Goal: Task Accomplishment & Management: Manage account settings

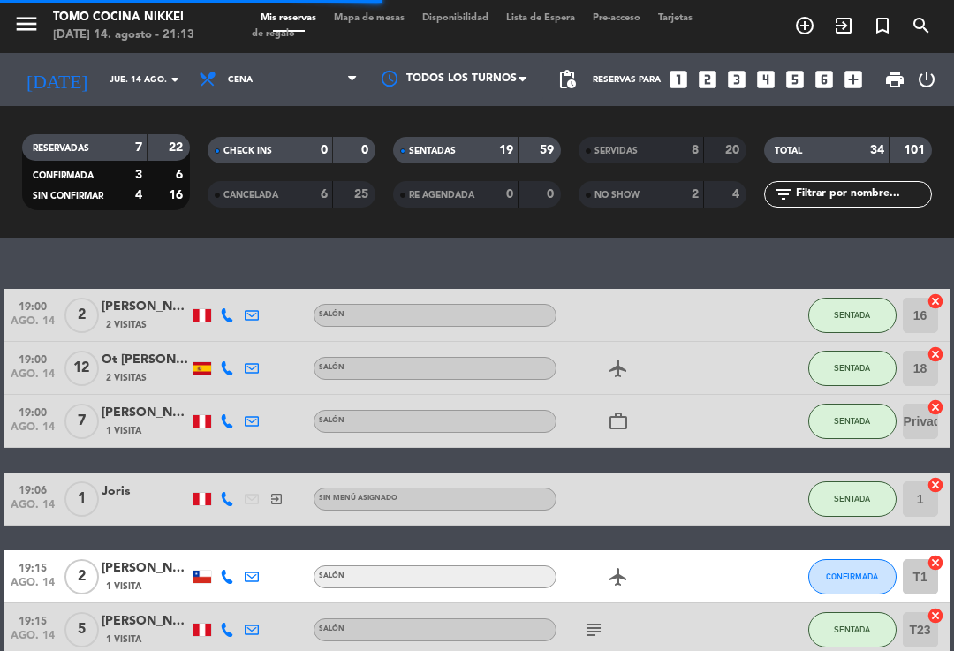
click at [376, 13] on span "Mapa de mesas" at bounding box center [369, 18] width 88 height 10
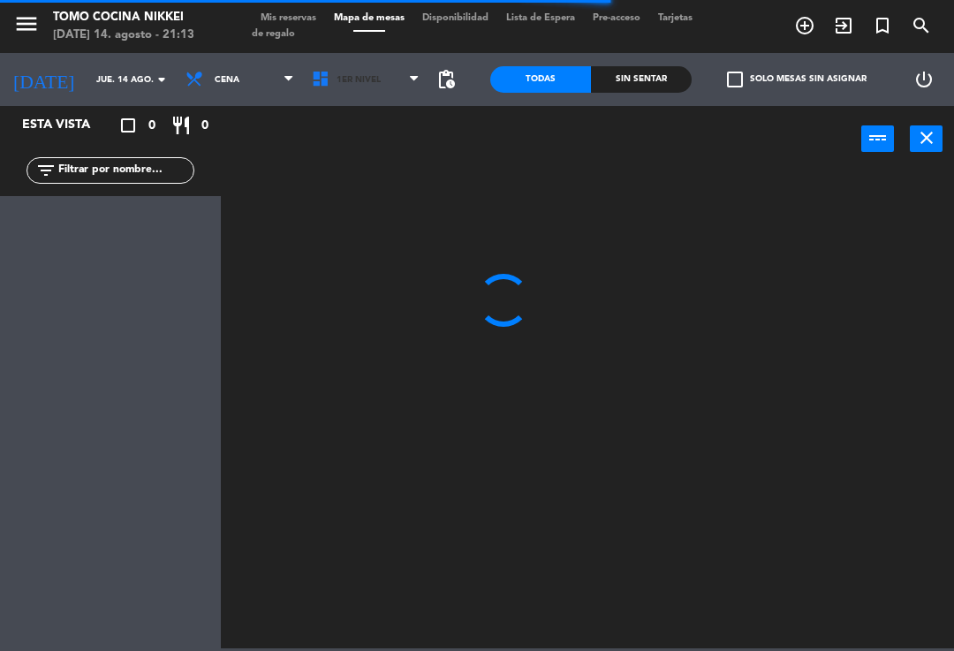
click at [388, 77] on span "1er Nivel" at bounding box center [366, 79] width 126 height 39
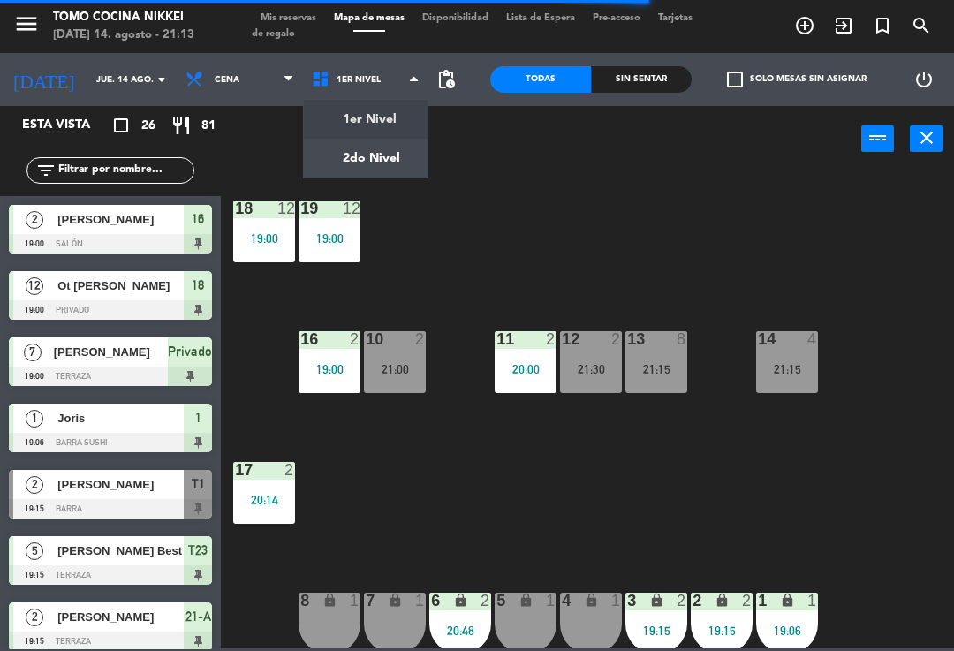
click at [397, 170] on ng-component "menu Tomo Cocina Nikkei [DATE] 14. agosto - 21:13 Mis reservas Mapa de mesas Di…" at bounding box center [477, 324] width 954 height 648
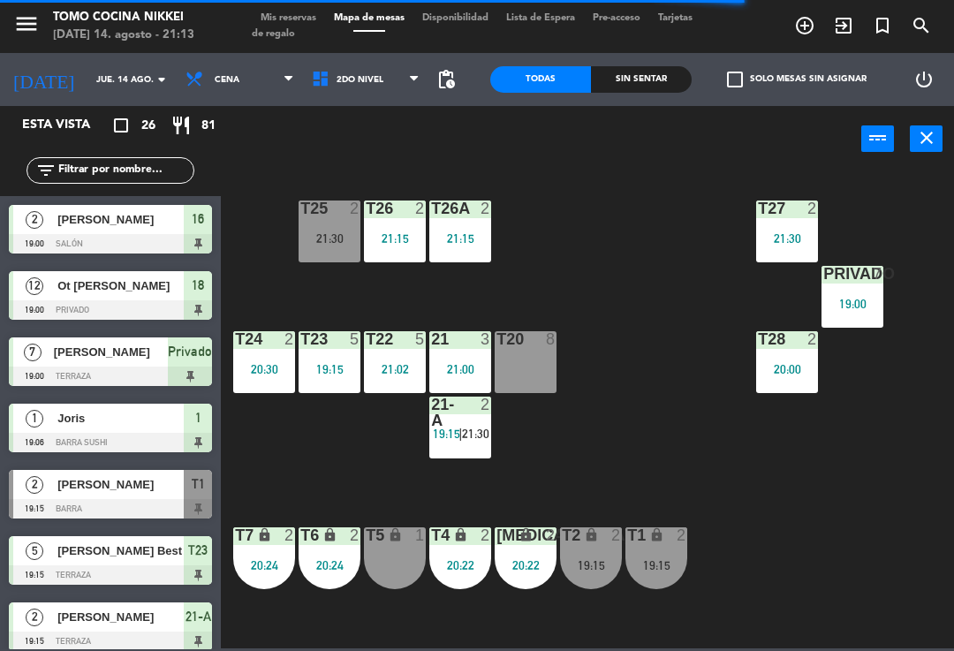
click at [666, 543] on div "lock" at bounding box center [656, 535] width 29 height 17
click at [711, 552] on div "T27 2 21:30 T25 2 21:30 T26A 2 21:15 T26 2 21:15 Privado 7 19:00 T24 2 20:30 T2…" at bounding box center [591, 409] width 723 height 479
click at [664, 566] on div "19:15" at bounding box center [656, 565] width 62 height 12
click at [714, 544] on div "T27 2 21:30 T25 2 21:30 T26A 2 21:15 T26 2 21:15 Privado 7 19:00 T24 2 20:30 T2…" at bounding box center [591, 409] width 723 height 479
click at [667, 559] on div "19:15" at bounding box center [656, 565] width 62 height 12
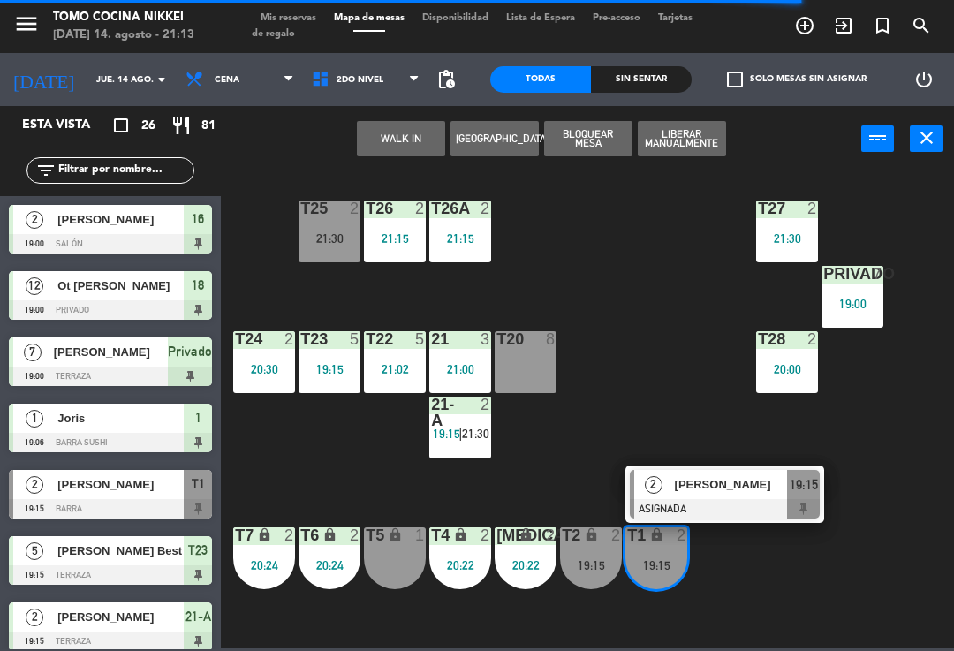
click at [732, 505] on div at bounding box center [725, 508] width 190 height 19
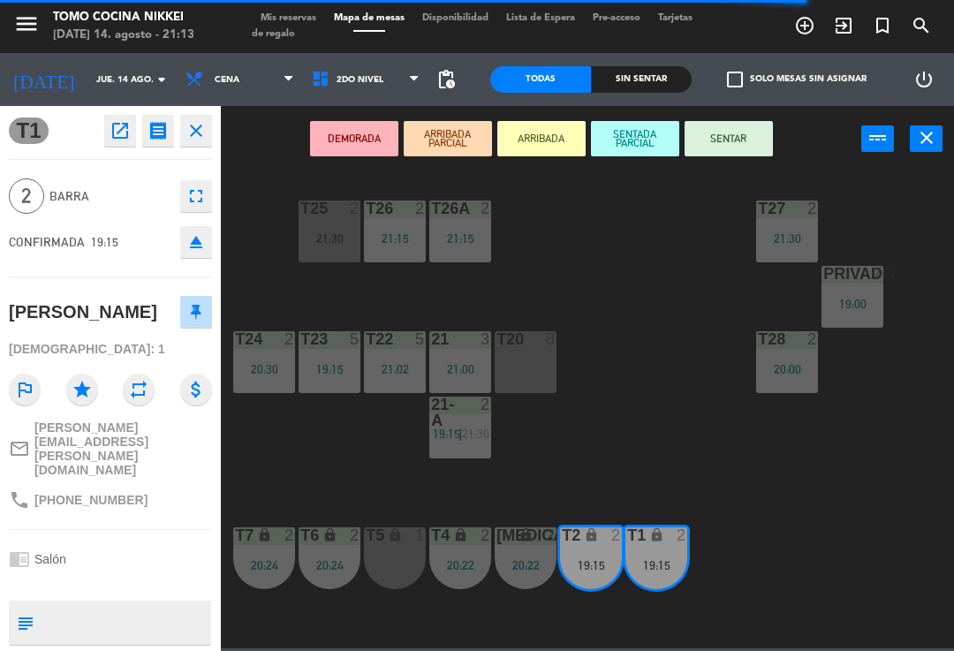
click at [733, 144] on button "SENTAR" at bounding box center [728, 138] width 88 height 35
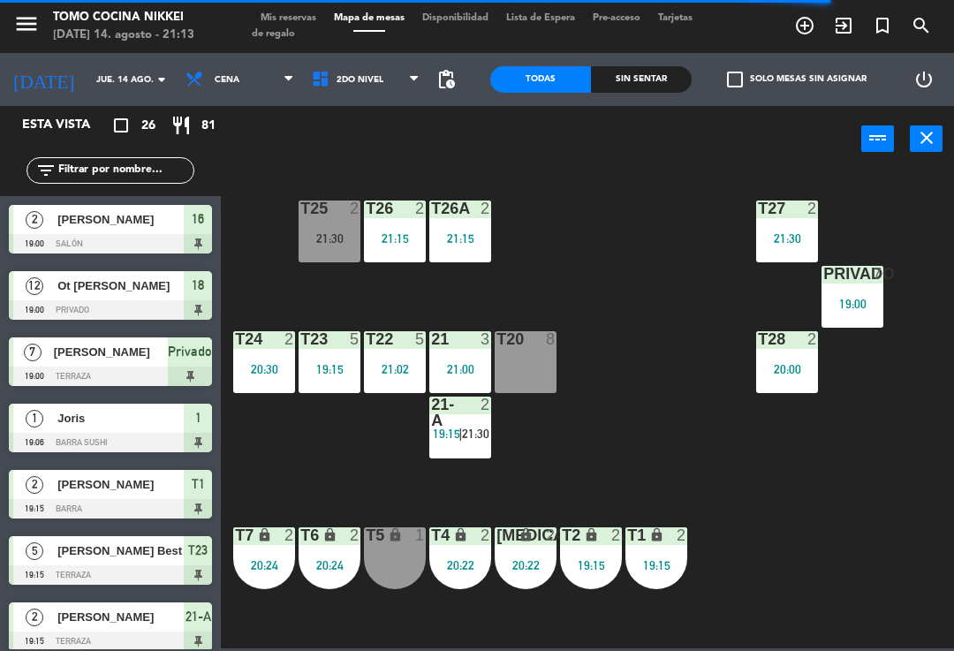
click at [654, 414] on div "T27 2 21:30 T25 2 21:30 T26A 2 21:15 T26 2 21:15 Privado 7 19:00 T24 2 20:30 T2…" at bounding box center [591, 409] width 723 height 479
click at [653, 434] on div "T27 2 21:30 T25 2 21:30 T26A 2 21:15 T26 2 21:15 Privado 7 19:00 T24 2 20:30 T2…" at bounding box center [591, 409] width 723 height 479
click at [647, 444] on div "T27 2 21:30 T25 2 21:30 T26A 2 21:15 T26 2 21:15 Privado 7 19:00 T24 2 20:30 T2…" at bounding box center [591, 409] width 723 height 479
click at [671, 49] on div "menu Tomo Cocina Nikkei [DATE] 14. agosto - 21:13 Mis reservas Mapa de mesas Di…" at bounding box center [477, 26] width 954 height 53
click at [654, 74] on div "Sin sentar" at bounding box center [641, 79] width 101 height 26
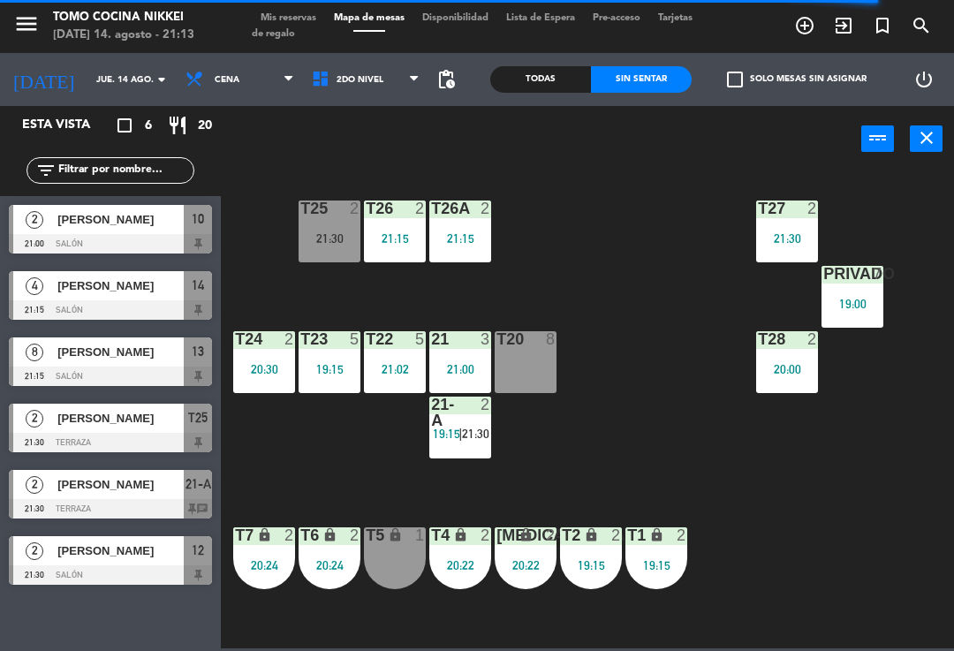
click at [678, 71] on div "Sin sentar" at bounding box center [641, 79] width 101 height 26
click at [661, 90] on div "Sin sentar" at bounding box center [641, 79] width 101 height 26
click at [669, 266] on div "T27 2 21:30 T25 2 21:30 T26A 2 21:15 T26 2 21:15 Privado 7 19:00 T24 2 20:30 T2…" at bounding box center [591, 409] width 723 height 479
click at [311, 77] on icon at bounding box center [324, 79] width 26 height 19
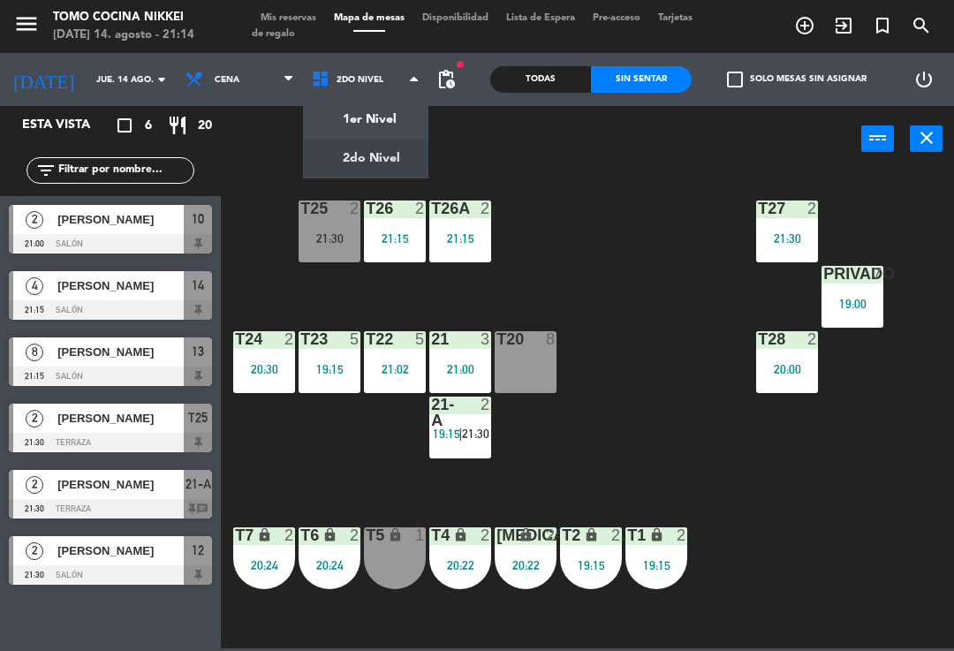
click at [345, 101] on div "1er Nivel 2do Nivel 2do Nivel 1er Nivel 2do Nivel" at bounding box center [366, 79] width 126 height 53
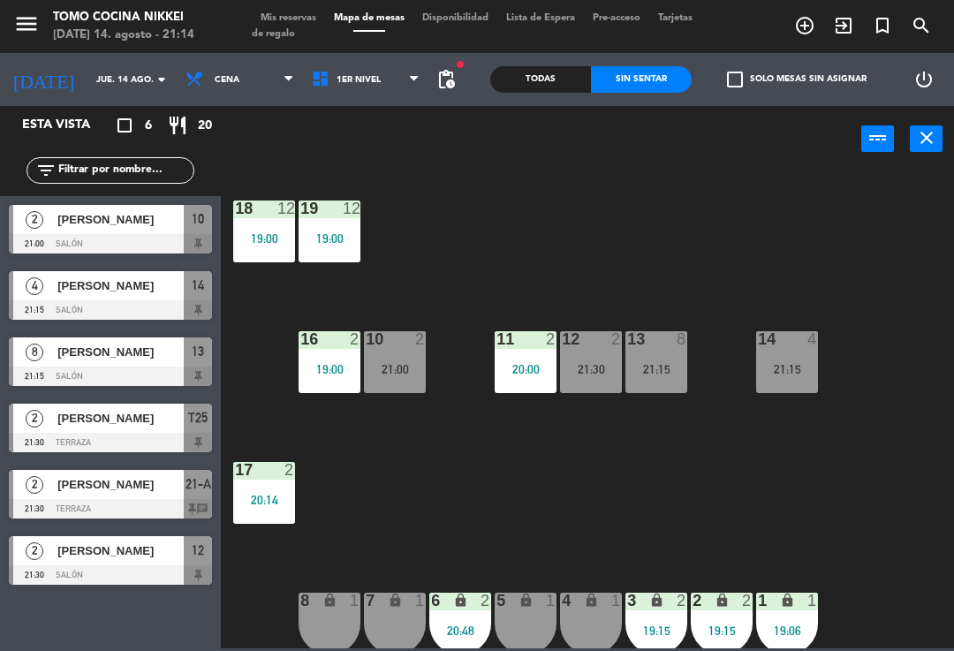
click at [389, 542] on div "18 12 19:00 19 12 19:00 16 2 19:00 10 2 21:00 11 2 20:00 12 2 21:30 13 8 21:15 …" at bounding box center [591, 409] width 723 height 479
click at [802, 389] on div "14 4 21:15" at bounding box center [787, 362] width 62 height 62
click at [647, 487] on div "18 12 19:00 19 12 19:00 16 2 19:00 10 2 21:00 11 2 20:00 12 2 21:30 13 8 21:15 …" at bounding box center [591, 409] width 723 height 479
click at [661, 379] on div "13 8 21:15" at bounding box center [656, 362] width 62 height 62
click at [569, 498] on div "18 12 19:00 19 12 19:00 16 2 19:00 10 2 21:00 11 2 20:00 12 2 21:30 13 8 21:15 …" at bounding box center [591, 409] width 723 height 479
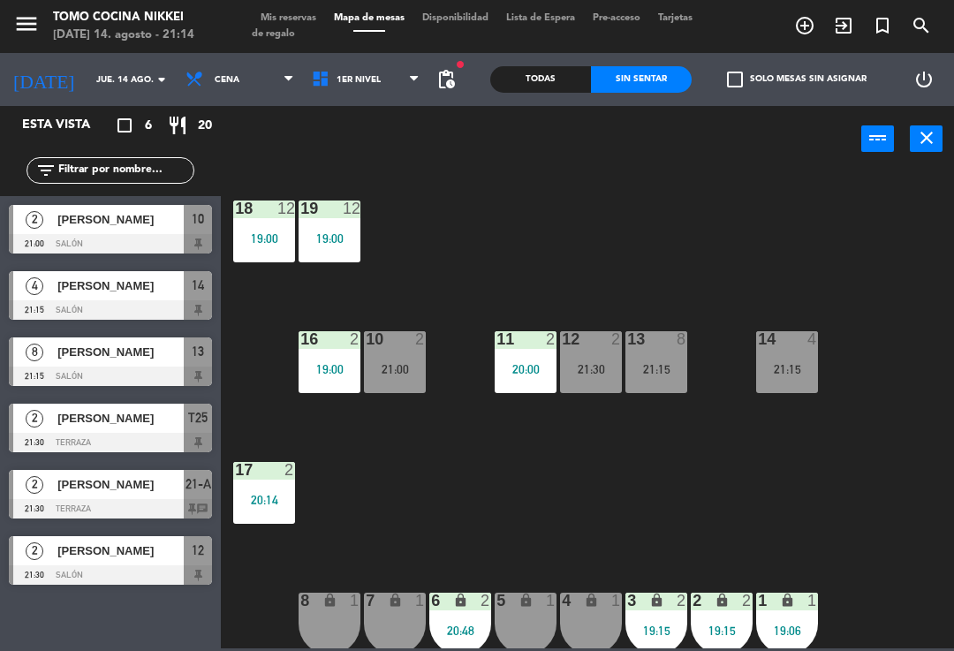
click at [554, 502] on div "18 12 19:00 19 12 19:00 16 2 19:00 10 2 21:00 11 2 20:00 12 2 21:30 13 8 21:15 …" at bounding box center [591, 409] width 723 height 479
click at [487, 487] on div "18 12 19:00 19 12 19:00 16 2 19:00 10 2 21:00 11 2 20:00 12 2 21:30 13 8 21:15 …" at bounding box center [591, 409] width 723 height 479
click at [469, 491] on div "18 12 19:00 19 12 19:00 16 2 19:00 10 2 21:00 11 2 20:00 12 2 21:30 13 8 21:15 …" at bounding box center [591, 409] width 723 height 479
click at [480, 506] on div "18 12 19:00 19 12 19:00 16 2 19:00 10 2 21:00 11 2 20:00 12 2 21:30 13 8 21:15 …" at bounding box center [591, 409] width 723 height 479
click at [655, 123] on div "power_input close" at bounding box center [541, 139] width 640 height 67
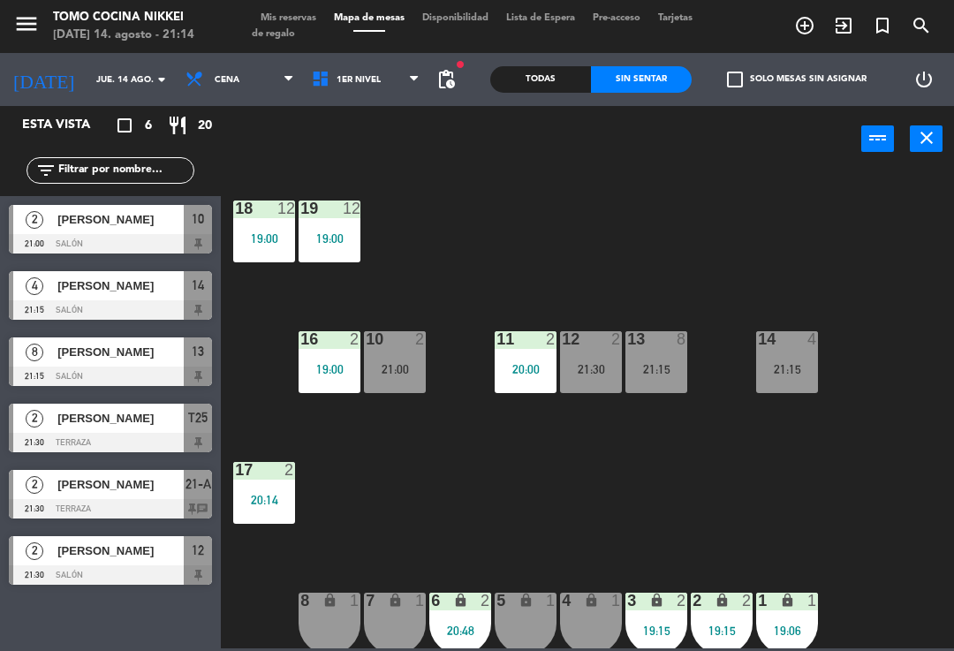
click at [603, 175] on div "18 12 19:00 19 12 19:00 16 2 19:00 10 2 21:00 11 2 20:00 12 2 21:30 13 8 21:15 …" at bounding box center [591, 409] width 723 height 479
click at [209, 490] on span "21-A" at bounding box center [198, 483] width 26 height 21
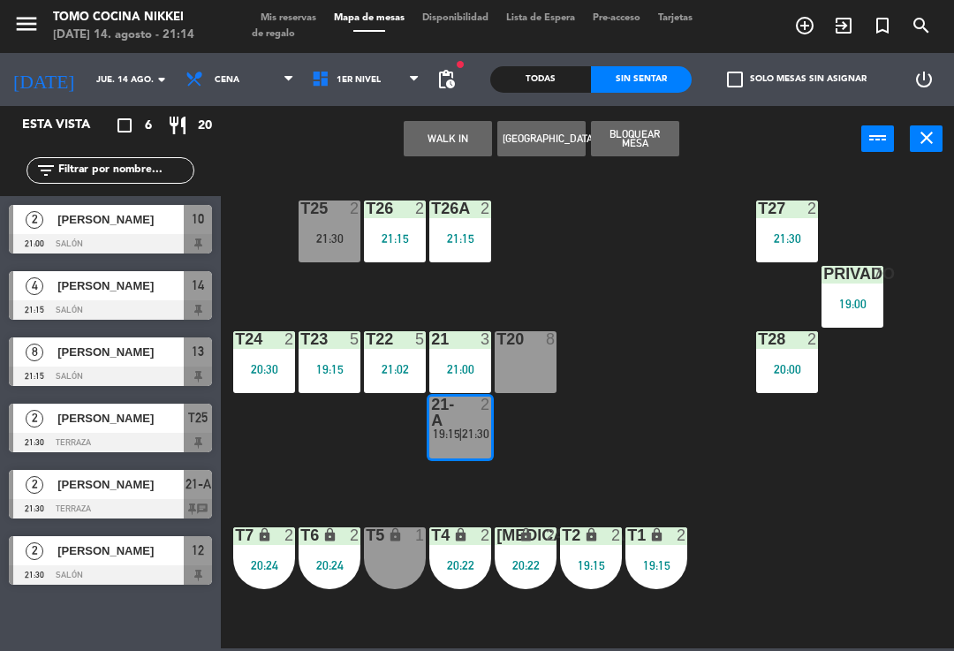
click at [291, 19] on span "Mis reservas" at bounding box center [288, 18] width 73 height 10
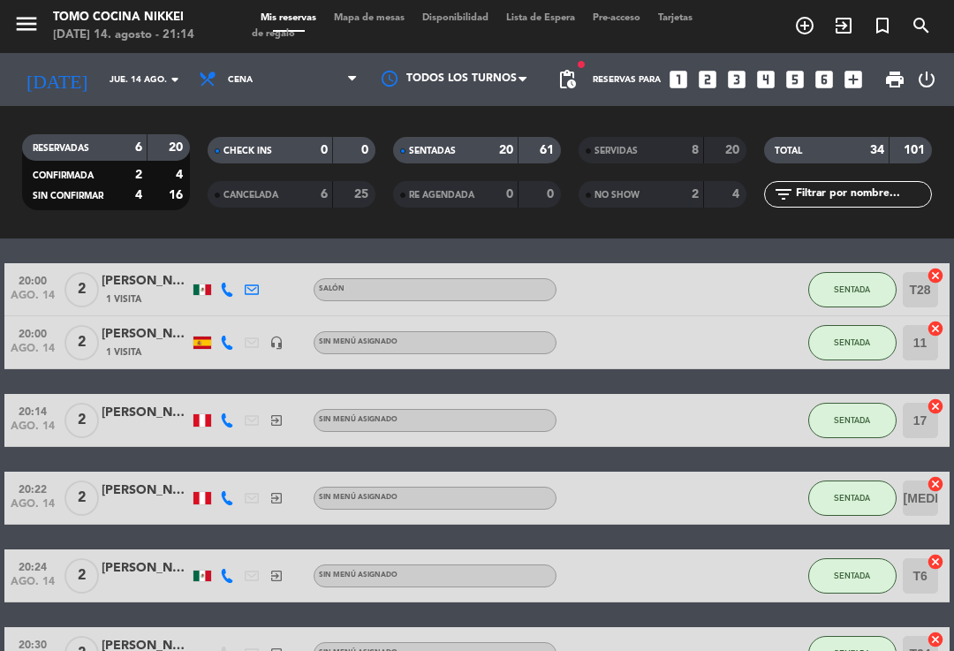
scroll to position [581, 0]
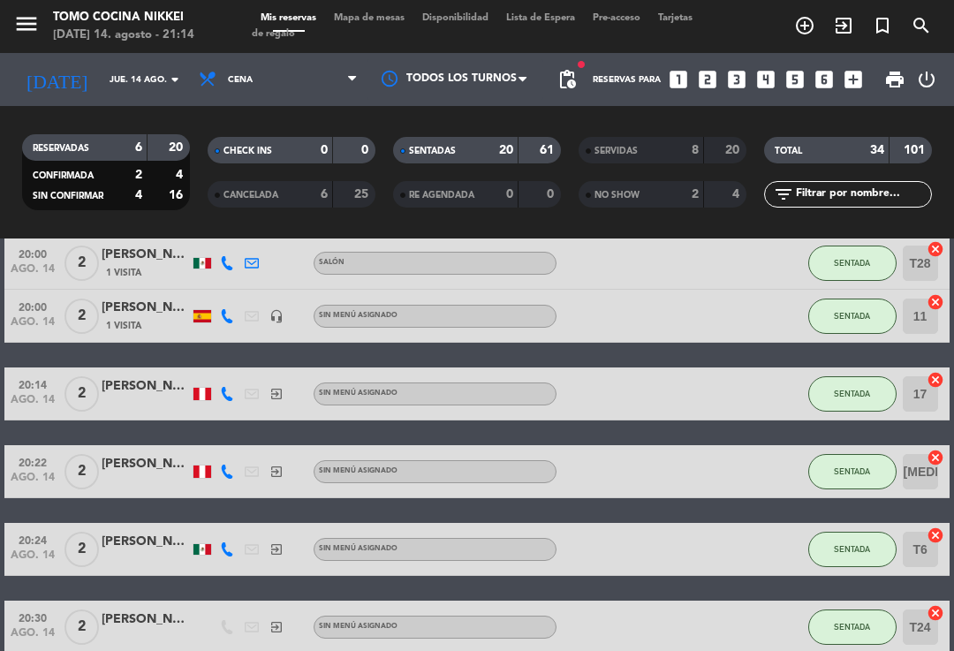
click at [372, 23] on span "Mapa de mesas" at bounding box center [369, 18] width 88 height 10
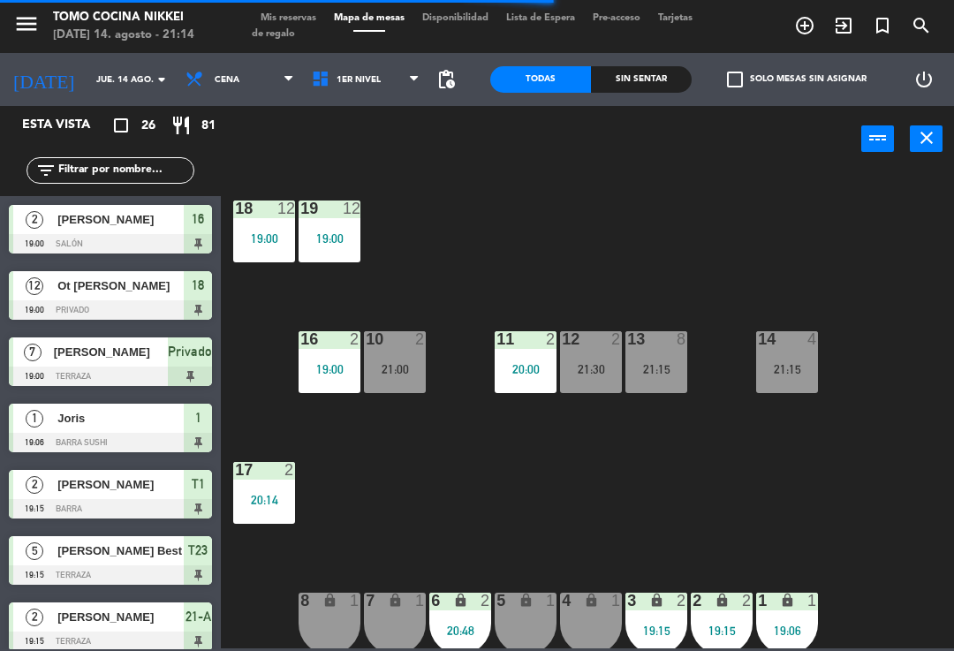
click at [653, 82] on div "Sin sentar" at bounding box center [641, 79] width 101 height 26
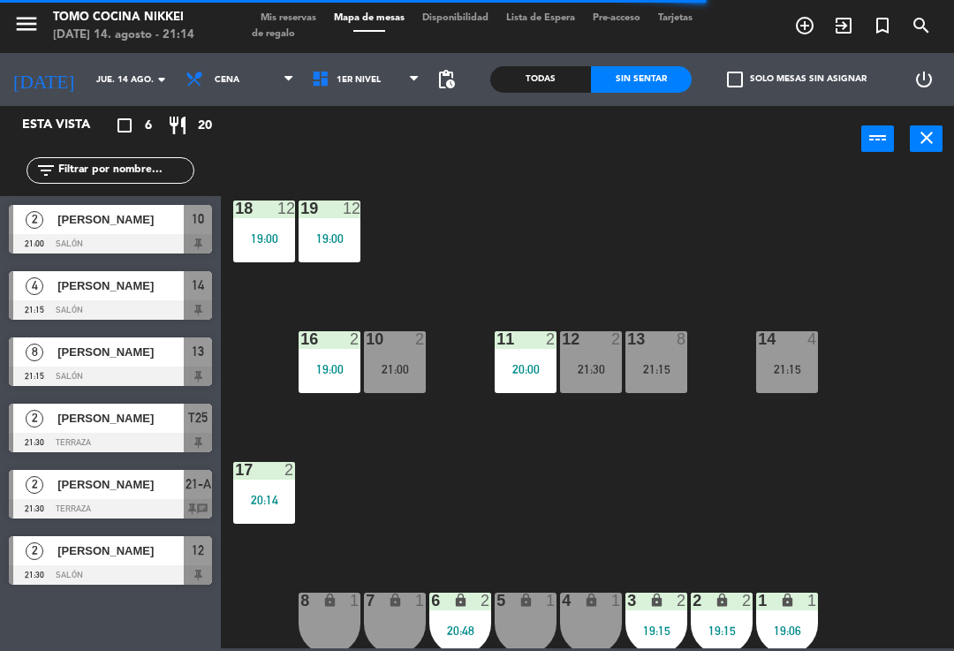
click at [666, 385] on div "13 8 21:15" at bounding box center [656, 362] width 62 height 62
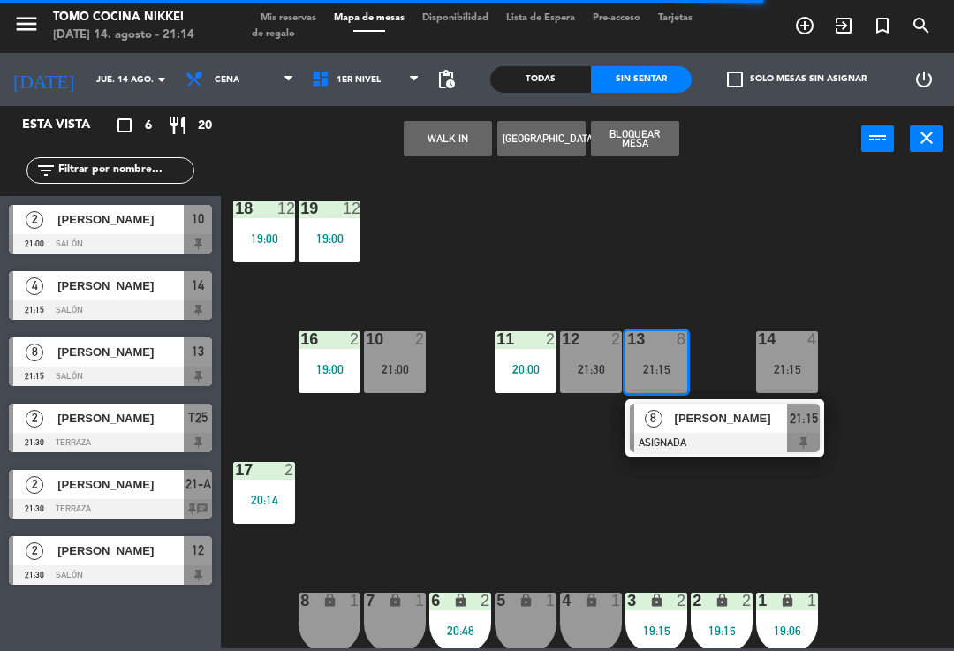
click at [751, 445] on div at bounding box center [725, 442] width 190 height 19
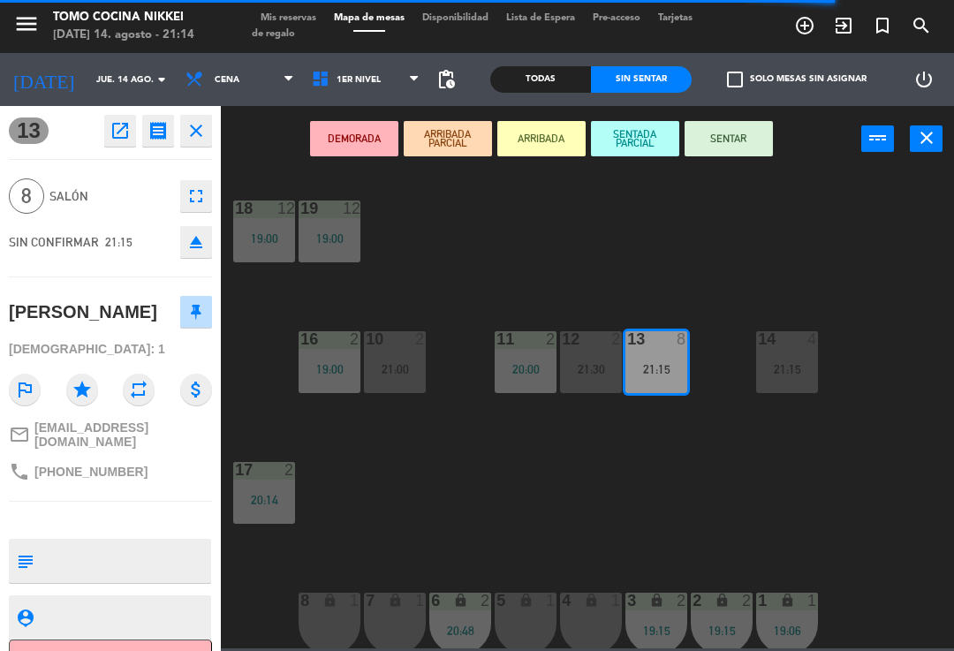
click at [656, 146] on button "SENTADA PARCIAL" at bounding box center [635, 138] width 88 height 35
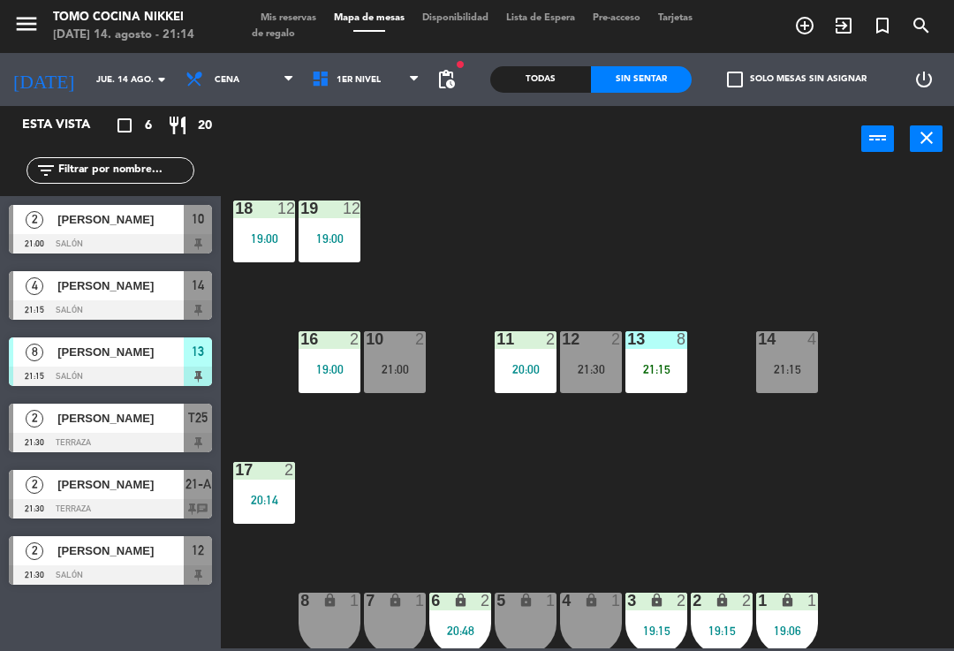
click at [803, 365] on div "21:15" at bounding box center [787, 369] width 62 height 12
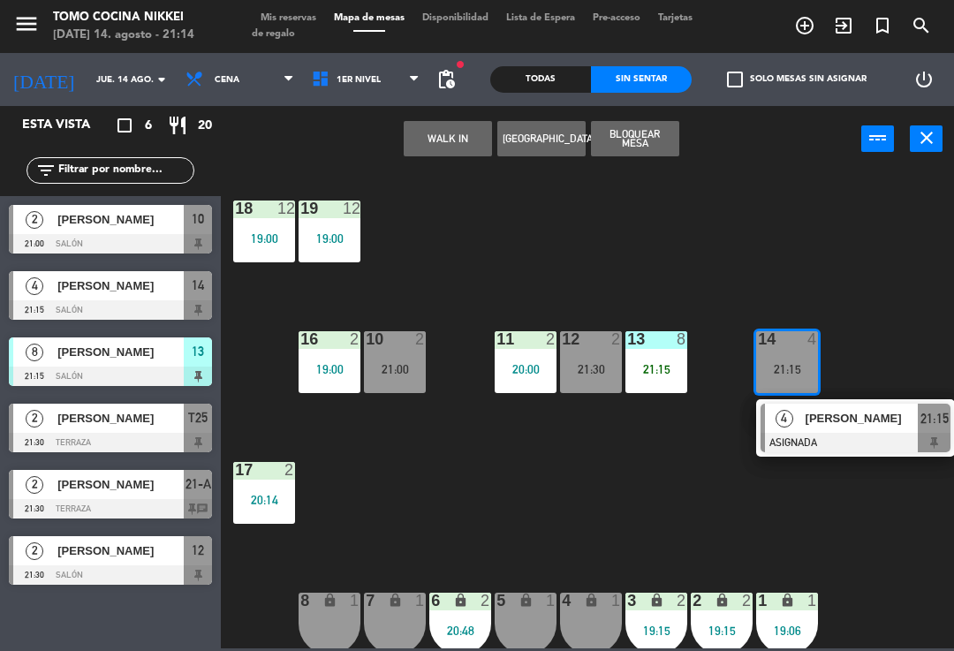
click at [830, 428] on div "[PERSON_NAME]" at bounding box center [861, 418] width 115 height 29
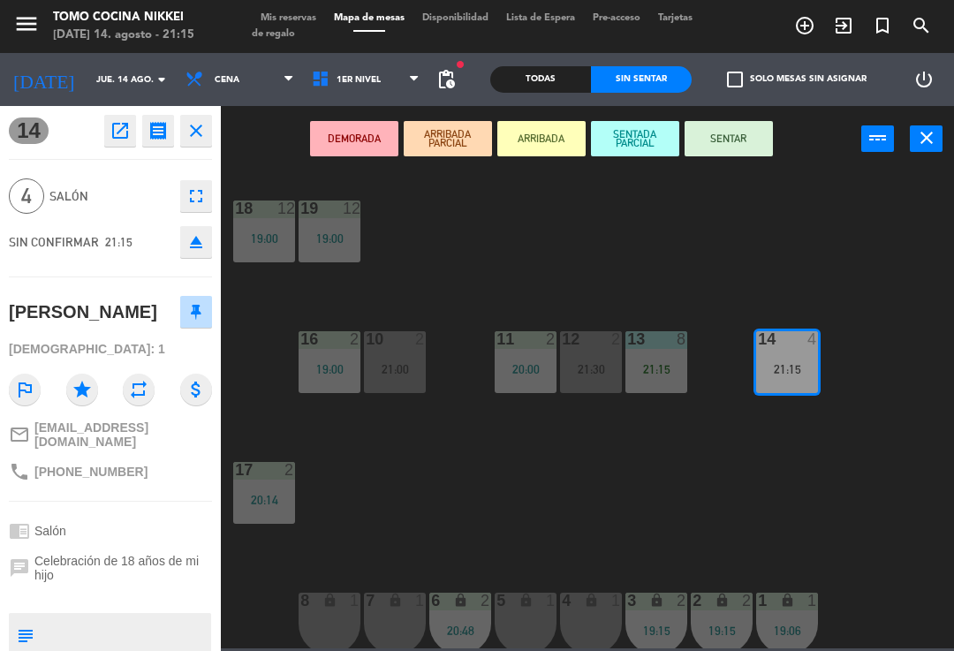
click at [772, 145] on button "SENTAR" at bounding box center [728, 138] width 88 height 35
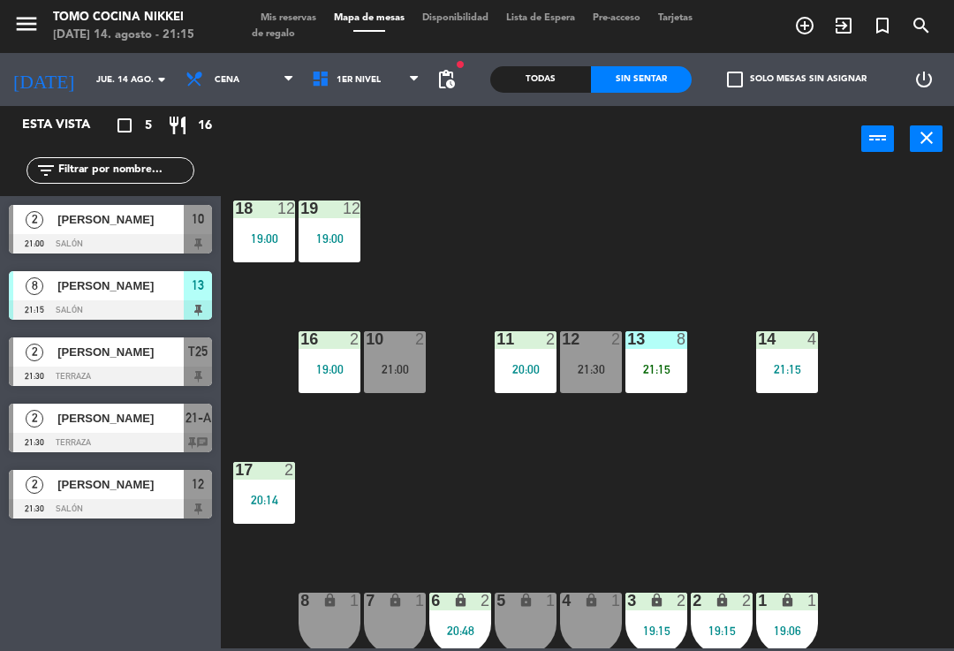
click at [382, 82] on span "1er Nivel" at bounding box center [366, 79] width 126 height 39
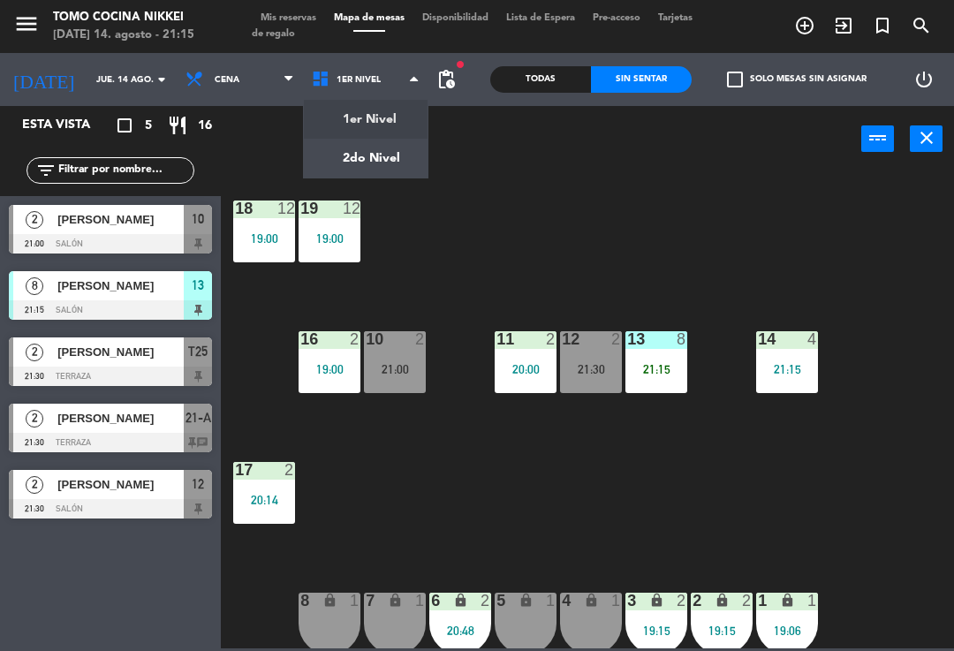
click at [404, 156] on ng-component "menu Tomo Cocina Nikkei [DATE] 14. agosto - 21:15 Mis reservas Mapa de mesas Di…" at bounding box center [477, 324] width 954 height 648
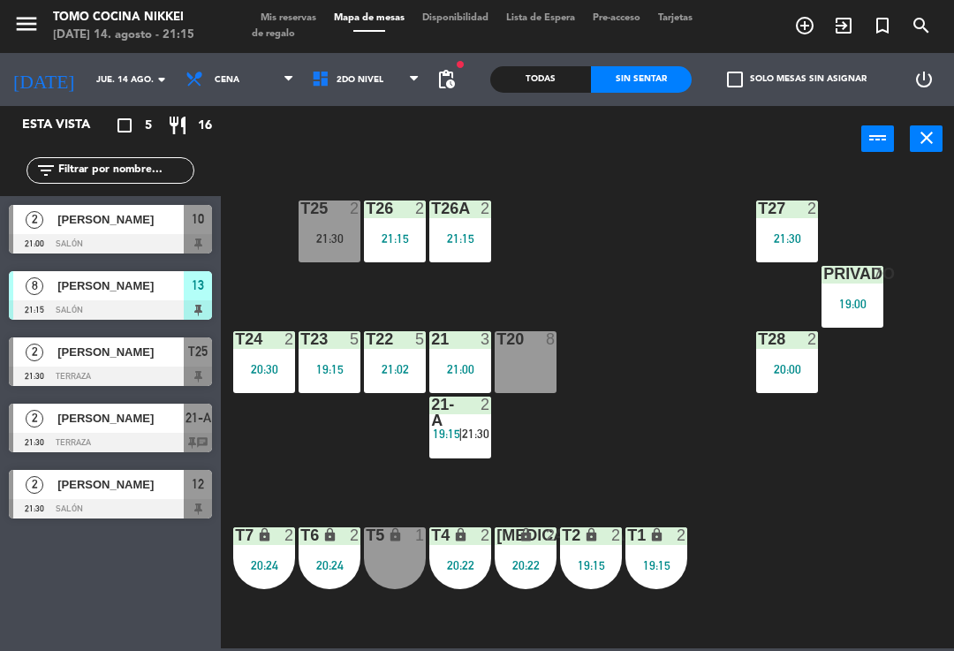
click at [162, 429] on div "[PERSON_NAME]" at bounding box center [120, 418] width 128 height 29
click at [497, 422] on div "2" at bounding box center [489, 412] width 29 height 32
click at [788, 503] on div "T27 2 21:30 T25 2 21:30 T26A 2 21:15 T26 2 21:15 Privado 7 19:00 T24 2 20:30 T2…" at bounding box center [591, 409] width 723 height 479
click at [649, 372] on div "T27 2 21:30 T25 4 T26A 2 21:15 T26 2 21:15 Privado 7 19:00 T24 2 20:30 T23 5 19…" at bounding box center [591, 409] width 723 height 479
click at [464, 438] on span "21:30" at bounding box center [475, 434] width 27 height 14
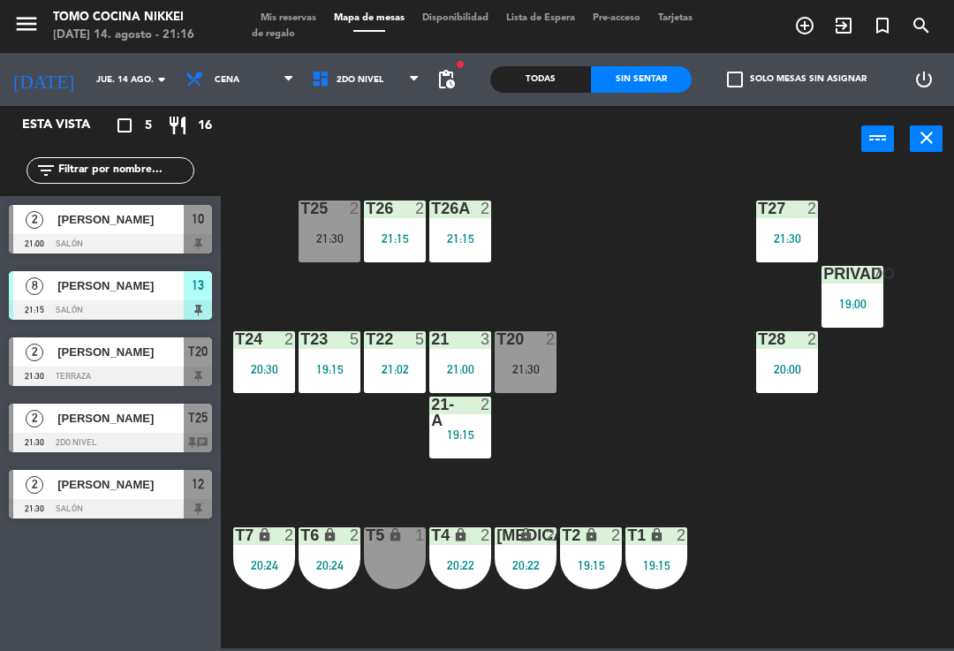
click at [691, 430] on div "T27 2 21:30 T25 2 21:30 T26A 2 21:15 T26 2 21:15 Privado 7 19:00 T24 2 20:30 T2…" at bounding box center [591, 409] width 723 height 479
click at [611, 457] on div "T27 2 21:30 T25 2 21:30 T26A 2 21:15 T26 2 21:15 Privado 7 19:00 T24 2 20:30 T2…" at bounding box center [591, 409] width 723 height 479
click at [313, 227] on div "T25 2 21:30" at bounding box center [329, 231] width 62 height 62
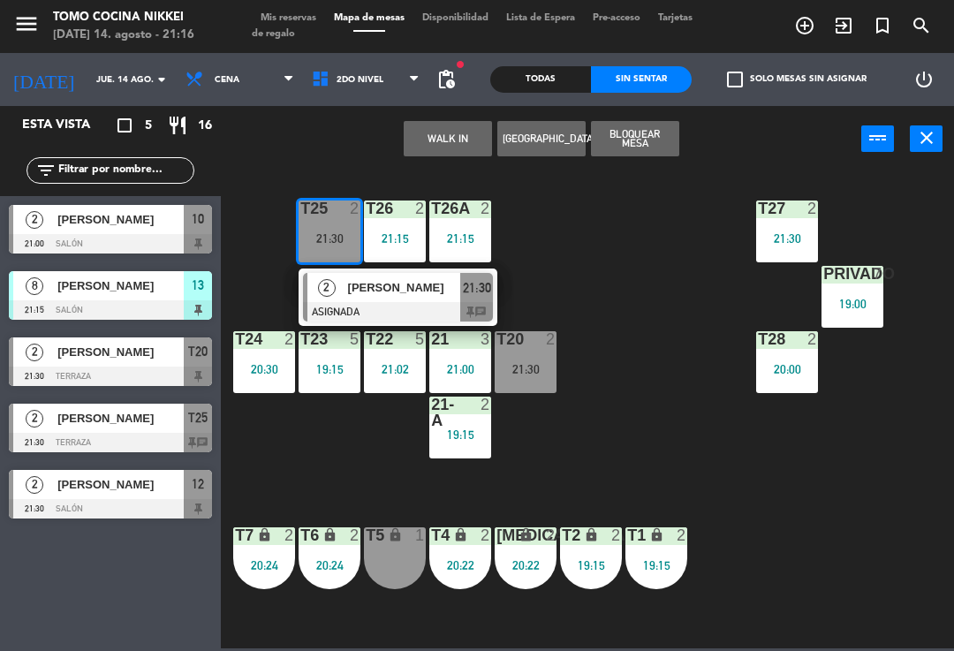
click at [390, 285] on span "[PERSON_NAME]" at bounding box center [404, 287] width 113 height 19
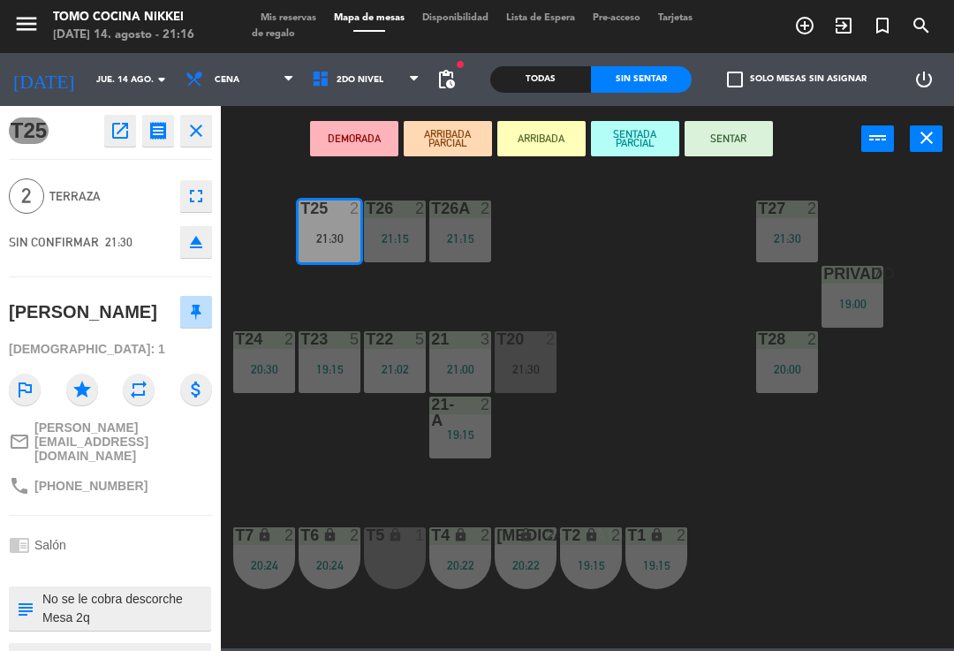
click at [736, 147] on button "SENTAR" at bounding box center [728, 138] width 88 height 35
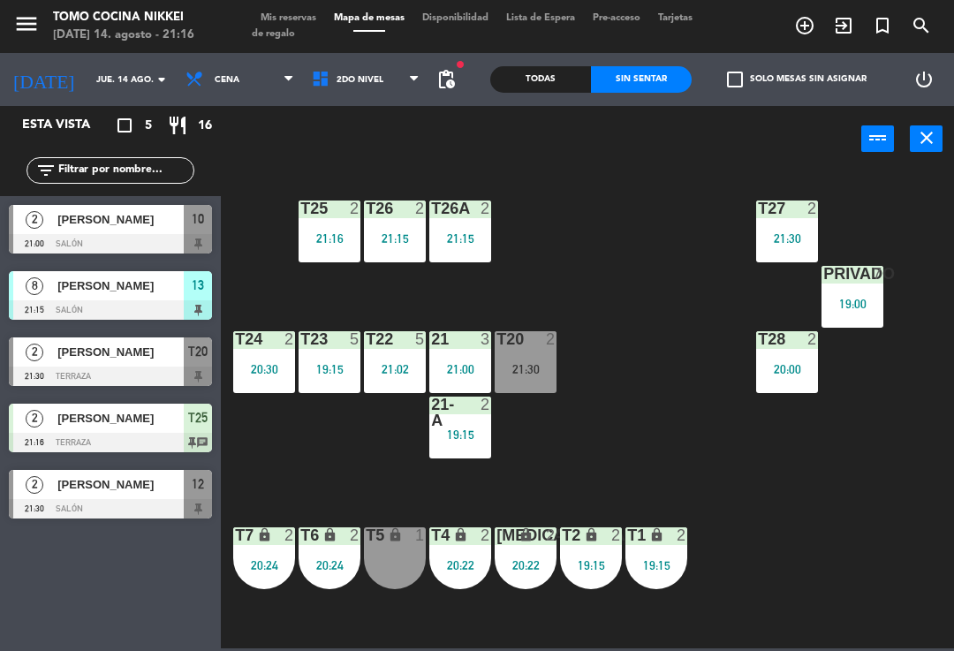
click at [680, 345] on div "T27 2 21:30 T25 2 21:16 T26A 2 21:15 T26 2 21:15 Privado 7 19:00 T24 2 20:30 T2…" at bounding box center [591, 409] width 723 height 479
click at [678, 421] on div "T27 2 21:30 T25 2 21:16 T26A 2 21:15 T26 2 21:15 Privado 7 19:00 T24 2 20:30 T2…" at bounding box center [591, 409] width 723 height 479
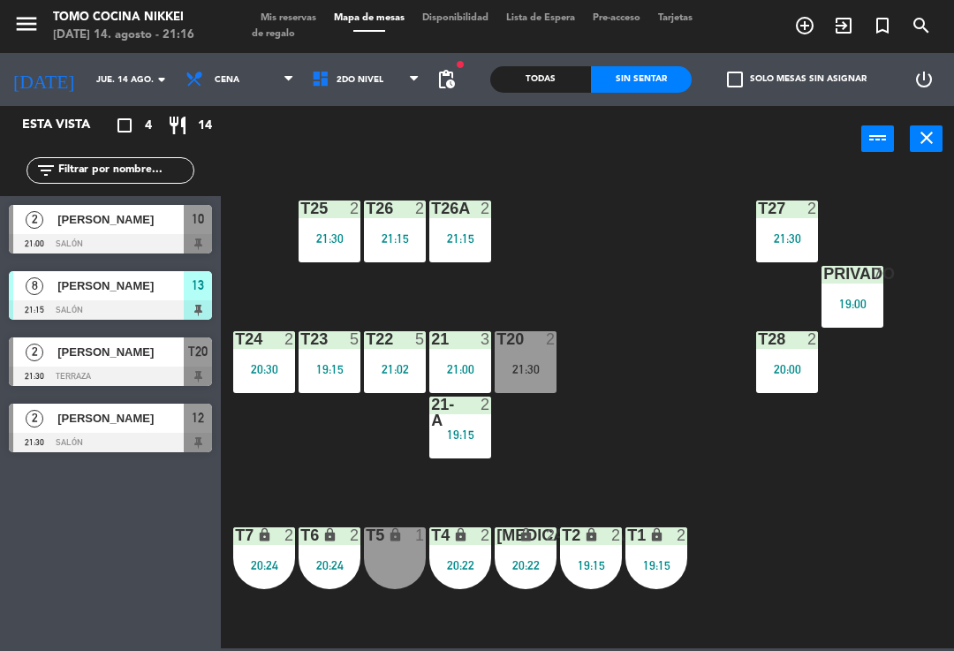
click at [705, 297] on div "T27 2 21:30 T25 2 21:30 T26A 2 21:15 T26 2 21:15 Privado 7 19:00 T24 2 20:30 T2…" at bounding box center [591, 409] width 723 height 479
click at [678, 313] on div "T27 2 21:30 T25 2 21:30 T26A 2 21:15 T26 2 21:15 Privado 7 19:00 T24 2 20:30 T2…" at bounding box center [591, 409] width 723 height 479
click at [548, 362] on div "21:30" at bounding box center [526, 368] width 62 height 13
click at [665, 333] on div "T27 2 21:30 T25 2 21:30 T26A 2 21:15 T26 2 21:15 Privado 7 19:00 T24 2 20:30 T2…" at bounding box center [591, 409] width 723 height 479
click at [654, 329] on div "T27 2 21:30 T25 2 21:30 T26A 2 21:15 T26 2 21:15 Privado 7 19:00 T24 2 20:30 T2…" at bounding box center [591, 409] width 723 height 479
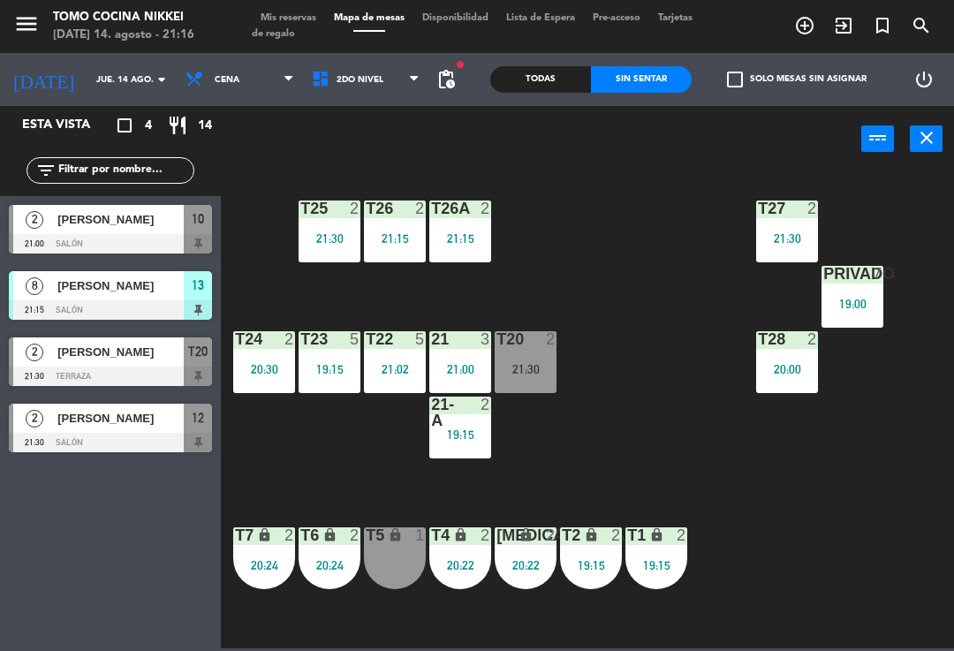
click at [547, 365] on div "21:30" at bounding box center [526, 369] width 62 height 12
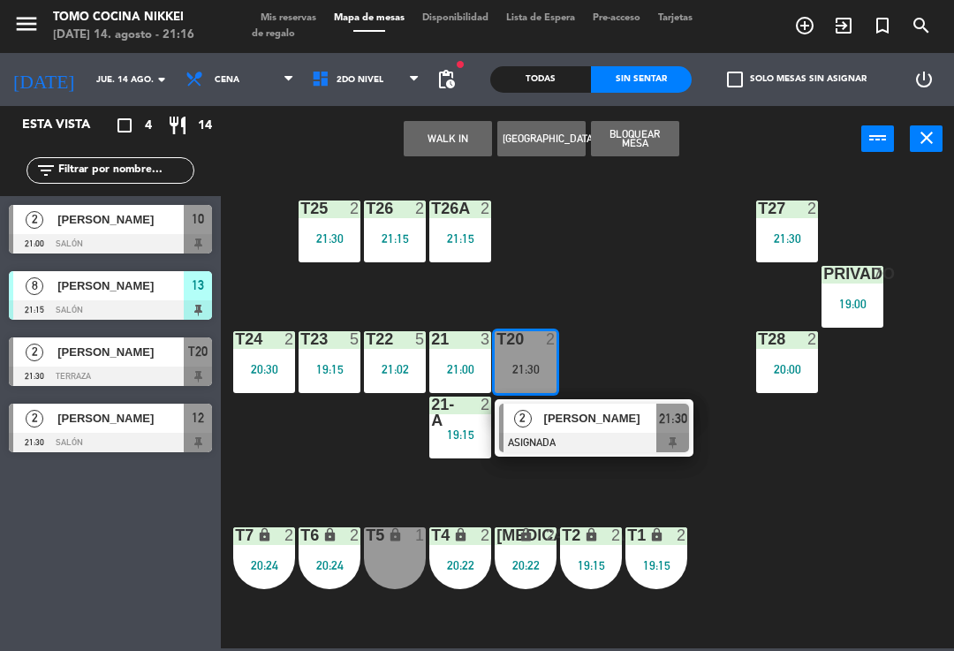
click at [625, 332] on div "T27 2 21:30 T25 2 21:30 T26A 2 21:15 T26 2 21:15 Privado 7 19:00 T24 2 20:30 T2…" at bounding box center [591, 409] width 723 height 479
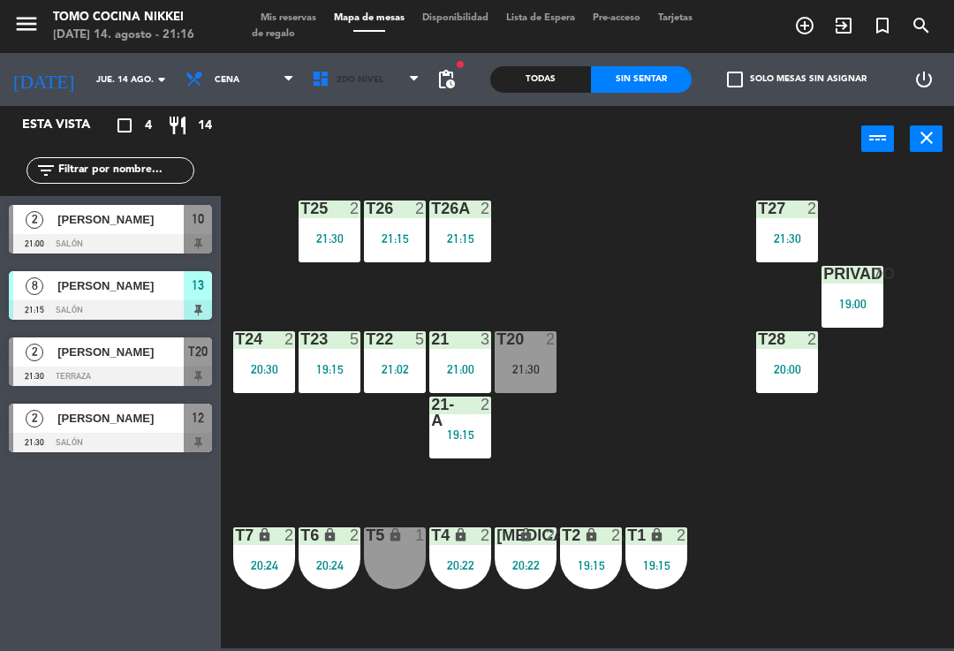
click at [383, 85] on span "2do Nivel" at bounding box center [366, 79] width 126 height 39
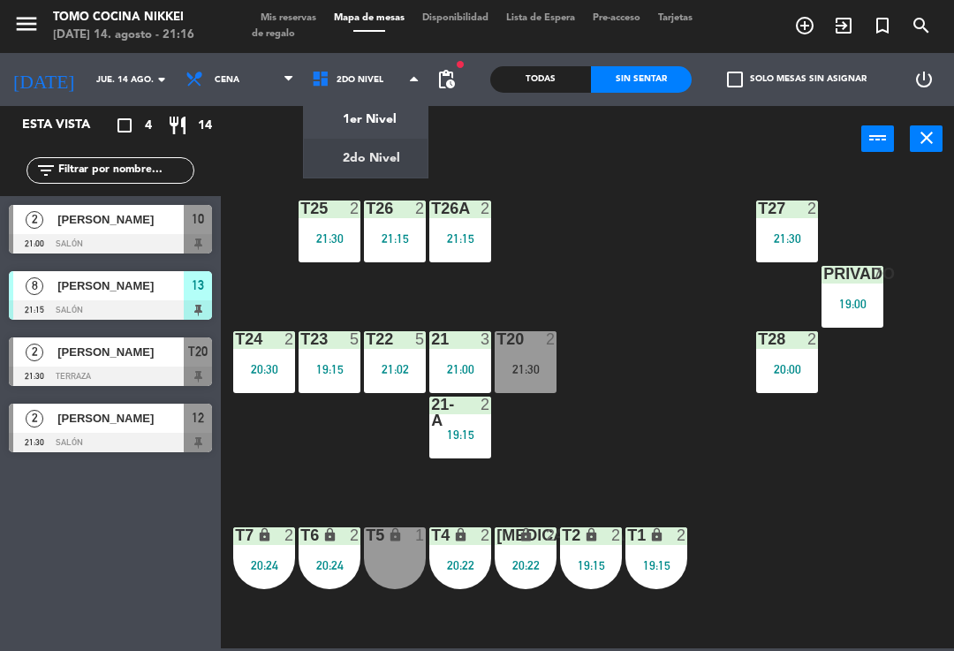
click at [376, 119] on ng-component "menu Tomo Cocina Nikkei [DATE] 14. agosto - 21:16 Mis reservas Mapa de mesas Di…" at bounding box center [477, 324] width 954 height 648
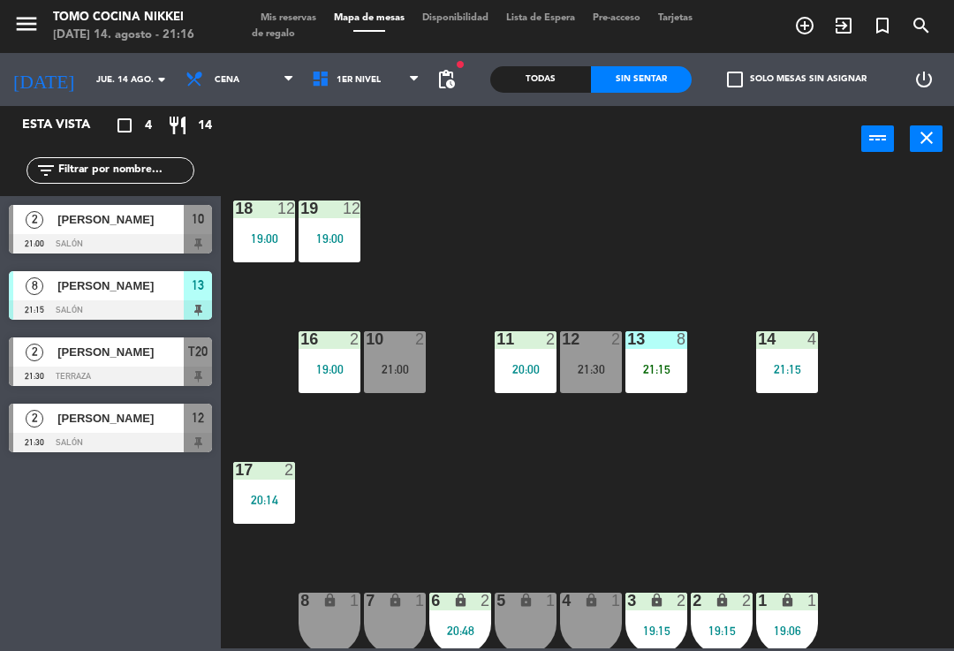
click at [461, 521] on div "18 12 19:00 19 12 19:00 16 2 19:00 10 2 21:00 11 2 20:00 12 2 21:30 13 8 21:15 …" at bounding box center [591, 409] width 723 height 479
click at [385, 378] on div "10 2 21:00" at bounding box center [395, 362] width 62 height 62
click at [656, 555] on div "18 12 19:00 19 12 19:00 16 2 19:00 10 2 21:00 11 2 20:00 12 2 21:30 13 8 21:15 …" at bounding box center [591, 409] width 723 height 479
click at [375, 82] on span "1er Nivel" at bounding box center [366, 79] width 126 height 39
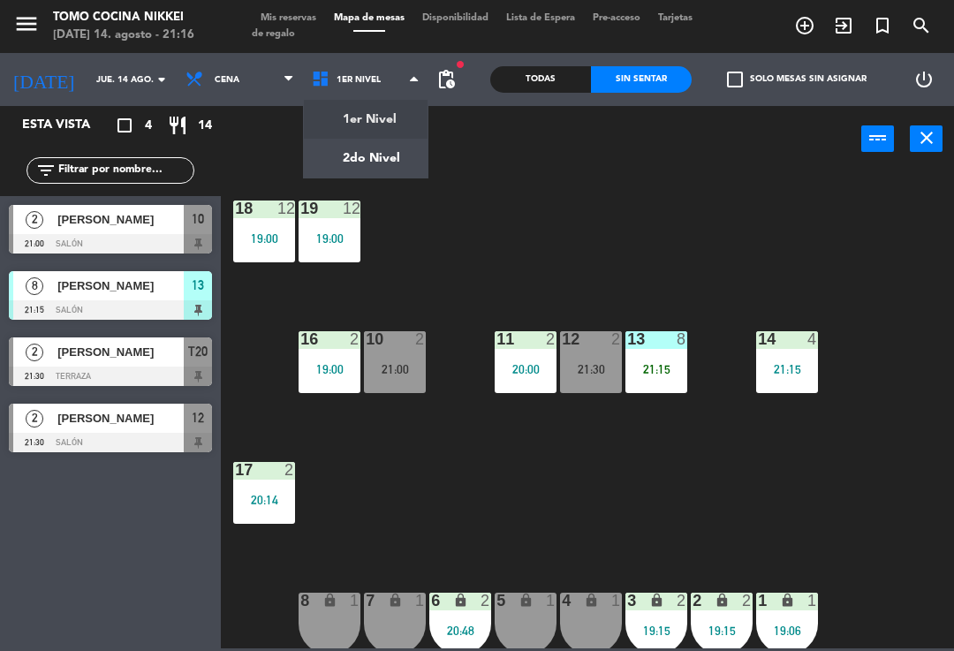
click at [395, 151] on ng-component "menu Tomo Cocina Nikkei [DATE] 14. agosto - 21:16 Mis reservas Mapa de mesas Di…" at bounding box center [477, 324] width 954 height 648
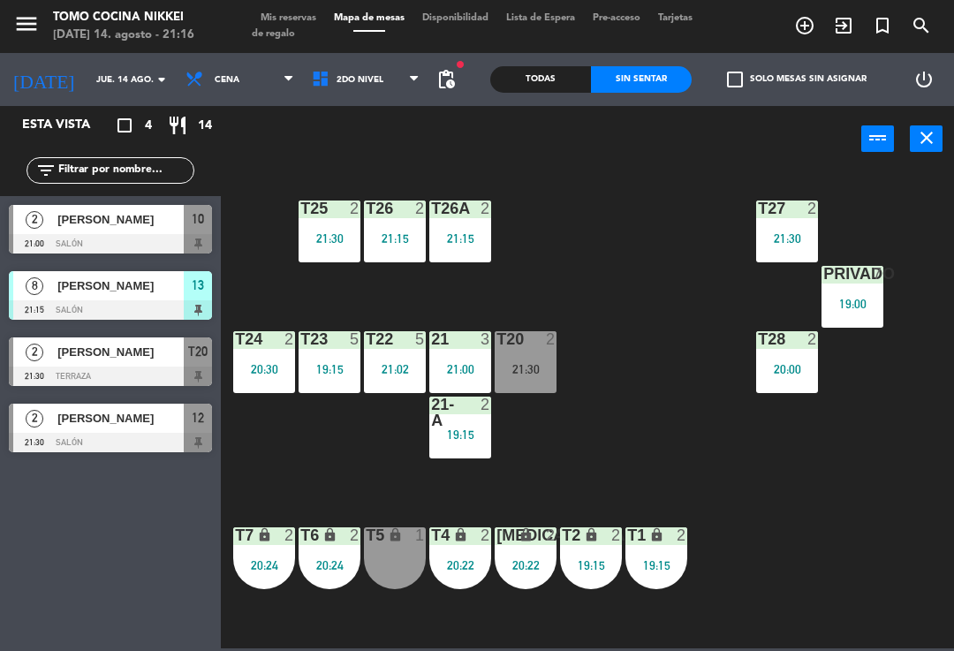
click at [640, 365] on div "T27 2 21:30 T25 2 21:30 T26A 2 21:15 T26 2 21:15 Privado 7 19:00 T24 2 20:30 T2…" at bounding box center [591, 409] width 723 height 479
click at [493, 411] on div "2" at bounding box center [489, 412] width 29 height 32
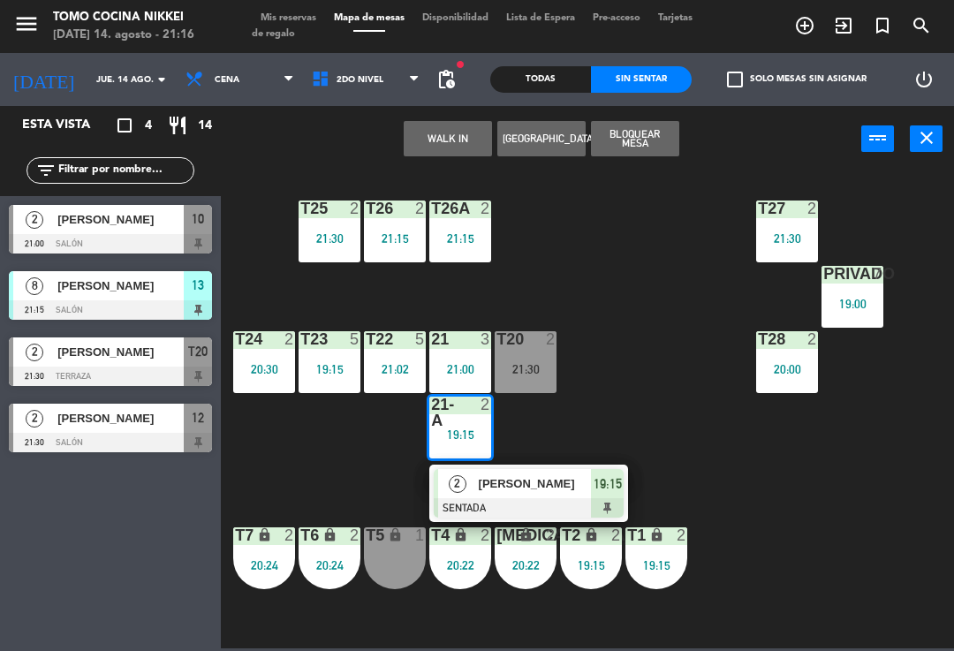
click at [460, 405] on div at bounding box center [460, 412] width 29 height 32
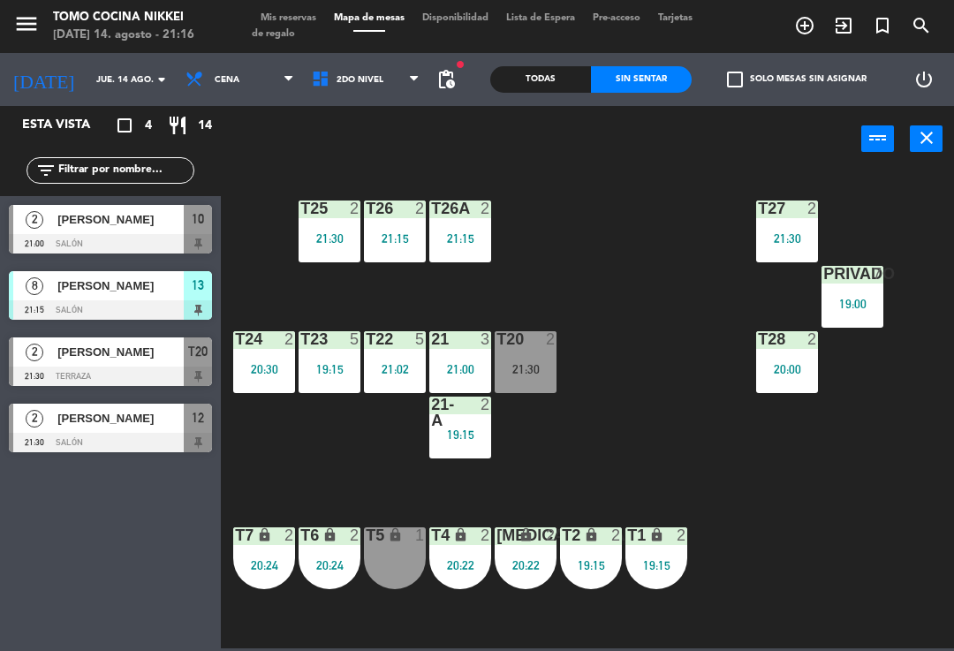
click at [461, 367] on div "21:00" at bounding box center [460, 369] width 62 height 12
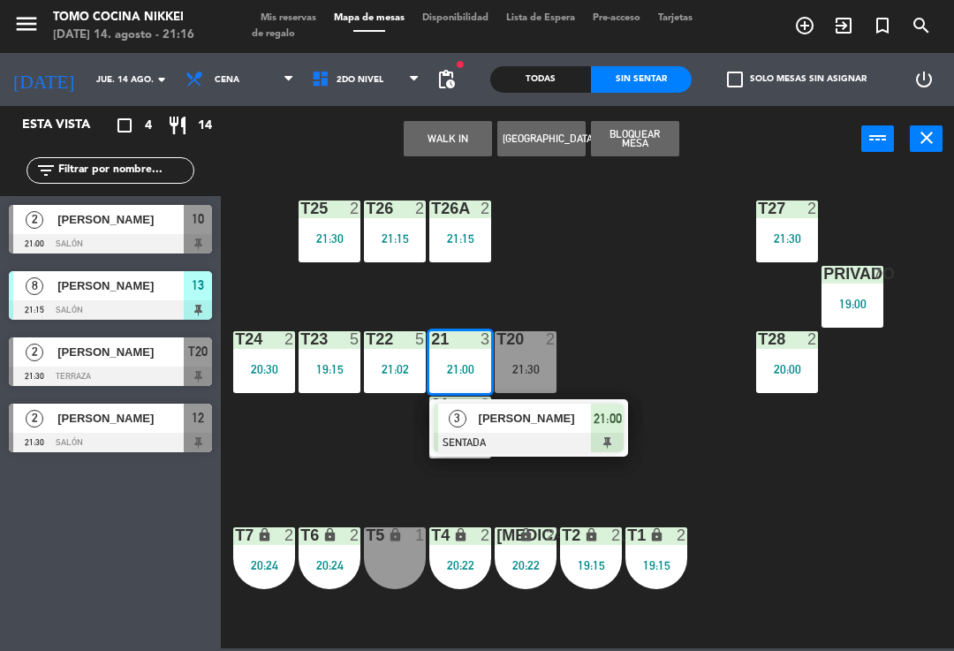
click at [645, 335] on div "T27 2 21:30 T25 2 21:30 T26A 2 21:15 T26 2 21:15 Privado 7 19:00 T24 2 20:30 T2…" at bounding box center [591, 409] width 723 height 479
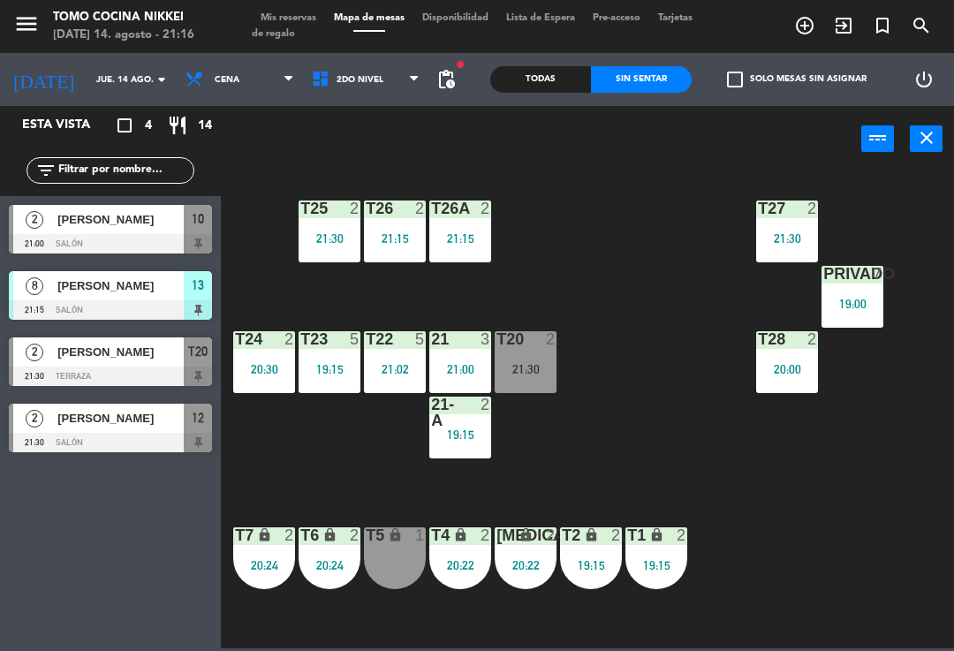
click at [423, 223] on div "T26 2 21:15" at bounding box center [395, 231] width 62 height 62
click at [589, 224] on div "T27 2 21:30 T25 2 21:30 T26A 2 21:15 T26 2 21:15 Privado 7 19:00 T24 2 20:30 T2…" at bounding box center [591, 409] width 723 height 479
click at [317, 261] on div "T25 2 21:30" at bounding box center [329, 231] width 62 height 62
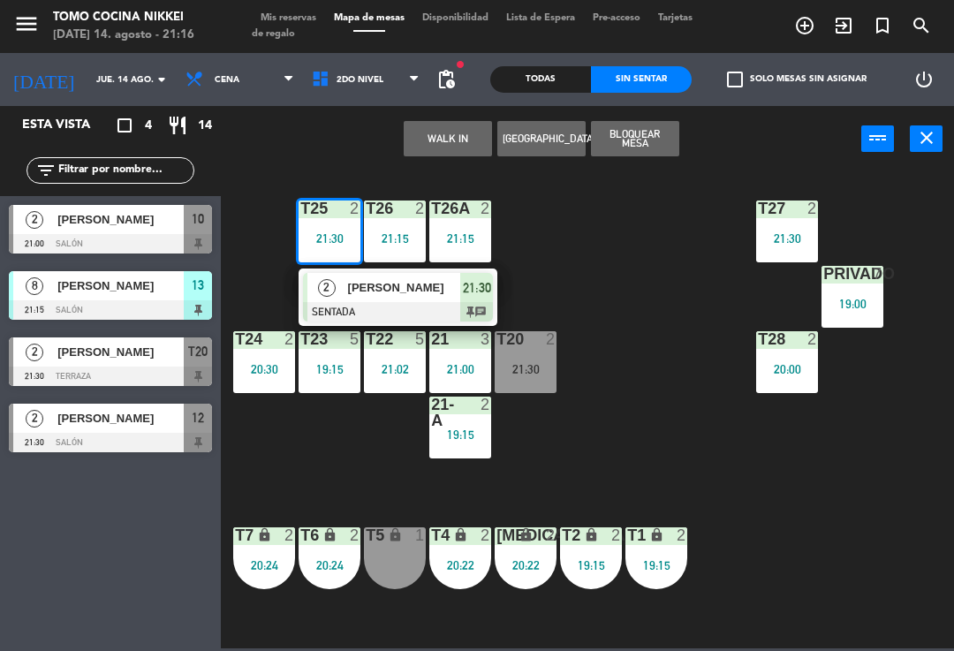
click at [427, 291] on span "[PERSON_NAME]" at bounding box center [404, 287] width 113 height 19
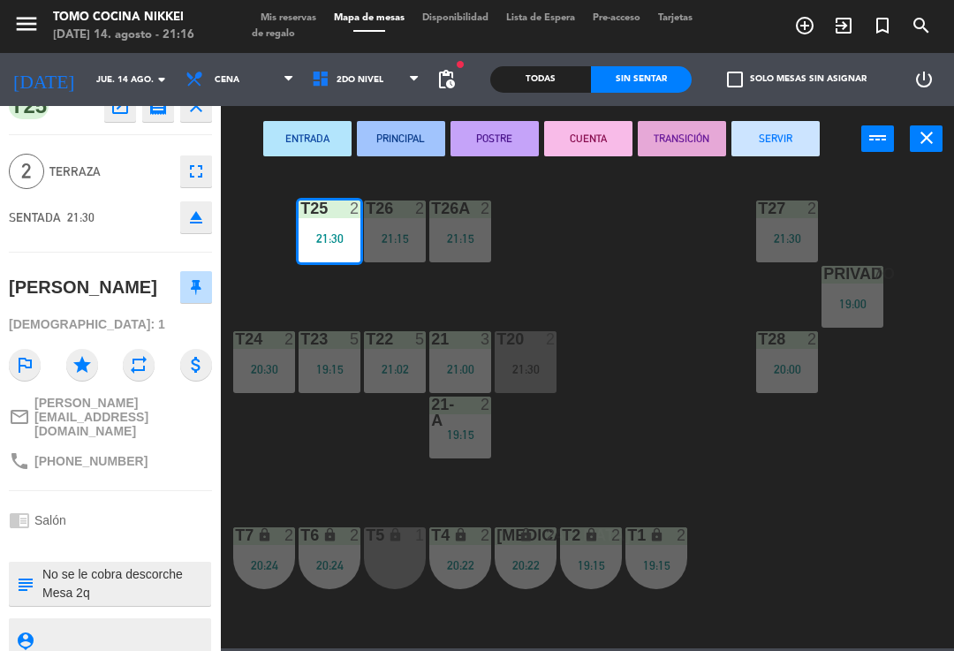
scroll to position [23, 0]
click at [183, 573] on textarea at bounding box center [125, 585] width 169 height 37
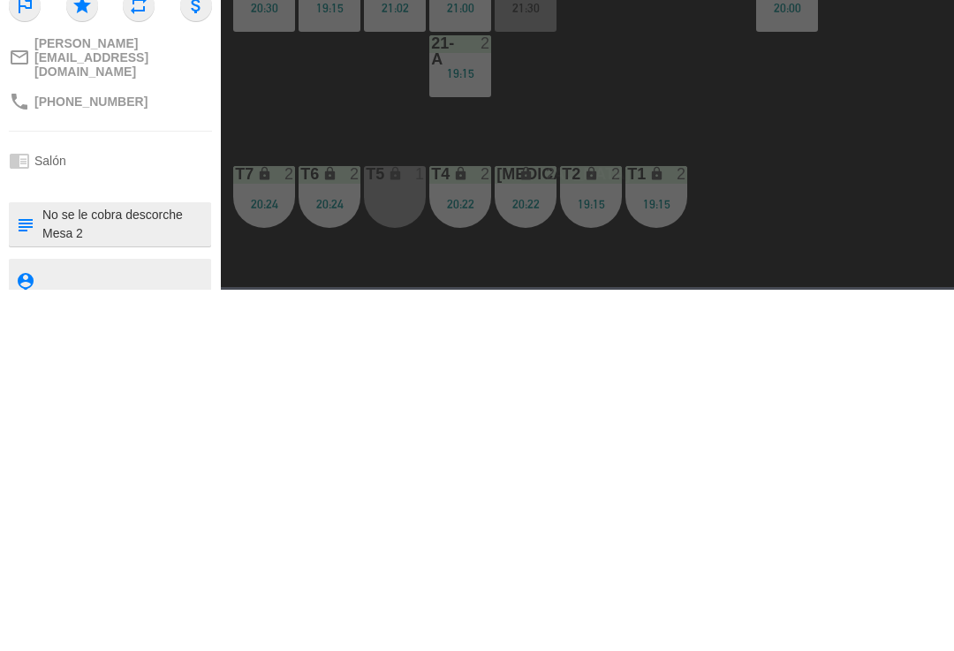
scroll to position [1, 0]
type textarea "No se le cobra descorche Mesa 21"
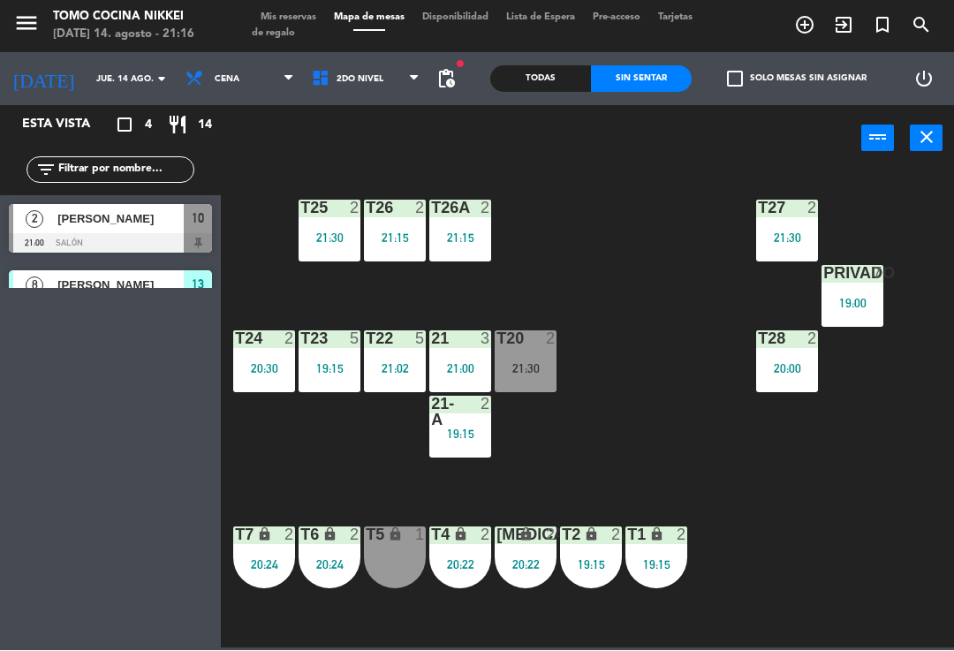
click at [331, 354] on div "T23 5 19:15" at bounding box center [329, 362] width 62 height 62
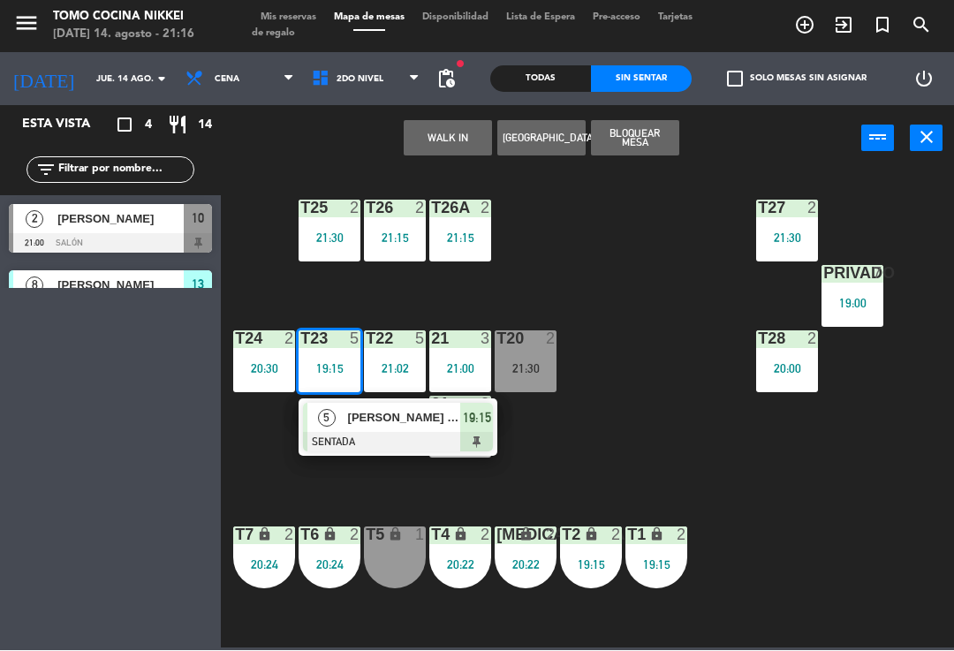
click at [403, 427] on div "[PERSON_NAME] Best" at bounding box center [403, 418] width 115 height 29
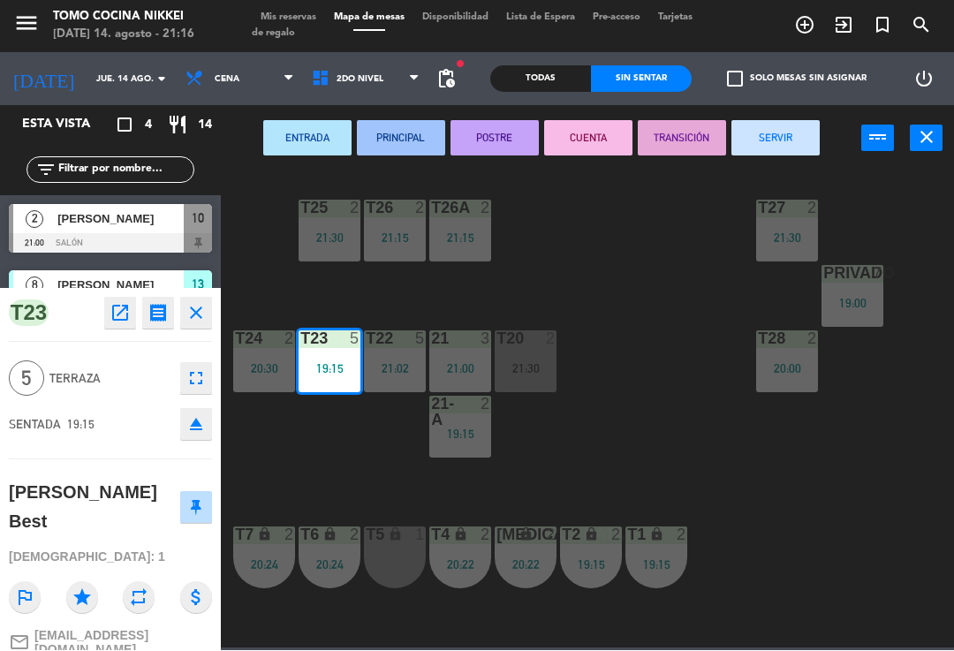
click at [751, 133] on button "SERVIR" at bounding box center [775, 138] width 88 height 35
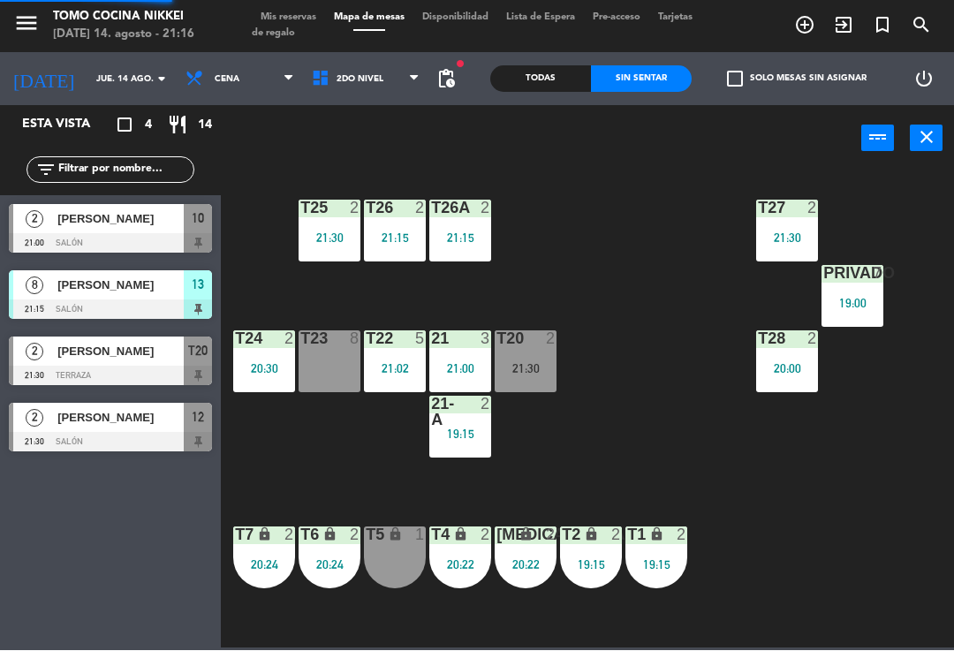
click at [664, 294] on div "T27 2 21:30 T25 2 21:30 T26A 2 21:15 T26 2 21:15 Privado 7 19:00 T24 2 20:30 T2…" at bounding box center [591, 409] width 723 height 479
click at [340, 79] on span "2do Nivel" at bounding box center [359, 80] width 47 height 10
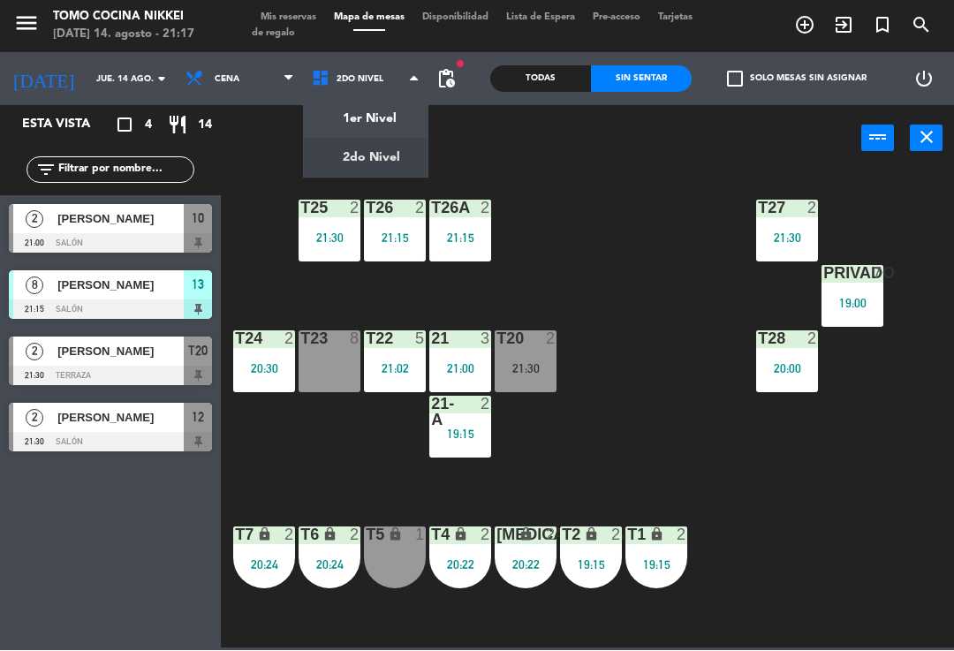
click at [374, 117] on ng-component "menu Tomo Cocina Nikkei [DATE] 14. agosto - 21:17 Mis reservas Mapa de mesas Di…" at bounding box center [477, 324] width 954 height 648
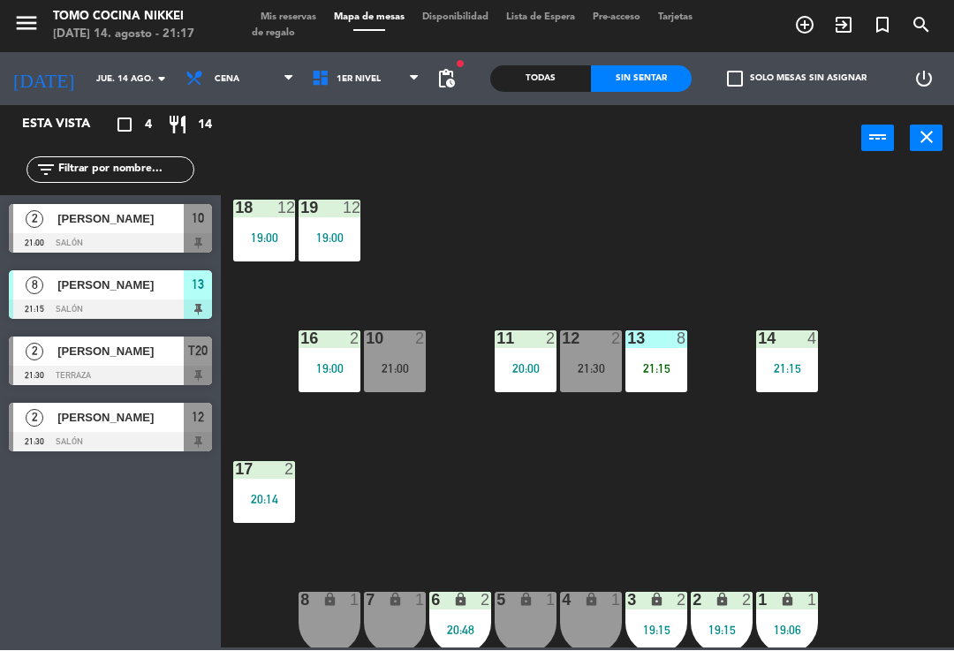
click at [386, 95] on span "1er Nivel" at bounding box center [366, 79] width 126 height 39
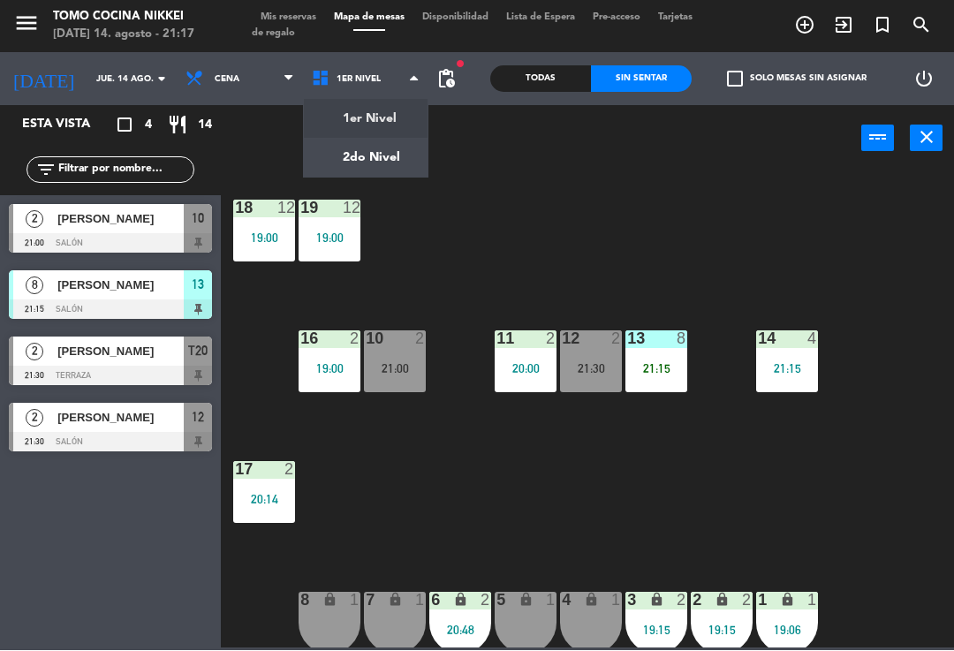
click at [369, 149] on ng-component "menu Tomo Cocina Nikkei [DATE] 14. agosto - 21:17 Mis reservas Mapa de mesas Di…" at bounding box center [477, 324] width 954 height 648
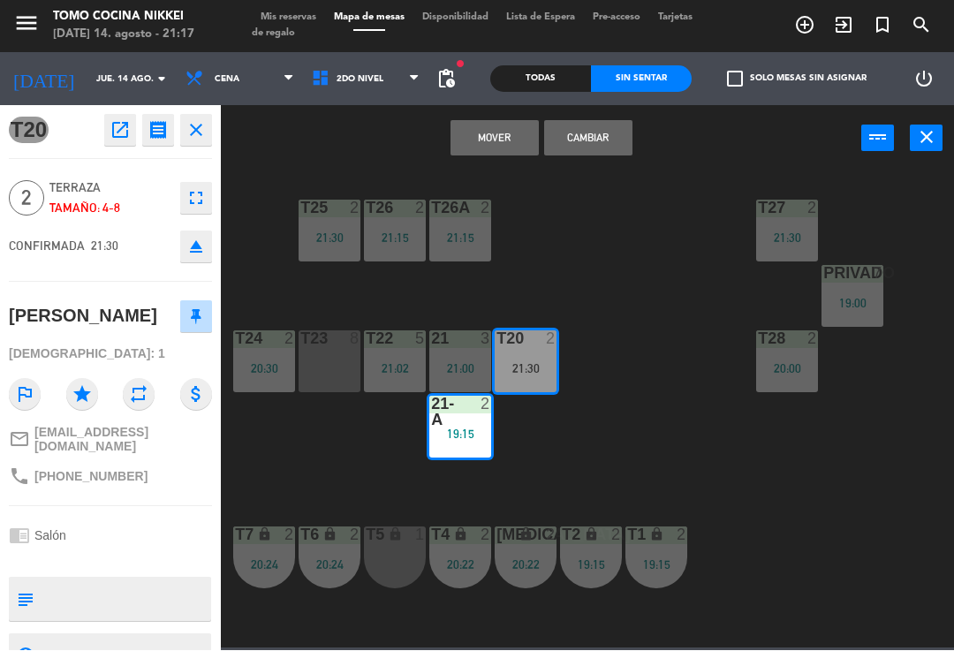
click at [487, 138] on button "Mover" at bounding box center [494, 138] width 88 height 35
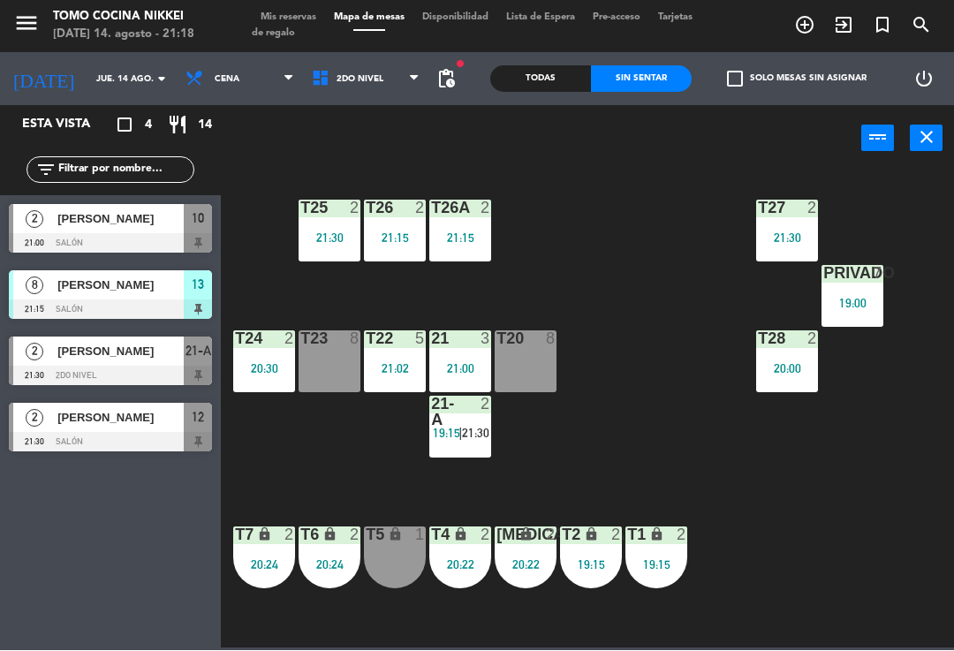
click at [669, 373] on div "T27 2 21:30 T25 2 21:30 T26A 2 21:15 T26 2 21:15 Privado 7 19:00 T24 2 20:30 T2…" at bounding box center [591, 409] width 723 height 479
click at [640, 394] on div "T27 2 21:30 T25 2 21:30 T26A 2 21:15 T26 2 21:15 Privado 7 19:00 T24 2 20:30 T2…" at bounding box center [591, 409] width 723 height 479
click at [662, 373] on div "T27 2 21:30 T25 2 21:30 T26A 2 21:15 T26 2 21:15 Privado 7 19:00 T24 2 20:30 T2…" at bounding box center [591, 409] width 723 height 479
click at [282, 19] on span "Mis reservas" at bounding box center [288, 18] width 73 height 10
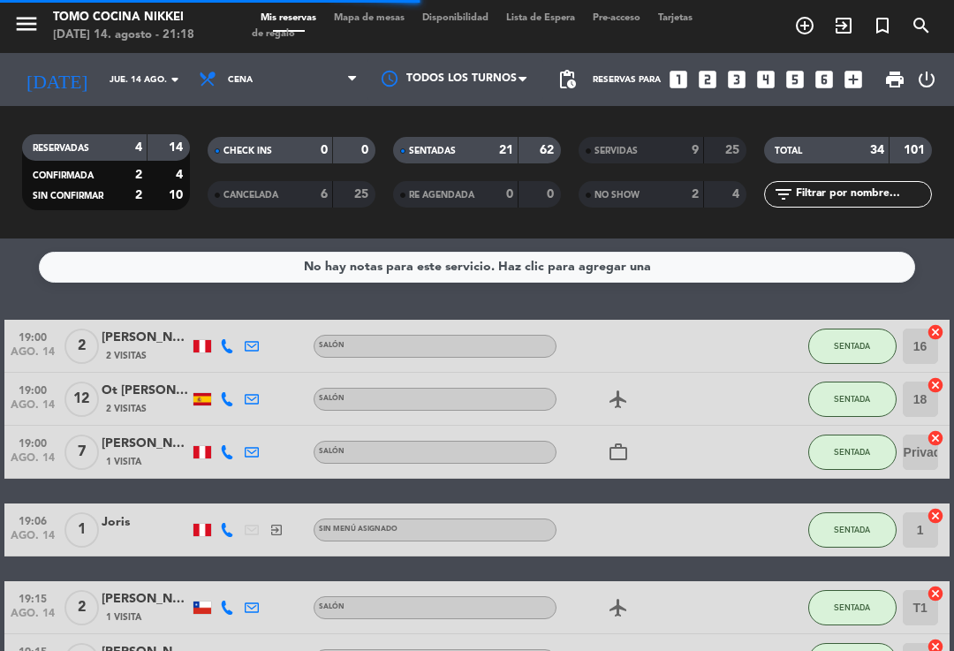
click at [511, 155] on strong "21" at bounding box center [506, 150] width 14 height 12
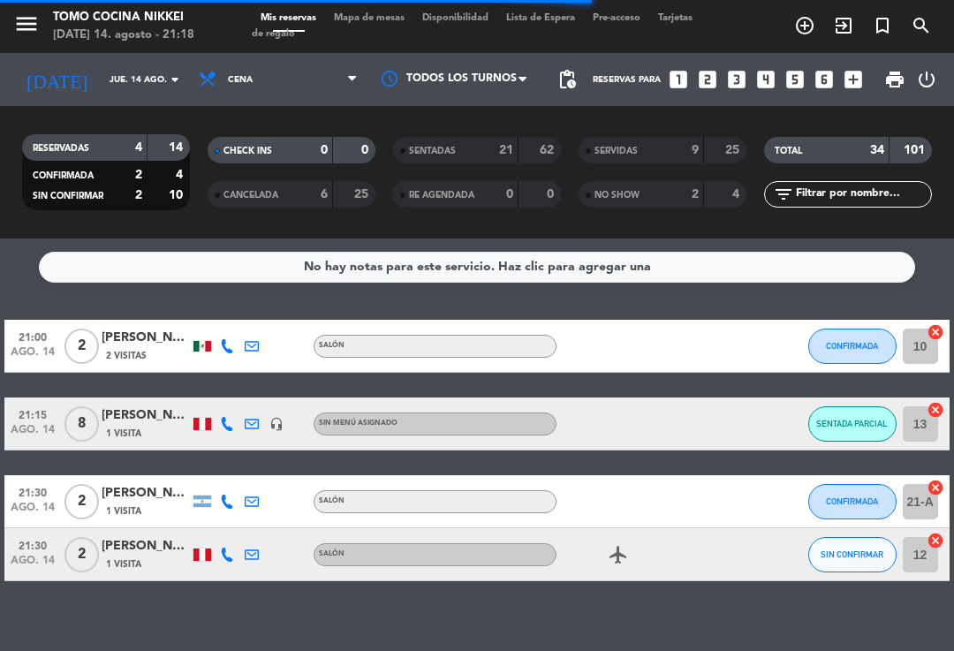
scroll to position [29, 0]
click at [840, 419] on span "SENTADA PARCIAL" at bounding box center [852, 424] width 72 height 10
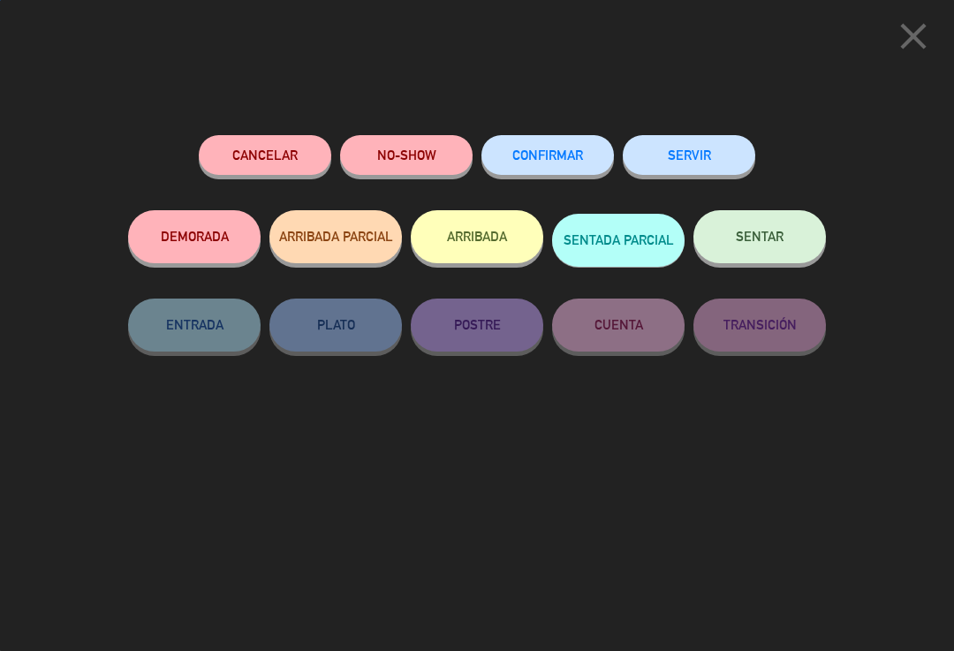
click at [747, 236] on span "SENTAR" at bounding box center [760, 236] width 48 height 15
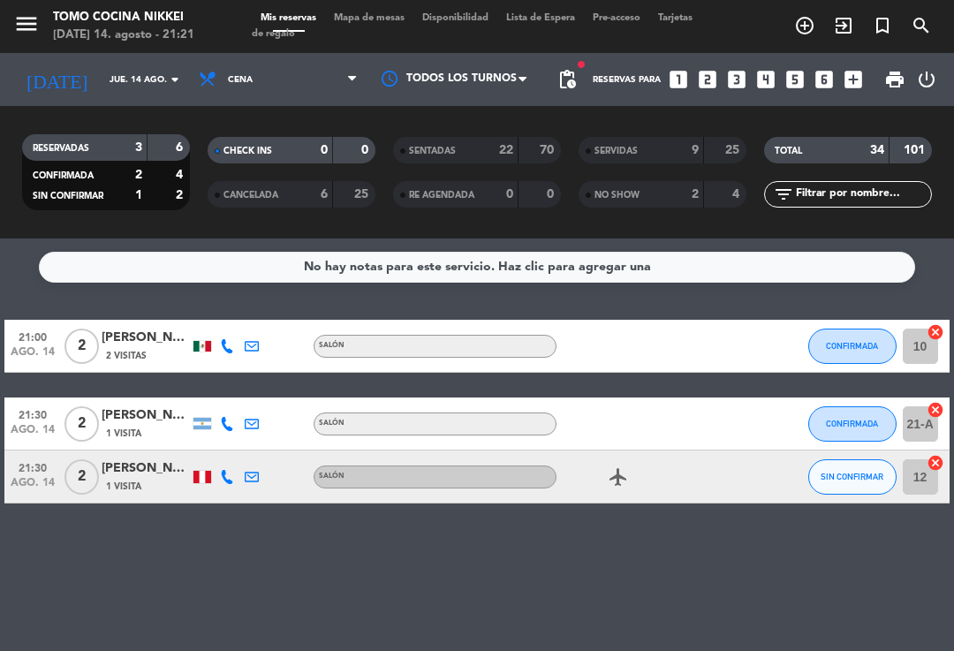
scroll to position [0, 0]
click at [857, 331] on button "CONFIRMADA" at bounding box center [852, 345] width 88 height 35
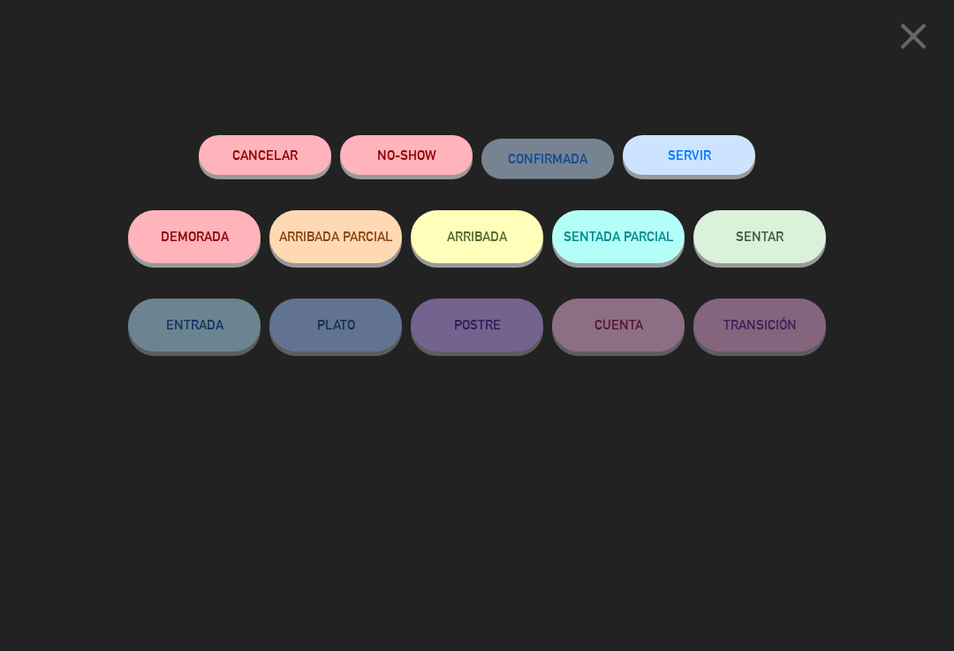
click at [423, 152] on button "NO-SHOW" at bounding box center [406, 155] width 132 height 40
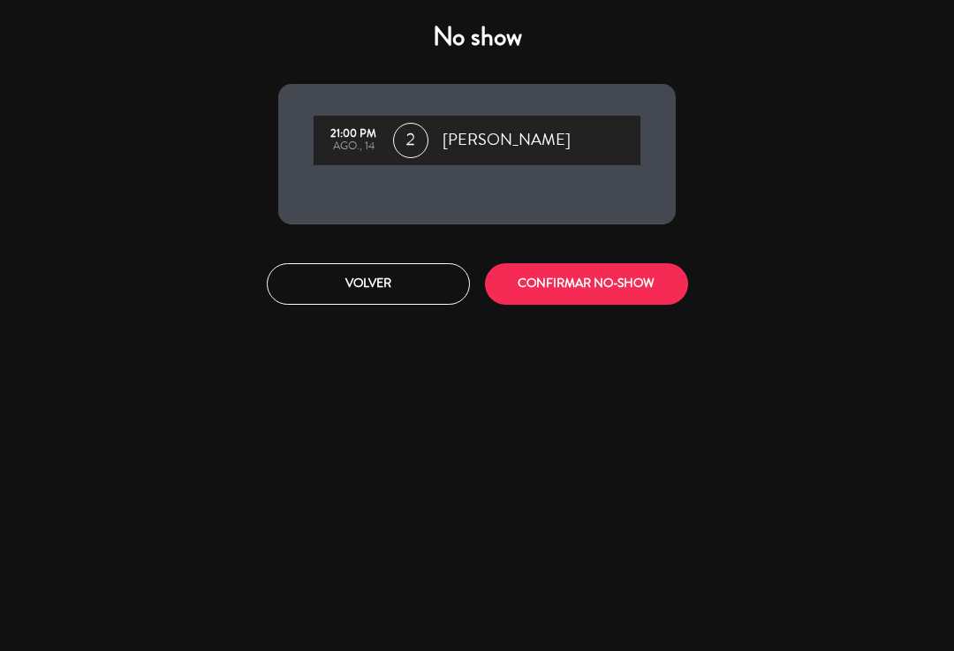
click at [580, 294] on button "CONFIRMAR NO-SHOW" at bounding box center [586, 284] width 203 height 42
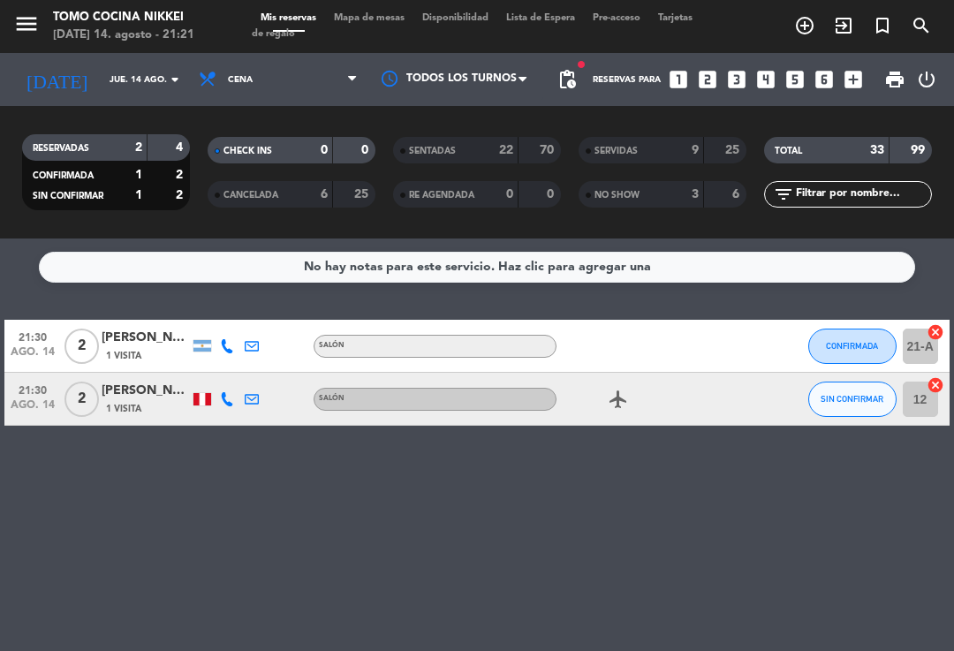
click at [387, 17] on span "Mapa de mesas" at bounding box center [369, 18] width 88 height 10
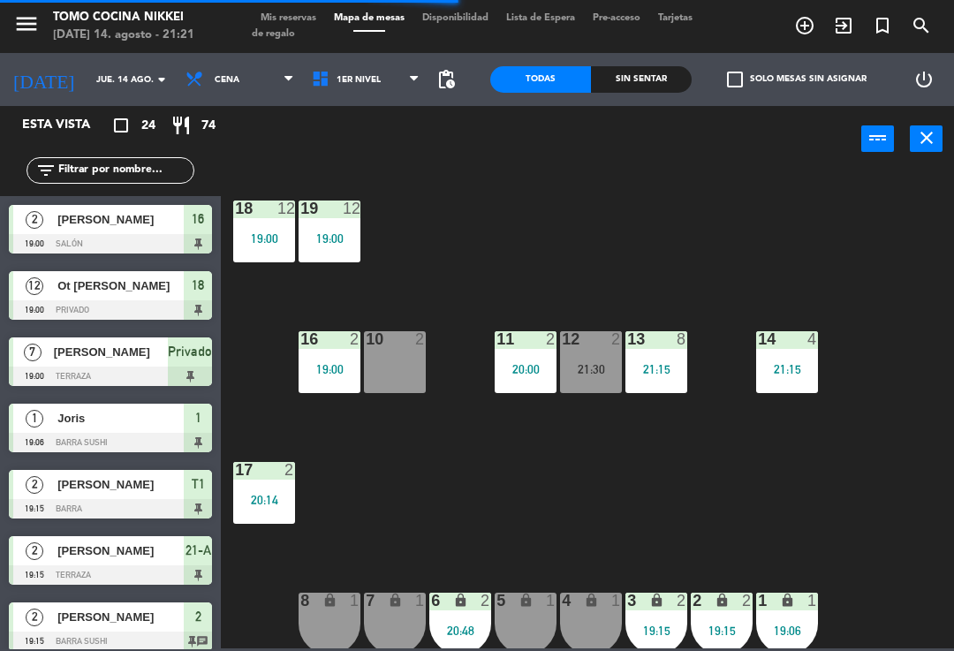
click at [373, 84] on span "1er Nivel" at bounding box center [366, 79] width 126 height 39
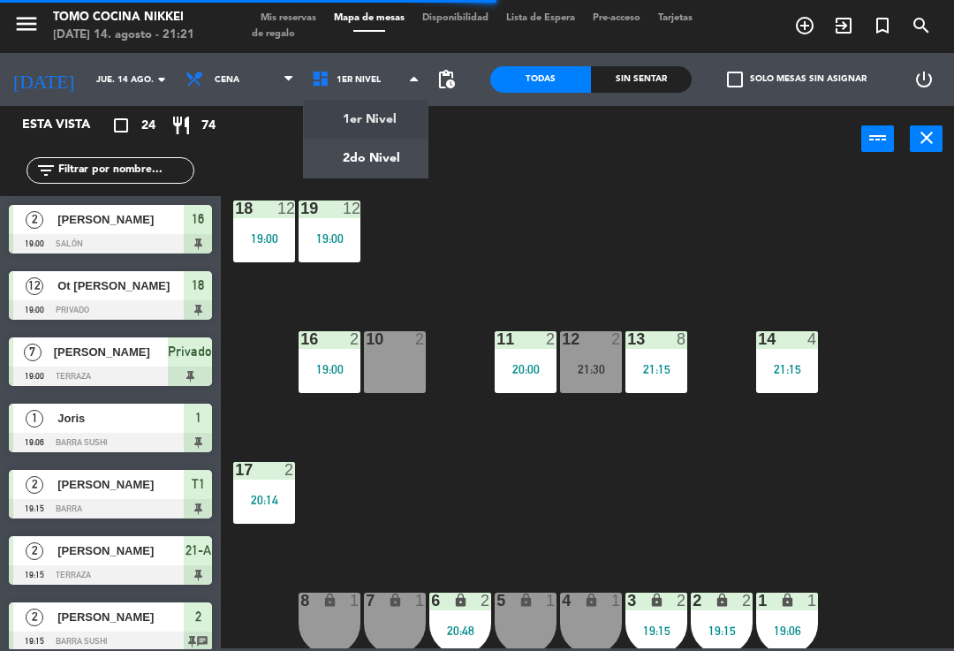
click at [392, 148] on ng-component "menu Tomo Cocina Nikkei [DATE] 14. agosto - 21:21 Mis reservas Mapa de mesas Di…" at bounding box center [477, 324] width 954 height 648
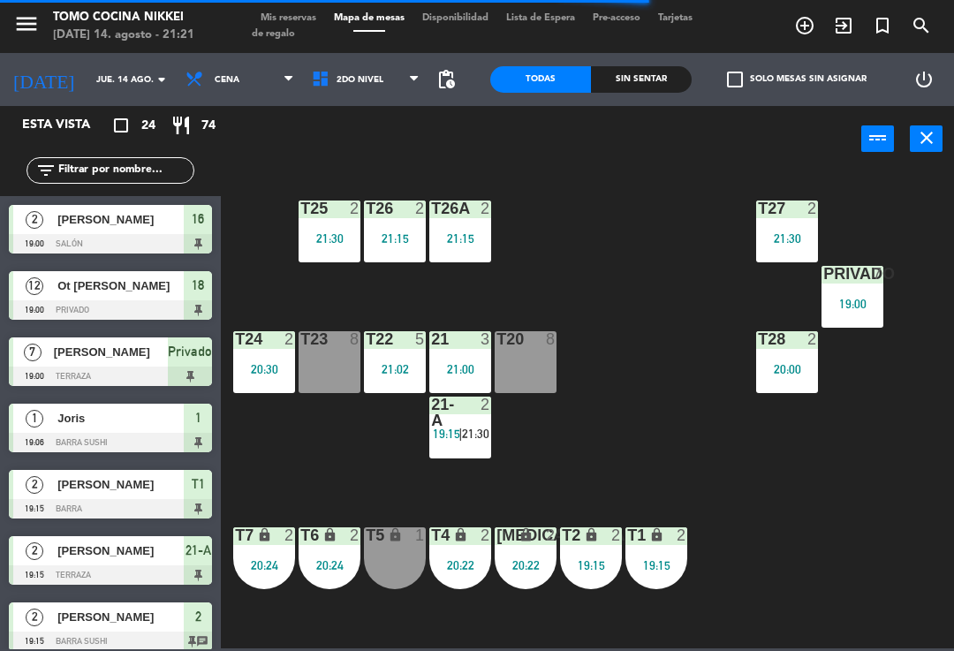
click at [462, 442] on div "21-A 2 19:15 | 21:30" at bounding box center [460, 427] width 62 height 62
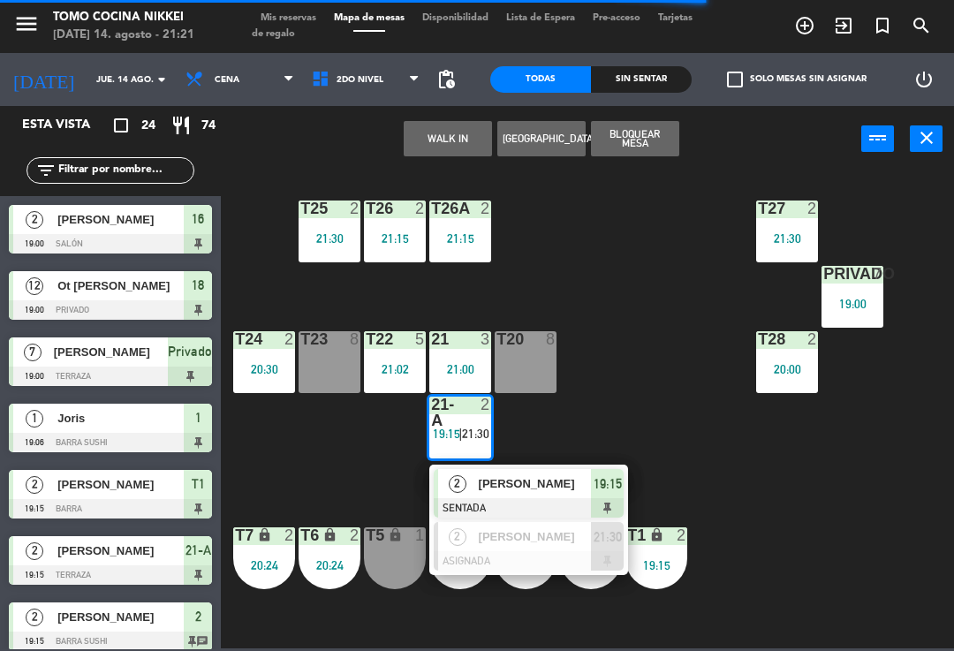
click at [502, 482] on span "[PERSON_NAME]" at bounding box center [535, 483] width 113 height 19
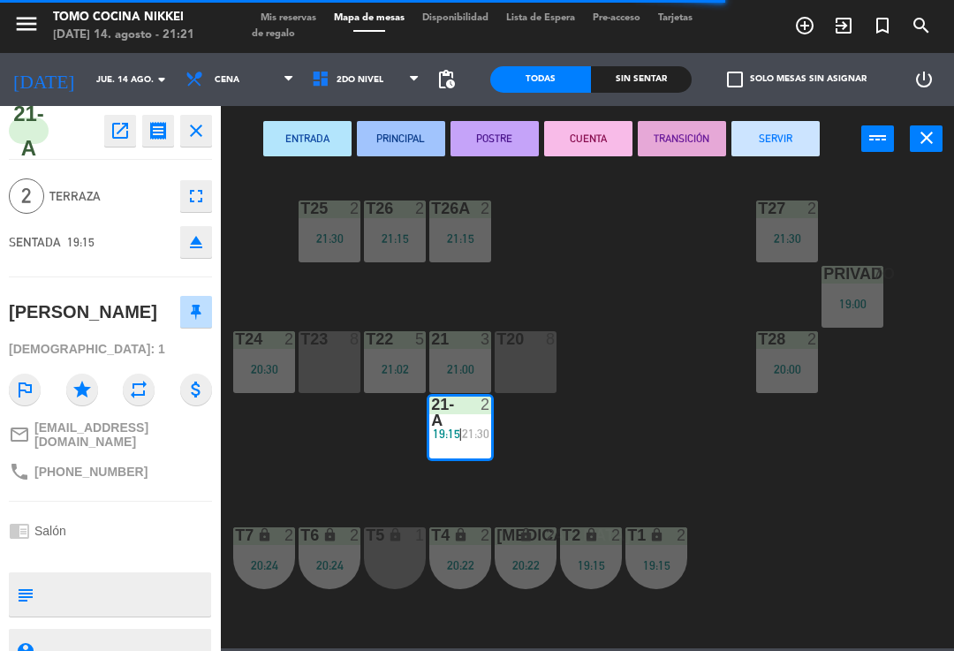
click at [787, 151] on button "SERVIR" at bounding box center [775, 138] width 88 height 35
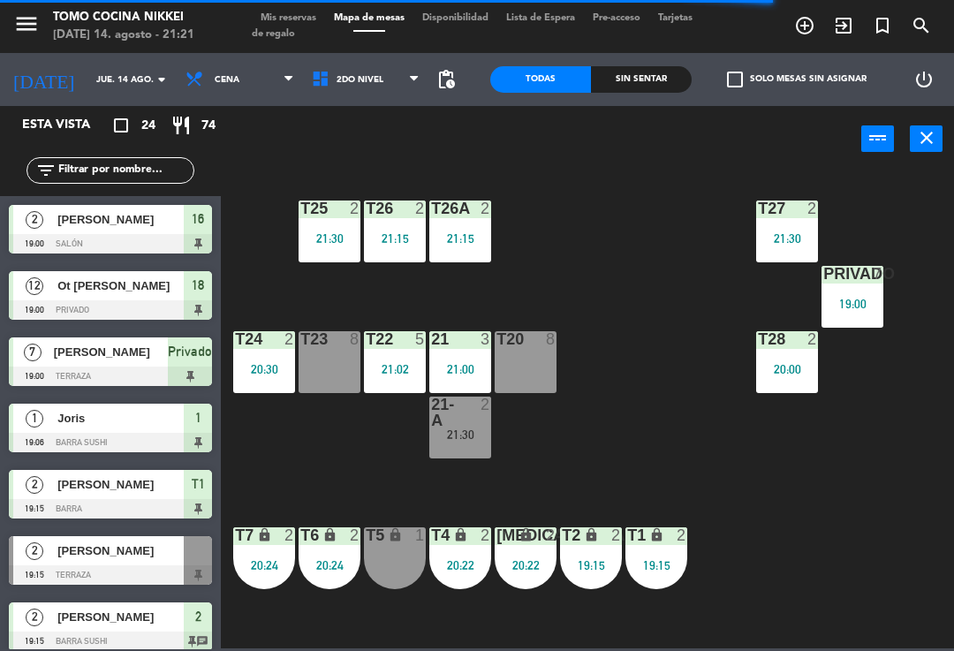
click at [660, 446] on div "T27 2 21:30 T25 2 21:30 T26A 2 21:15 T26 2 21:15 Privado 7 19:00 T24 2 20:30 T2…" at bounding box center [591, 409] width 723 height 479
click at [638, 81] on div "Sin sentar" at bounding box center [641, 79] width 101 height 26
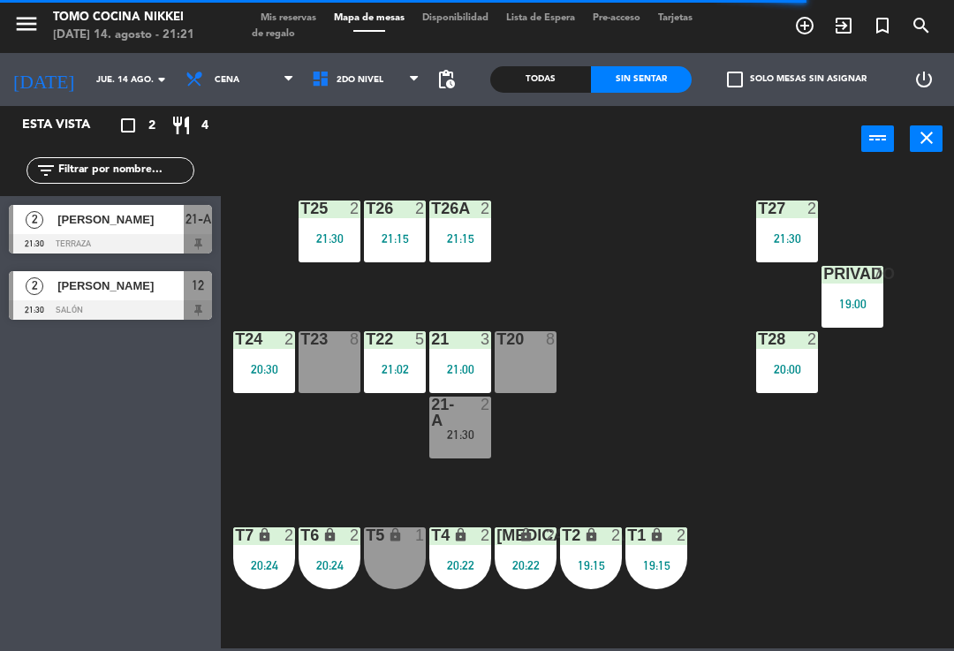
click at [648, 78] on div "Sin sentar" at bounding box center [641, 79] width 101 height 26
click at [640, 86] on div "Sin sentar" at bounding box center [641, 79] width 101 height 26
click at [291, 2] on div "menu Tomo Cocina Nikkei [DATE] 14. agosto - 21:25 Mis reservas Mapa de mesas Di…" at bounding box center [477, 26] width 954 height 53
click at [324, 14] on span "Mis reservas" at bounding box center [288, 18] width 73 height 10
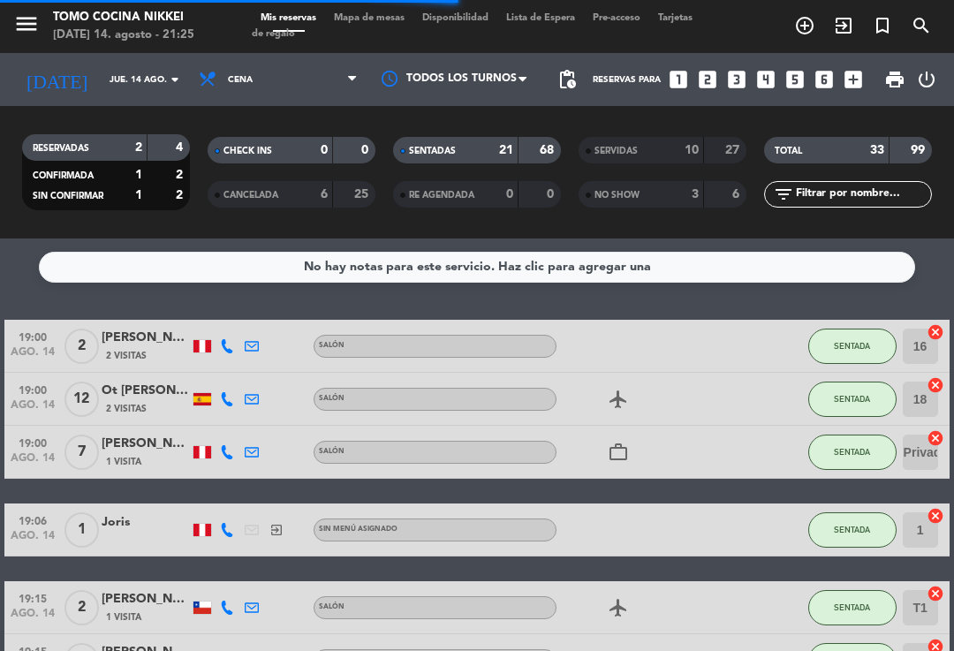
click at [476, 162] on div "SENTADAS 21 68" at bounding box center [477, 150] width 168 height 26
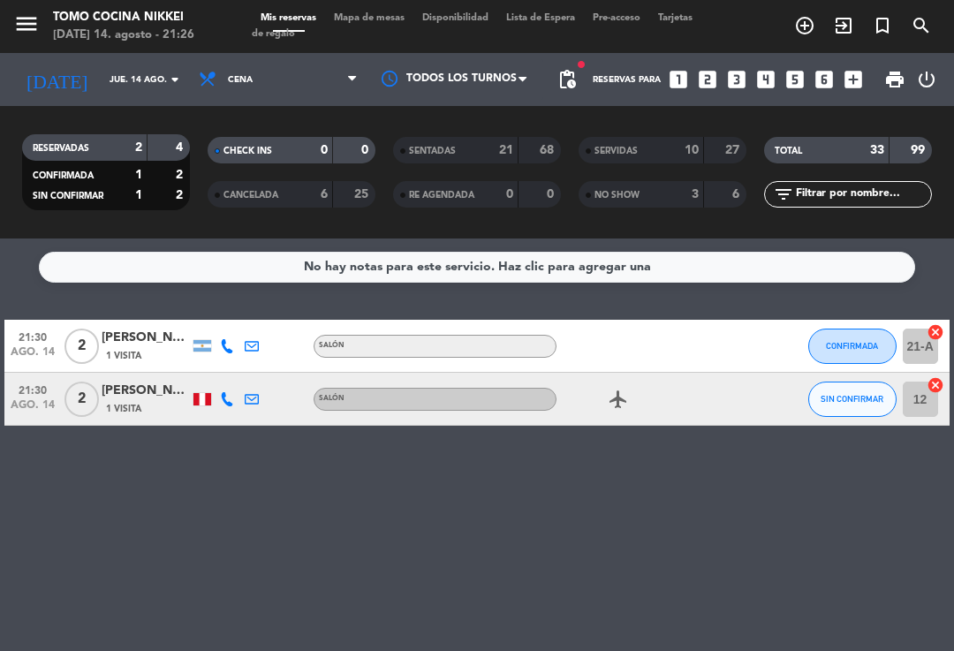
click at [386, 23] on span "Mapa de mesas" at bounding box center [369, 18] width 88 height 10
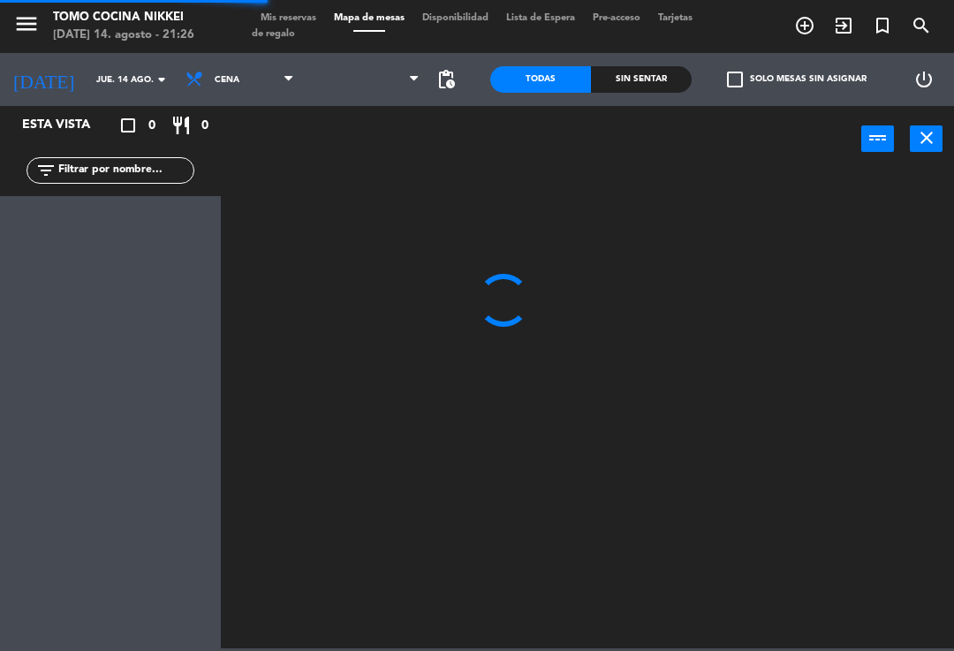
click at [390, 23] on span "Mapa de mesas" at bounding box center [369, 18] width 88 height 10
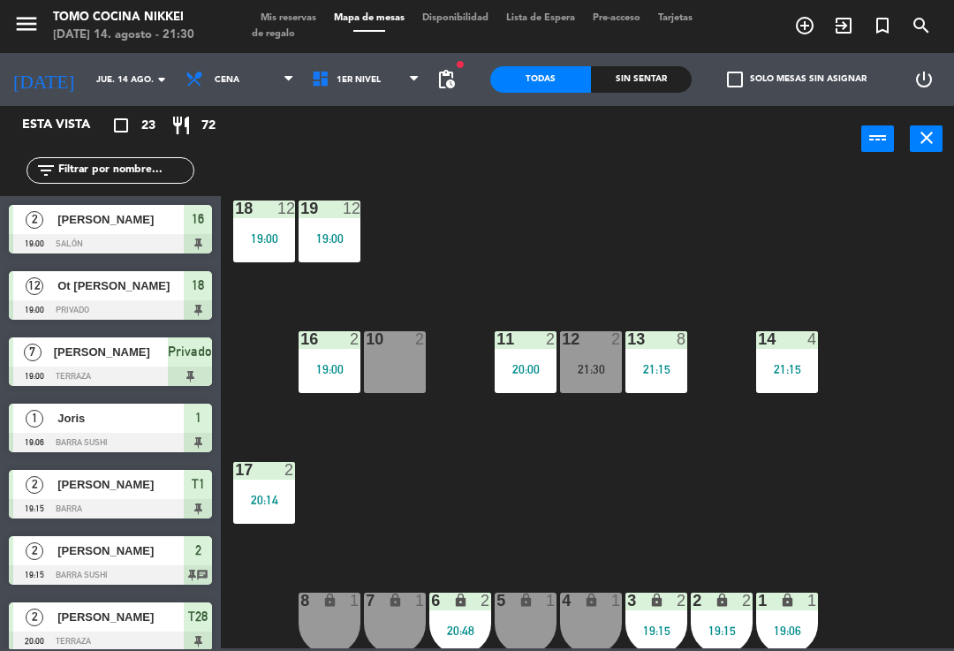
click at [301, 251] on div "19 12 19:00" at bounding box center [329, 231] width 62 height 62
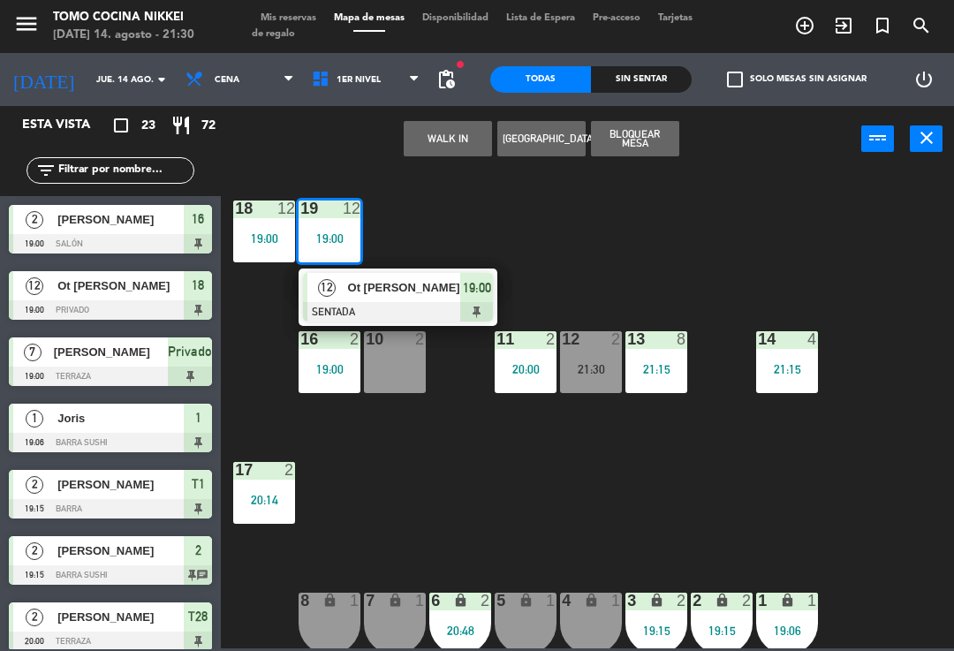
click at [259, 243] on div "19:00" at bounding box center [264, 238] width 62 height 12
click at [344, 294] on div "12" at bounding box center [326, 287] width 38 height 29
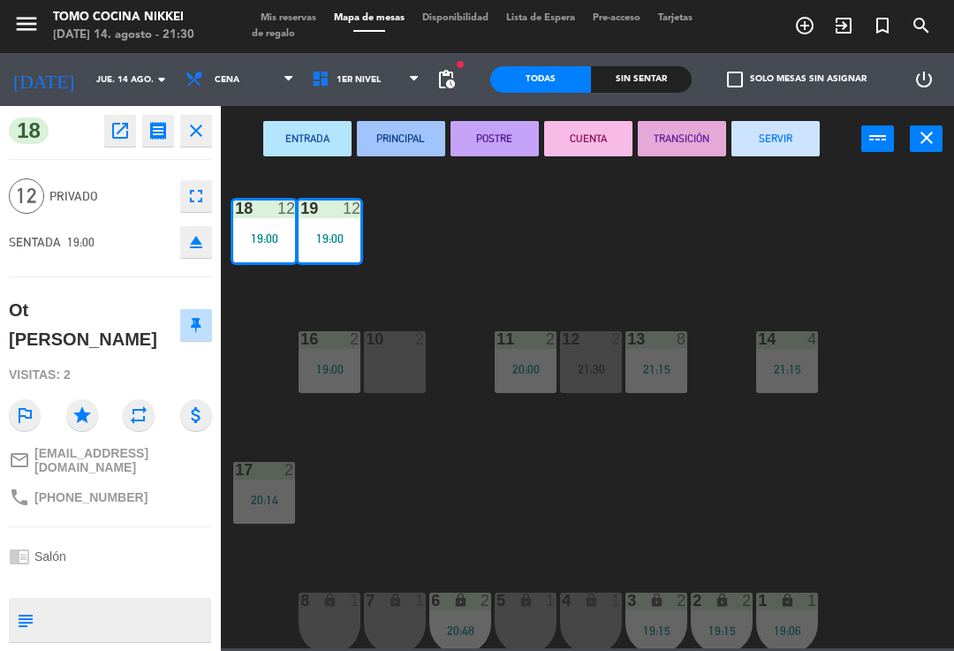
click at [774, 152] on button "SERVIR" at bounding box center [775, 138] width 88 height 35
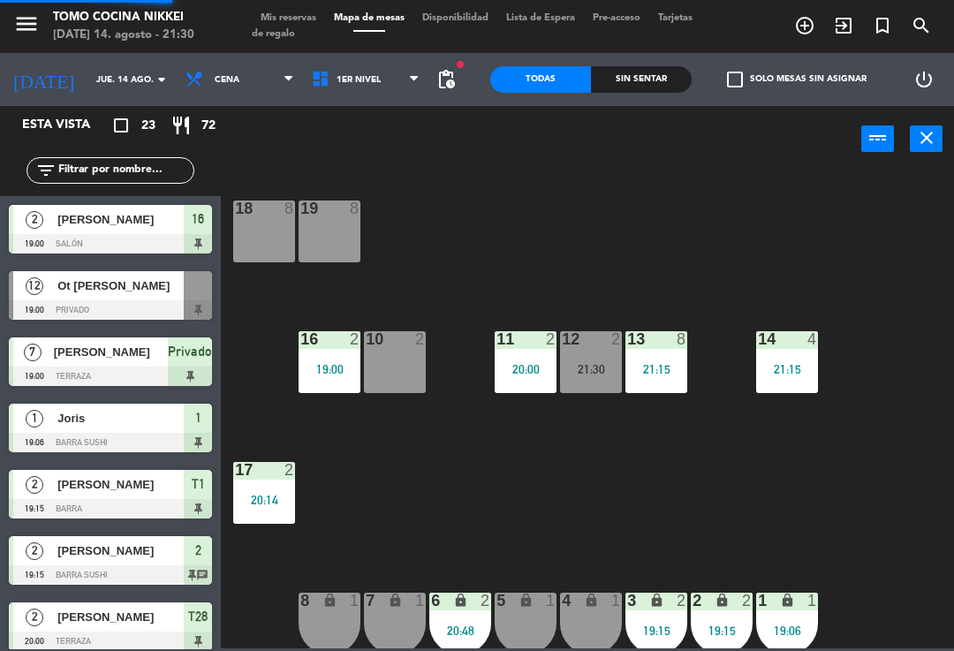
click at [683, 215] on div "18 8 19 8 16 2 19:00 10 2 11 2 20:00 12 2 21:30 13 8 21:15 14 4 21:15 17 2 20:1…" at bounding box center [591, 409] width 723 height 479
click at [409, 429] on div "18 8 19 8 16 2 19:00 10 2 11 2 20:00 12 2 21:30 13 8 21:15 14 4 21:15 17 2 20:1…" at bounding box center [591, 409] width 723 height 479
click at [348, 365] on div "19:00" at bounding box center [329, 369] width 62 height 12
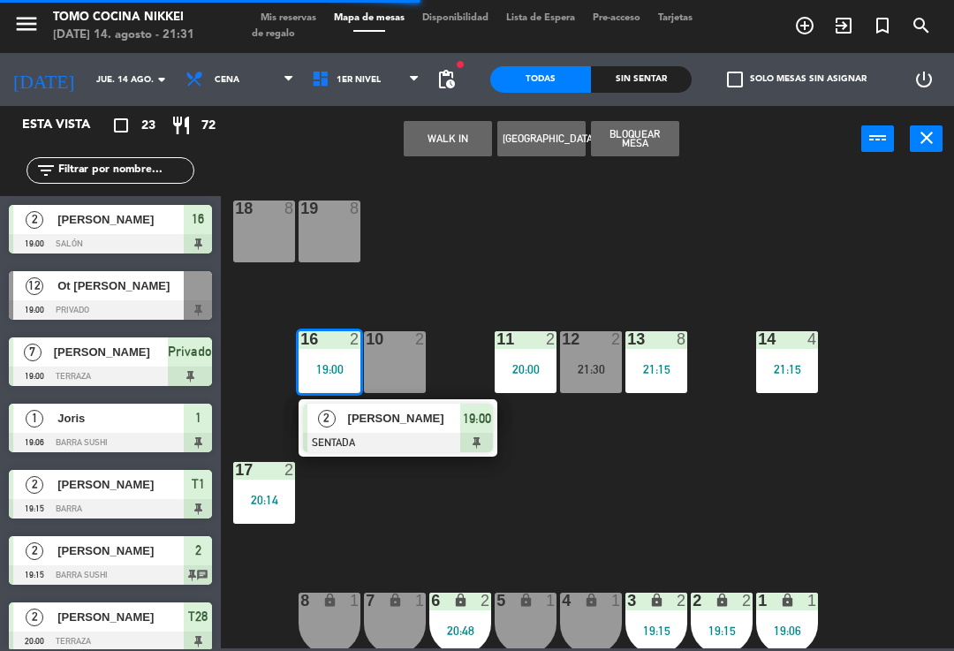
click at [397, 439] on div at bounding box center [398, 442] width 190 height 19
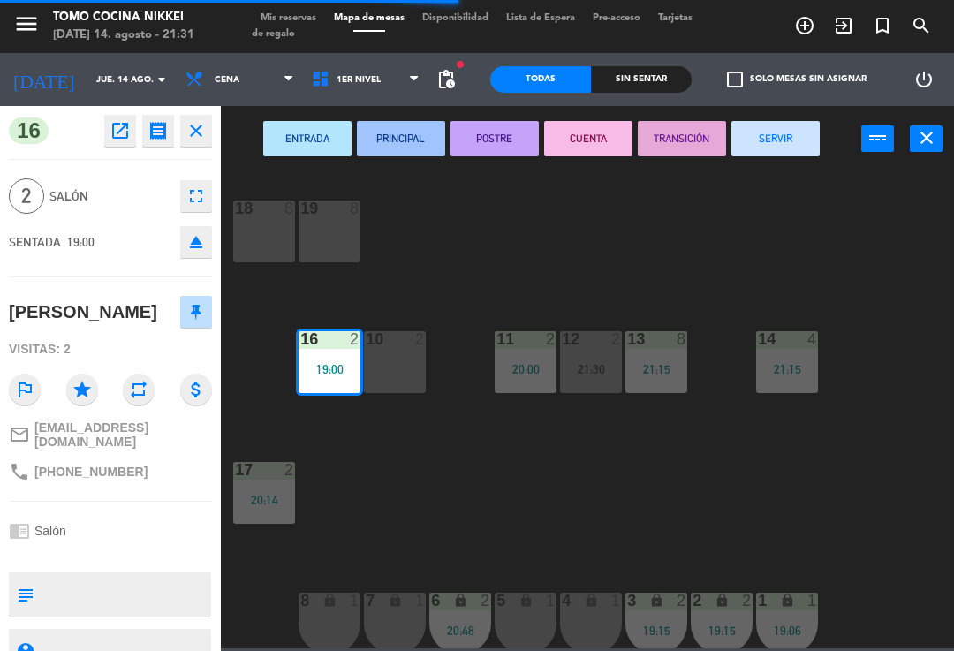
click at [791, 155] on button "SERVIR" at bounding box center [775, 138] width 88 height 35
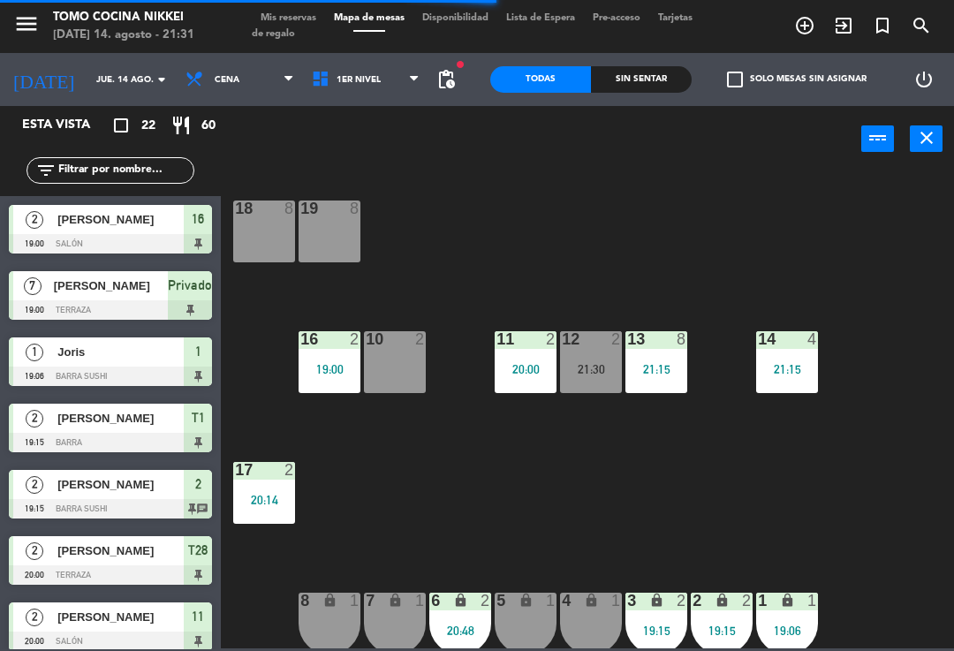
click at [751, 223] on div "18 8 19 8 16 2 19:00 10 2 11 2 20:00 12 2 21:30 13 8 21:15 14 4 21:15 17 2 20:1…" at bounding box center [591, 409] width 723 height 479
click at [534, 373] on div "20:00" at bounding box center [526, 369] width 62 height 12
click at [669, 240] on div "18 8 19 8 16 2 19:00 10 2 11 2 20:00 12 2 21:30 13 8 21:15 14 4 21:15 17 2 20:1…" at bounding box center [591, 409] width 723 height 479
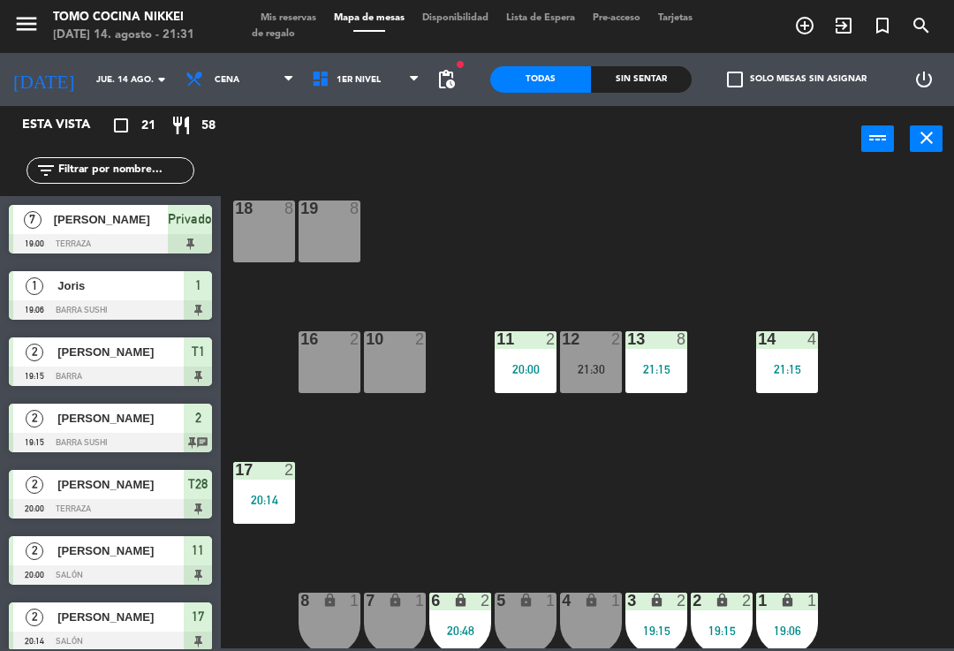
click at [578, 280] on div "18 8 19 8 16 2 10 2 11 2 20:00 12 2 21:30 13 8 21:15 14 4 21:15 17 2 20:14 7 lo…" at bounding box center [591, 409] width 723 height 479
click at [398, 68] on span "1er Nivel" at bounding box center [366, 79] width 126 height 39
click at [390, 161] on ng-component "menu Tomo Cocina Nikkei [DATE] 14. agosto - 21:31 Mis reservas Mapa de mesas Di…" at bounding box center [477, 324] width 954 height 648
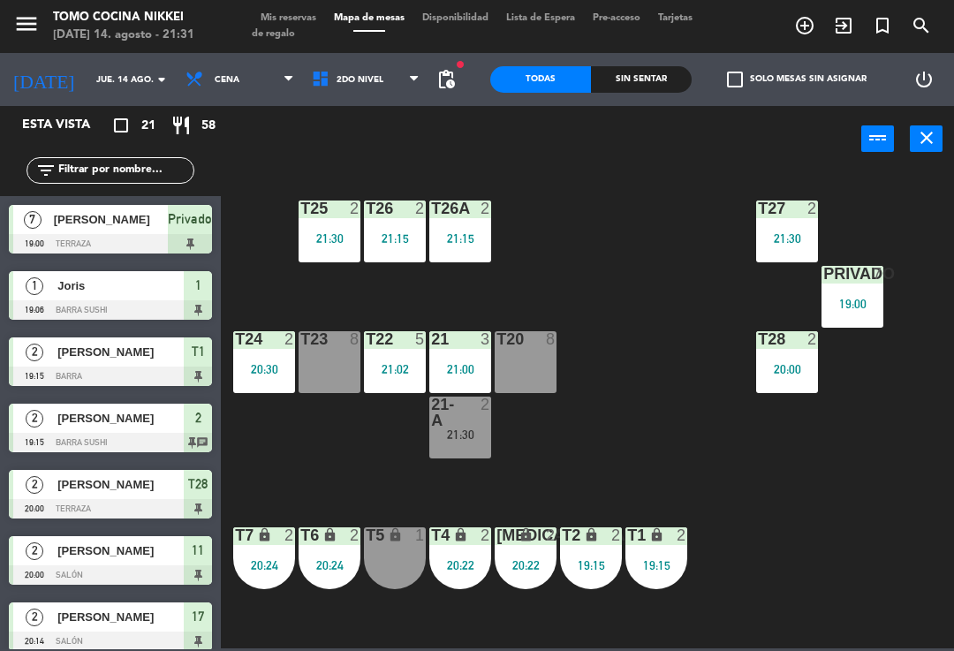
click at [639, 90] on div "Sin sentar" at bounding box center [641, 79] width 101 height 26
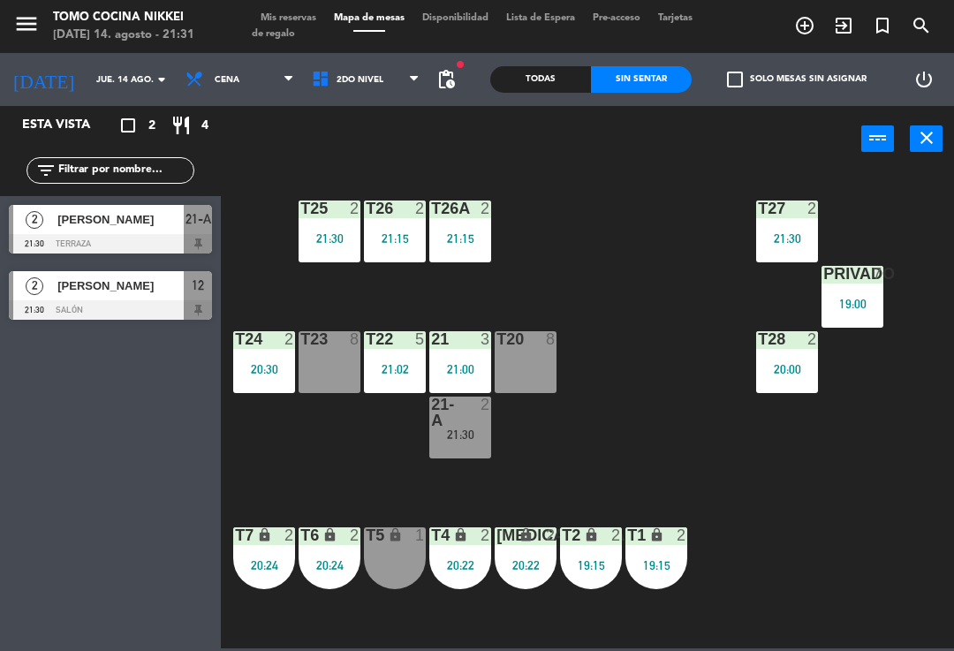
click at [396, 98] on span "2do Nivel" at bounding box center [366, 79] width 126 height 39
click at [397, 129] on ng-component "menu Tomo Cocina Nikkei [DATE] 14. agosto - 21:31 Mis reservas Mapa de mesas Di…" at bounding box center [477, 324] width 954 height 648
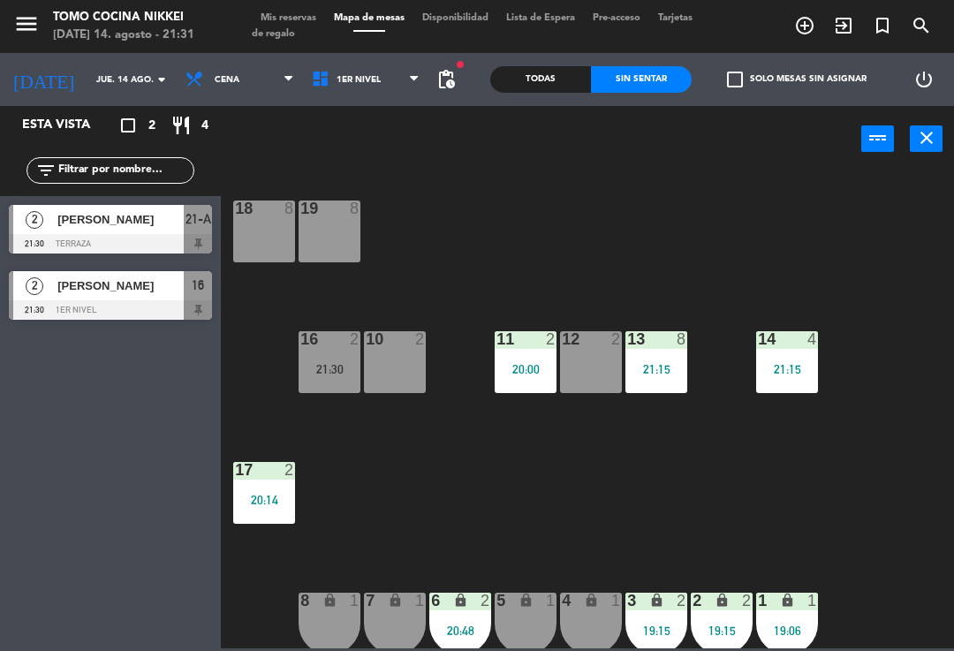
click at [534, 248] on div "18 8 19 8 16 2 21:30 10 2 11 2 20:00 12 2 13 8 21:15 14 4 21:15 17 2 20:14 7 lo…" at bounding box center [591, 409] width 723 height 479
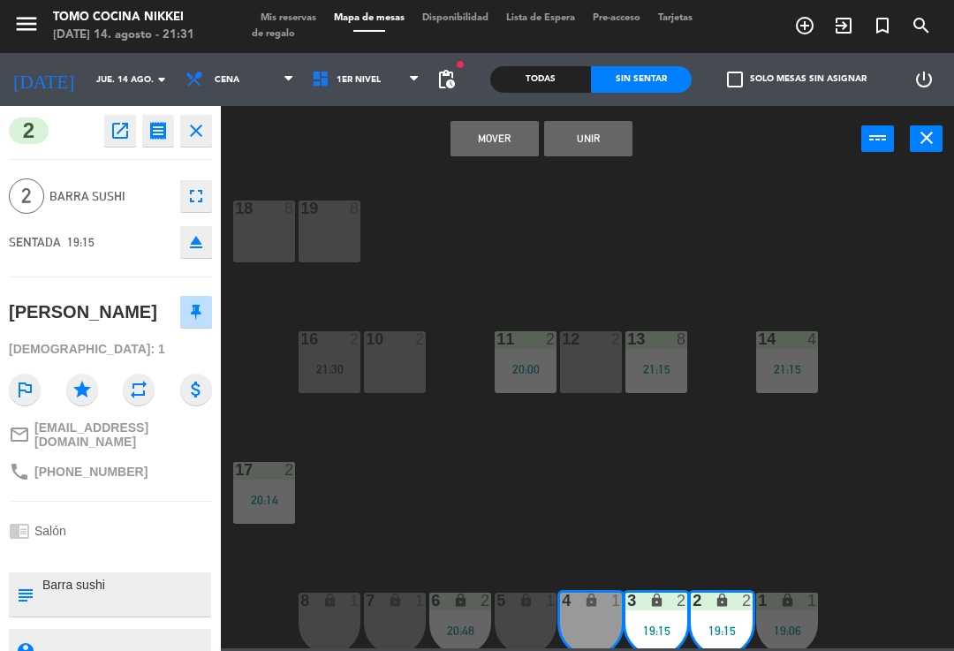
click at [502, 129] on button "Mover" at bounding box center [494, 138] width 88 height 35
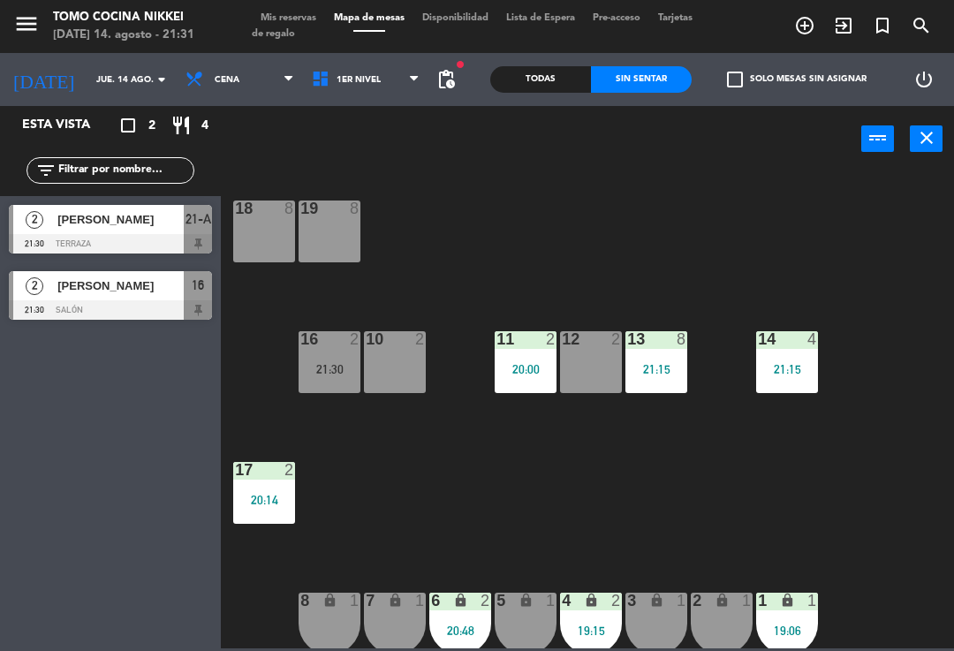
click at [712, 276] on div "18 8 19 8 16 2 21:30 10 2 11 2 20:00 12 2 13 8 21:15 14 4 21:15 17 2 20:14 7 lo…" at bounding box center [591, 409] width 723 height 479
click at [601, 618] on div "4 lock 2 19:15" at bounding box center [591, 624] width 62 height 62
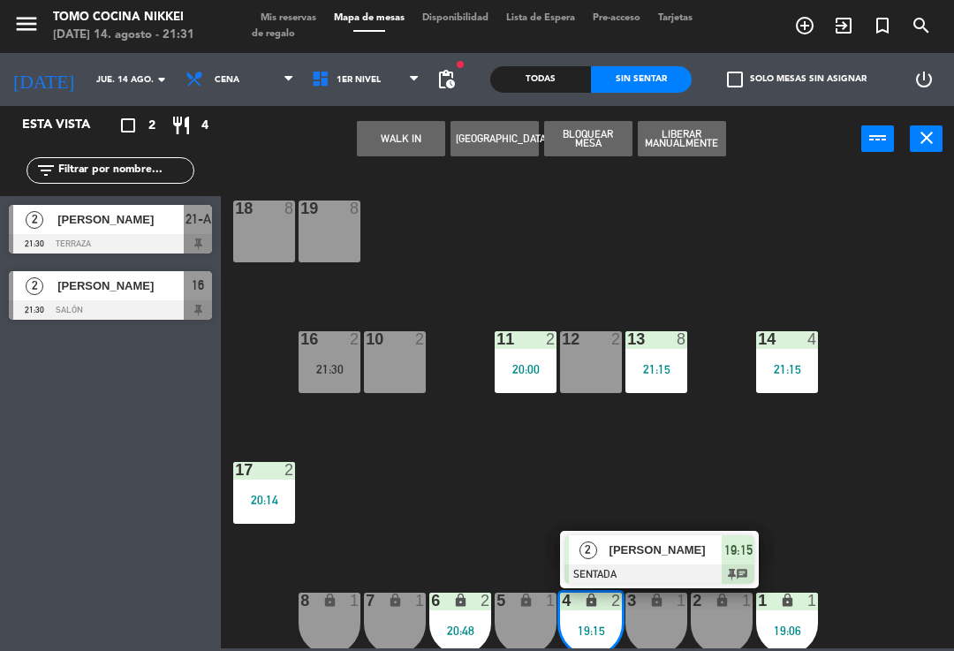
click at [648, 610] on div "3 lock 1" at bounding box center [656, 602] width 62 height 18
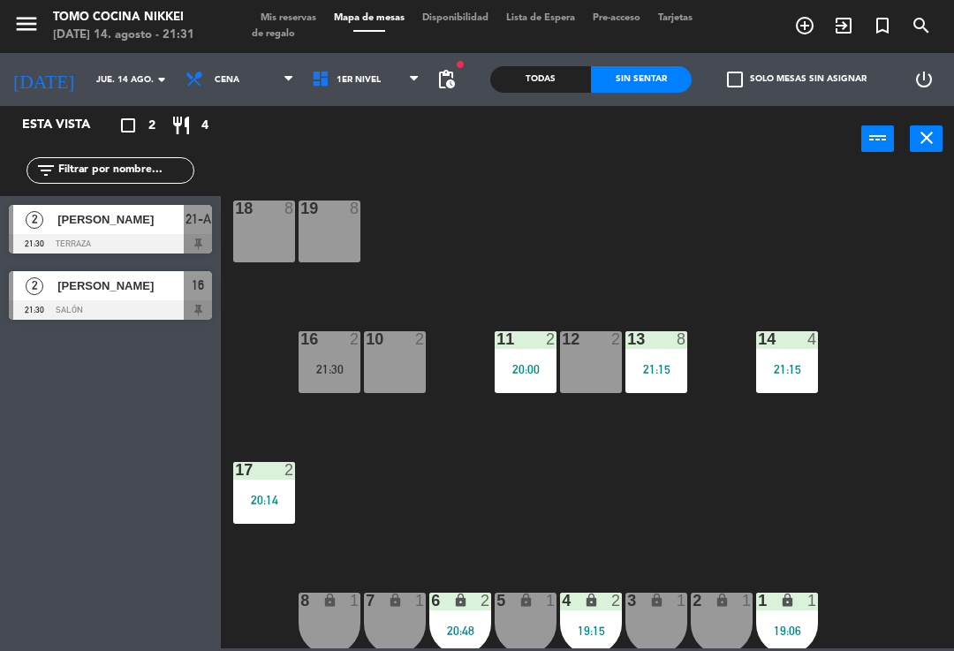
click at [675, 534] on div "18 8 19 8 16 2 21:30 10 2 11 2 20:00 12 2 13 8 21:15 14 4 21:15 17 2 20:14 7 lo…" at bounding box center [591, 409] width 723 height 479
click at [615, 602] on div "3" at bounding box center [626, 601] width 29 height 17
click at [663, 576] on div "18 8 19 8 16 2 21:30 10 2 11 2 20:00 12 2 13 8 21:15 14 4 21:15 17 2 20:14 7 lo…" at bounding box center [591, 409] width 723 height 479
click at [684, 525] on div "18 8 19 8 16 2 21:30 10 2 11 2 20:00 12 2 13 8 21:15 14 4 21:15 17 2 20:14 7 lo…" at bounding box center [591, 409] width 723 height 479
click at [609, 611] on div "4 lock 2 19:15" at bounding box center [591, 624] width 62 height 62
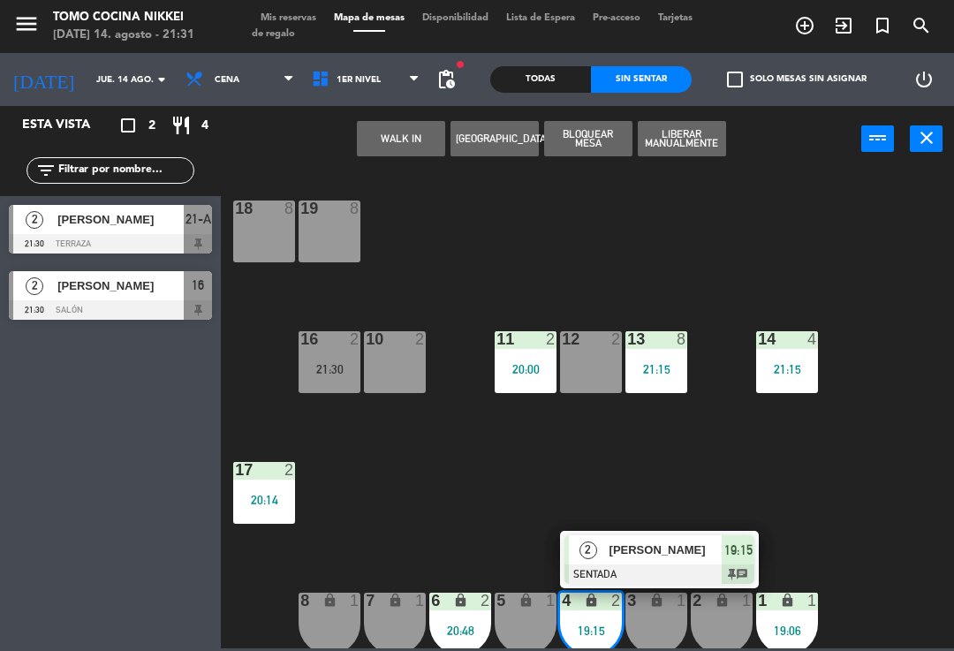
click at [653, 560] on div "[PERSON_NAME]" at bounding box center [665, 549] width 115 height 29
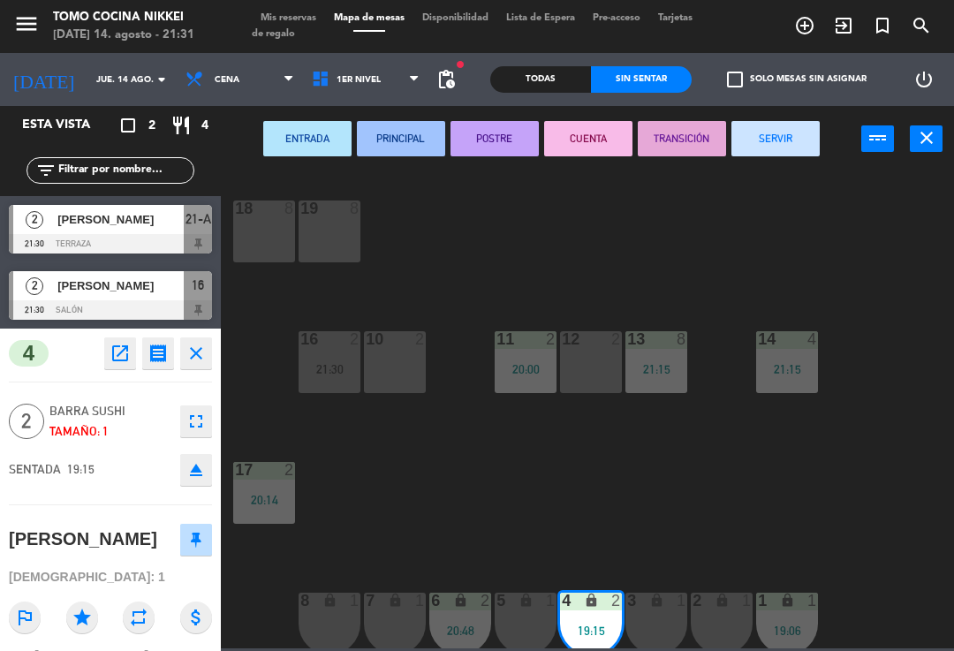
click at [664, 614] on div "3 lock 1" at bounding box center [656, 624] width 62 height 62
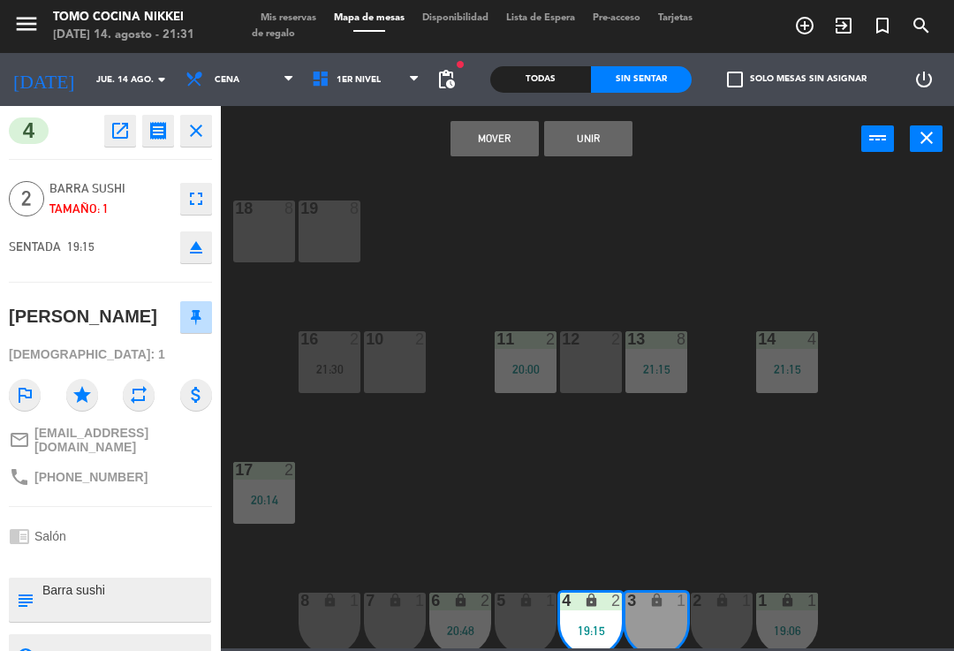
click at [623, 154] on button "Unir" at bounding box center [588, 138] width 88 height 35
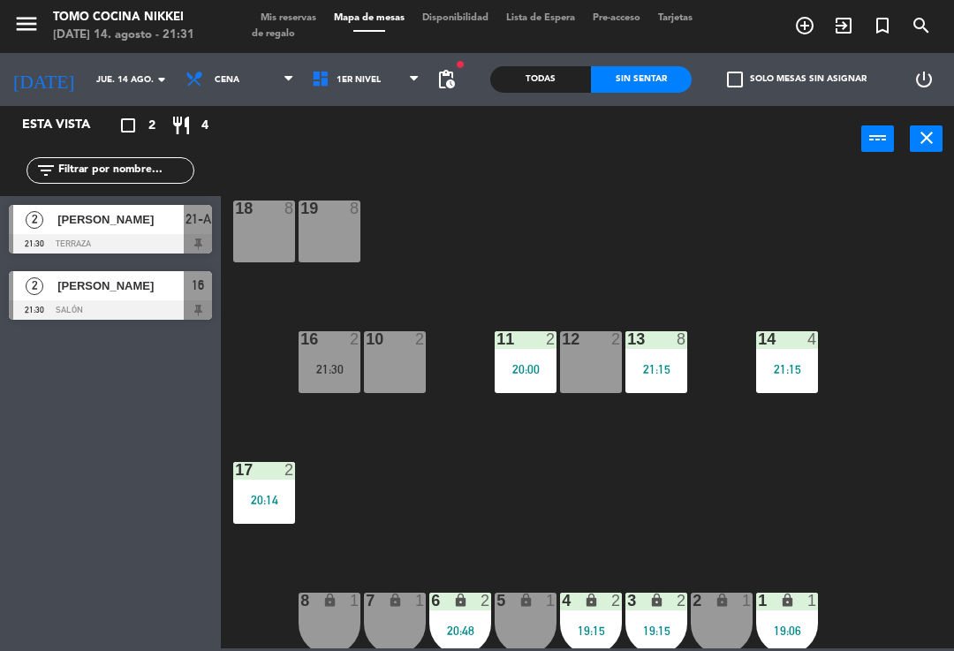
click at [636, 185] on div "18 8 19 8 16 2 21:30 10 2 11 2 20:00 12 2 13 8 21:15 14 4 21:15 17 2 20:14 7 lo…" at bounding box center [591, 409] width 723 height 479
click at [84, 60] on div "[DATE] [DATE] arrow_drop_down" at bounding box center [88, 79] width 177 height 39
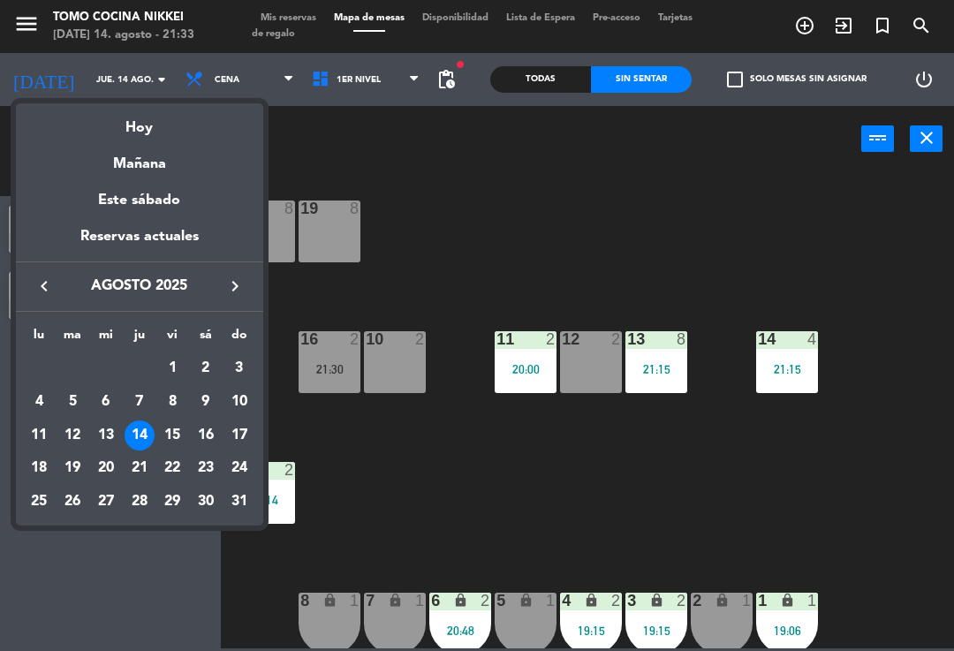
click at [144, 464] on div "21" at bounding box center [140, 468] width 30 height 30
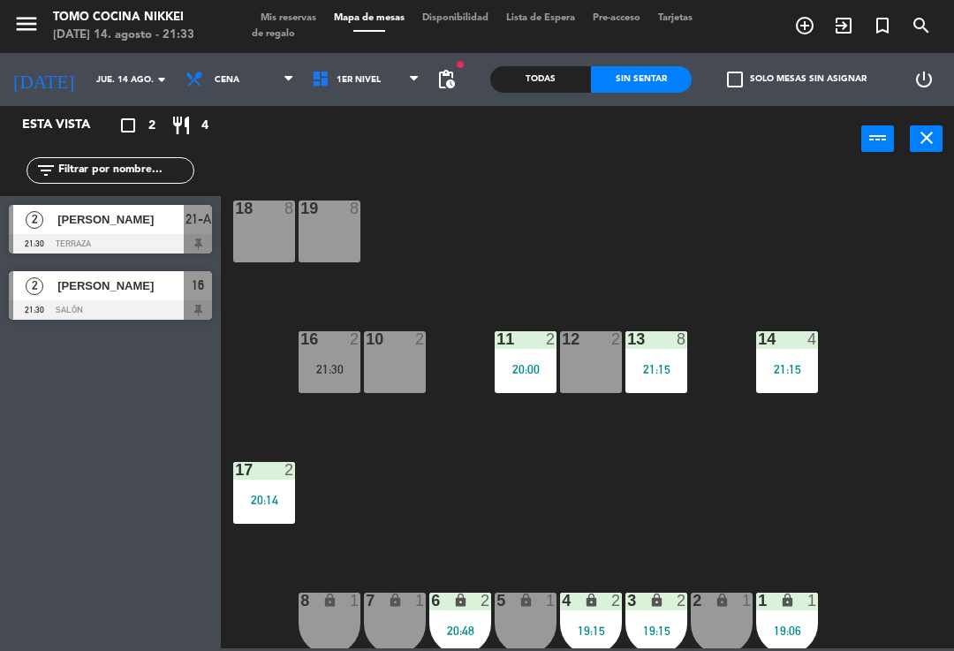
type input "jue. 21 ago."
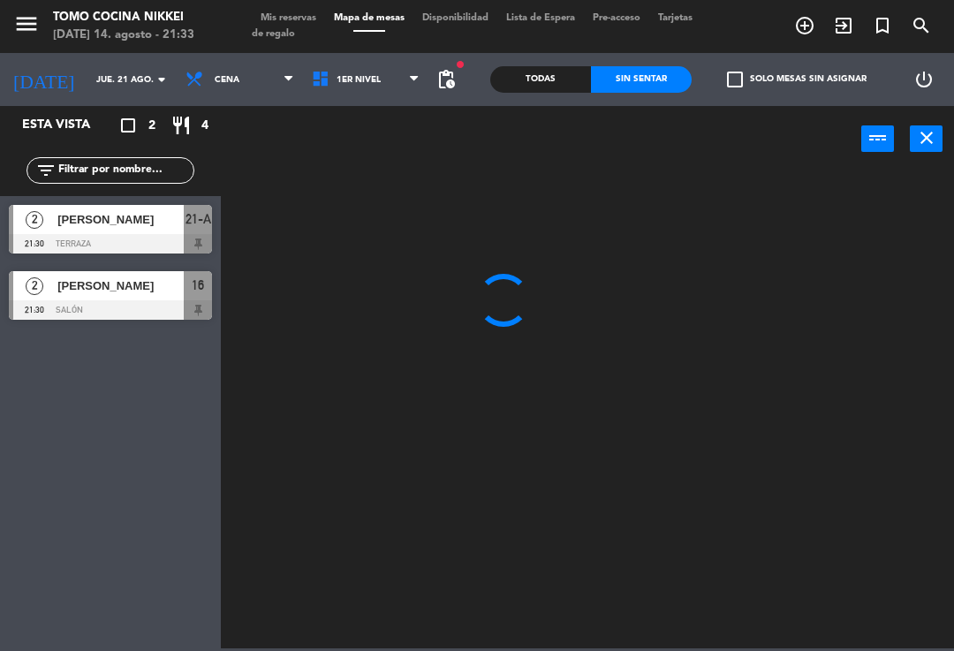
click at [215, 76] on span "Cena" at bounding box center [227, 80] width 25 height 10
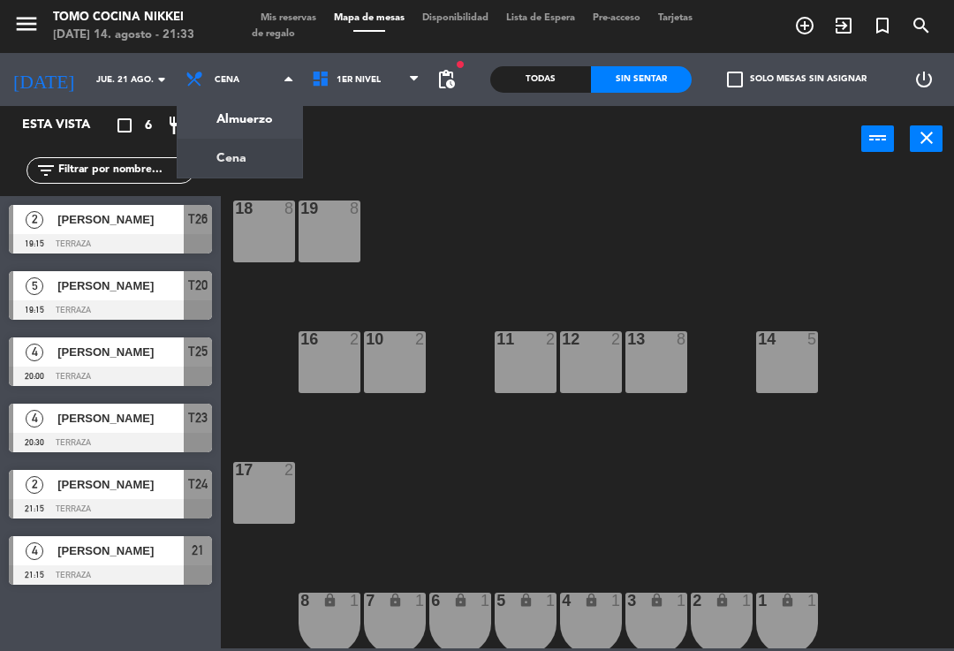
click at [200, 87] on span "Cena" at bounding box center [240, 79] width 126 height 39
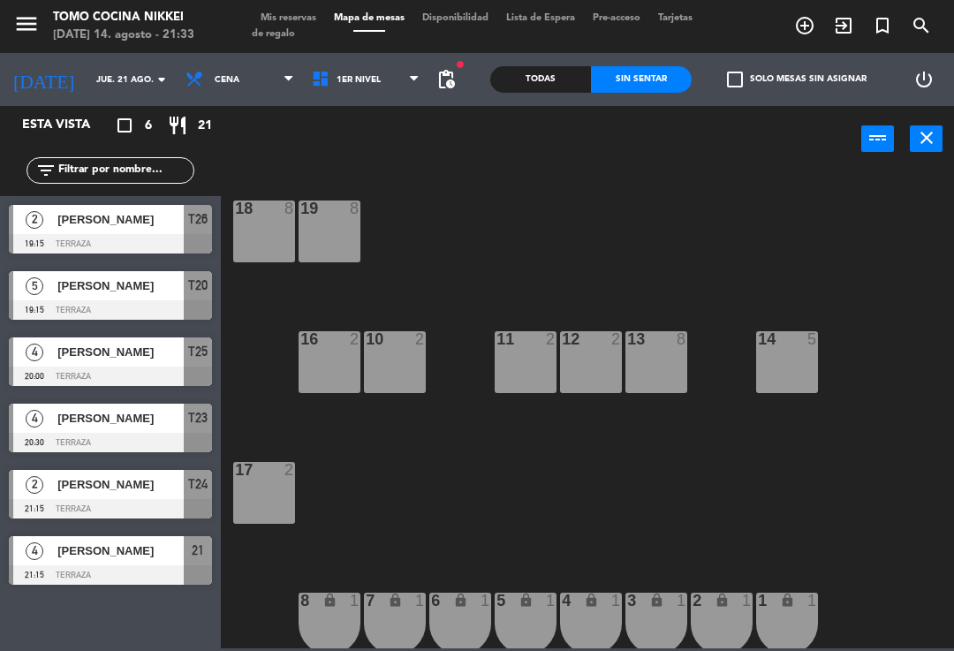
click at [193, 86] on span "Cena" at bounding box center [240, 79] width 126 height 39
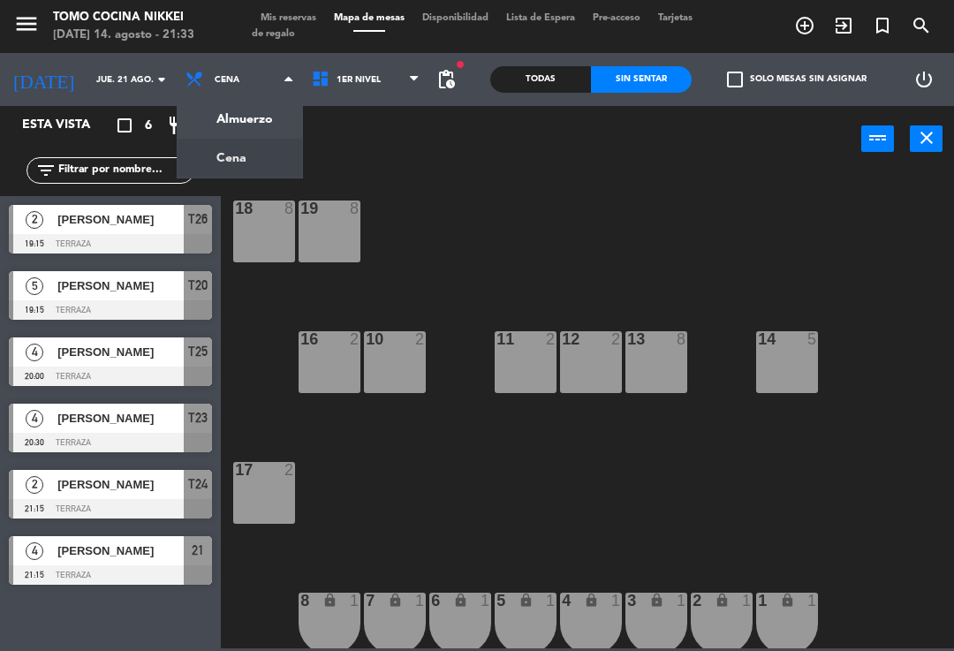
click at [195, 120] on ng-component "menu Tomo Cocina Nikkei [DATE] 14. agosto - 21:33 Mis reservas Mapa de mesas Di…" at bounding box center [477, 324] width 954 height 648
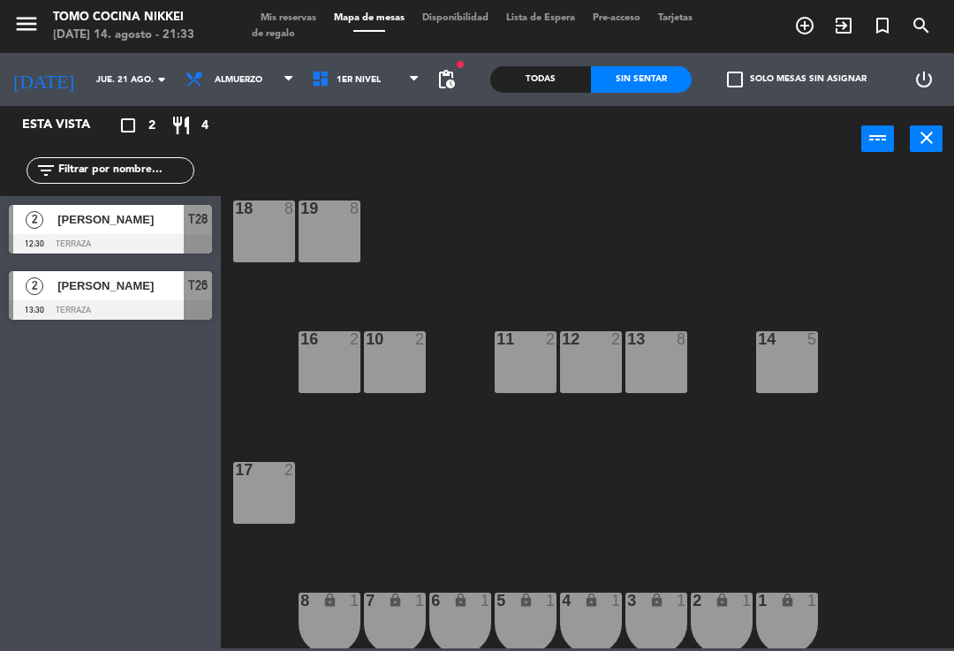
click at [54, 283] on div "2" at bounding box center [34, 285] width 42 height 29
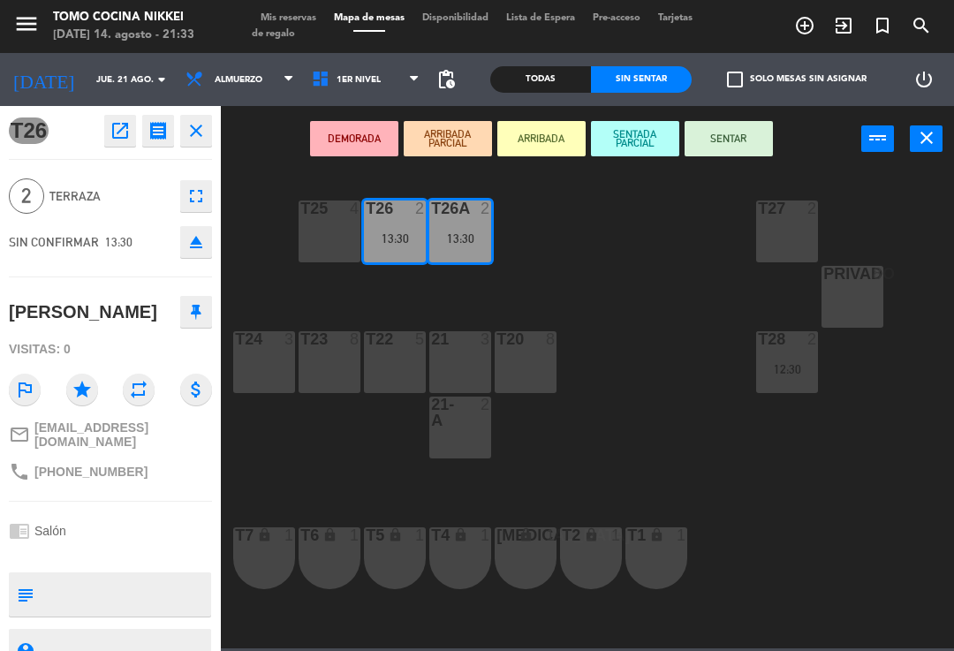
click at [170, 190] on span "Terraza" at bounding box center [110, 196] width 122 height 20
click at [190, 209] on button "fullscreen" at bounding box center [196, 196] width 32 height 32
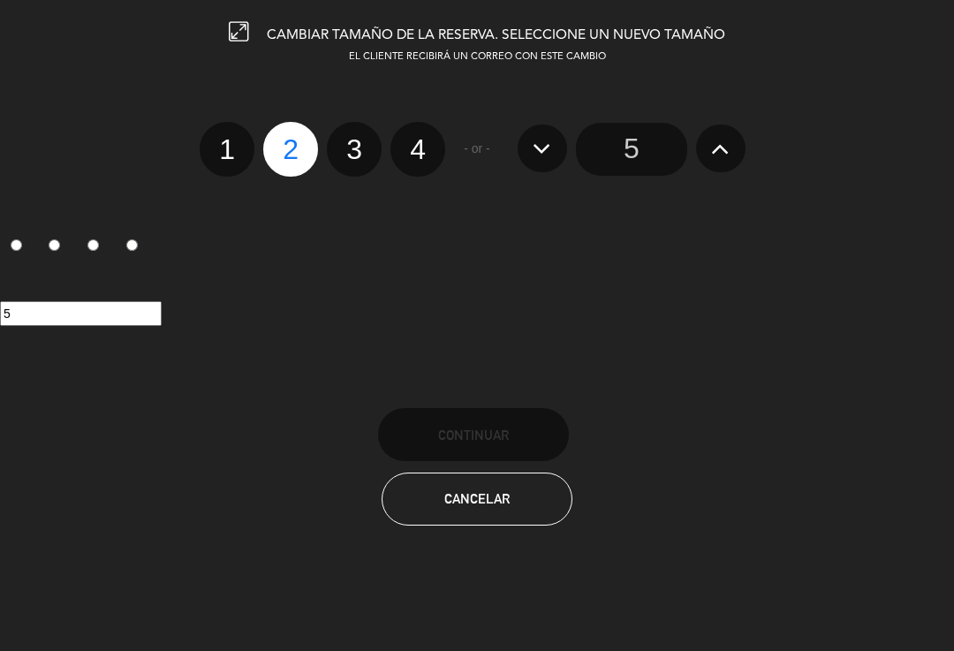
click at [368, 167] on label "3" at bounding box center [354, 149] width 55 height 55
click at [358, 140] on input "3" at bounding box center [351, 133] width 11 height 11
radio input "true"
radio input "false"
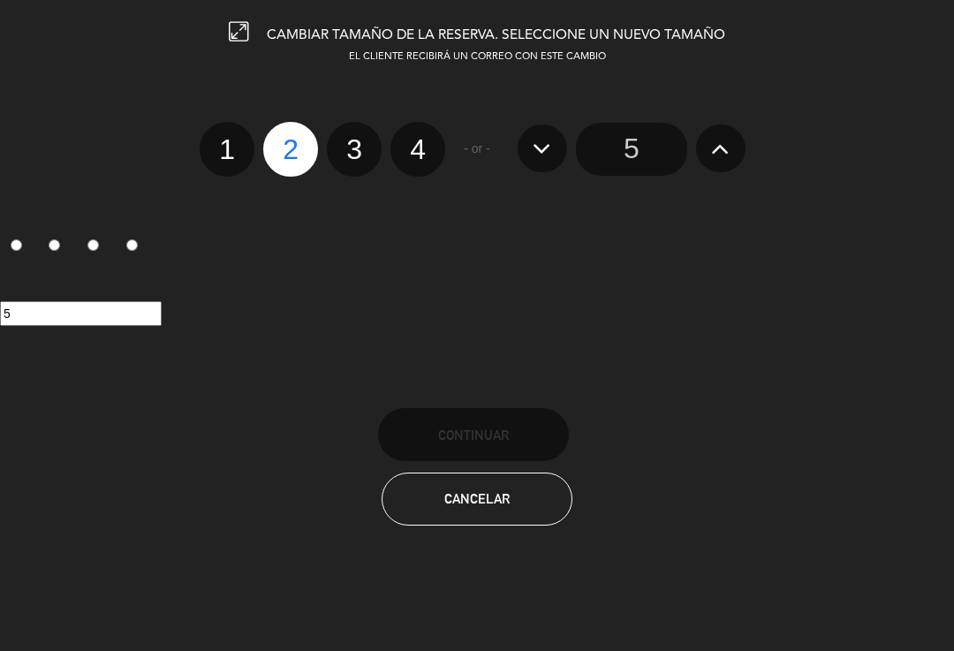
radio input "false"
radio input "true"
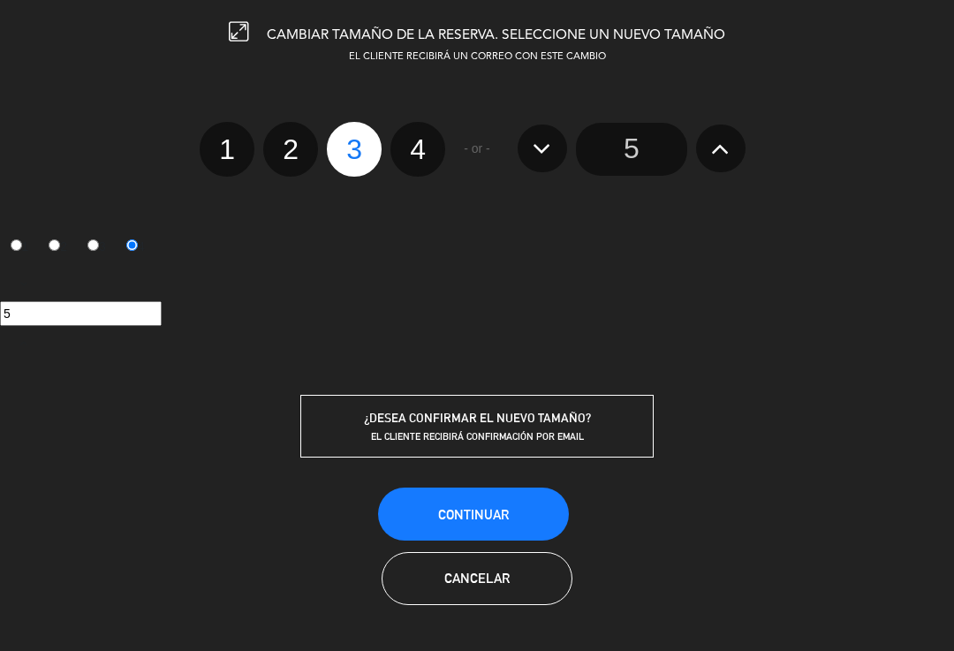
click at [433, 510] on button "Continuar" at bounding box center [473, 513] width 191 height 53
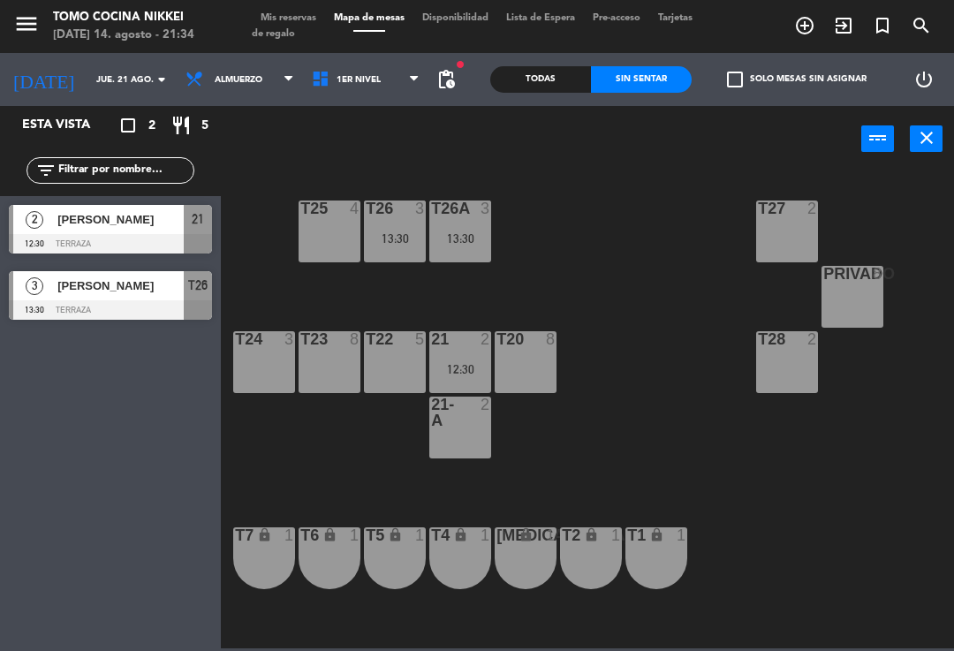
click at [102, 72] on input "jue. 21 ago." at bounding box center [147, 79] width 121 height 27
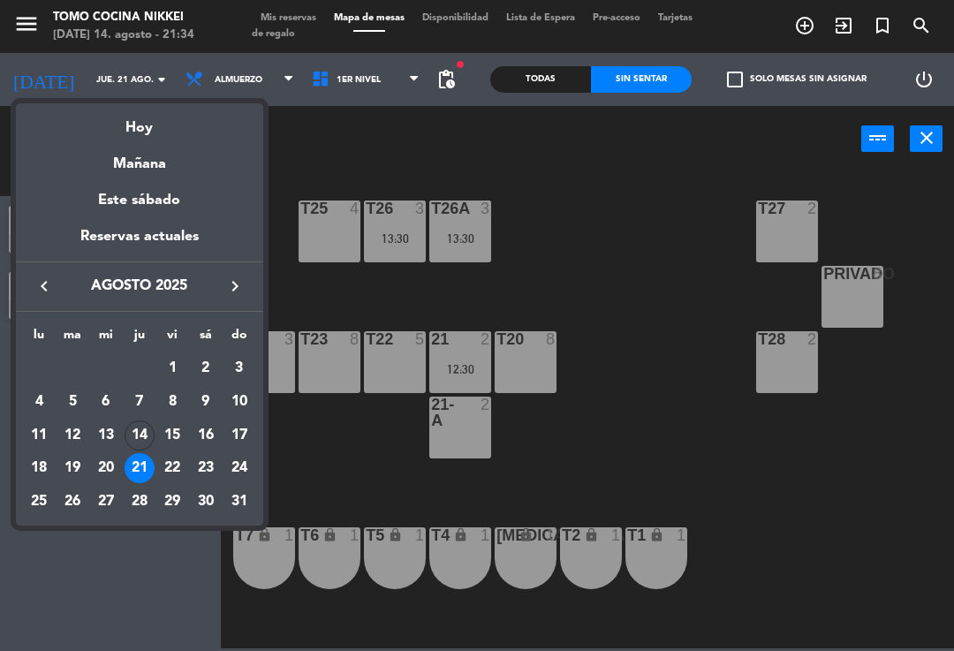
click at [142, 160] on div "Mañana" at bounding box center [139, 158] width 247 height 36
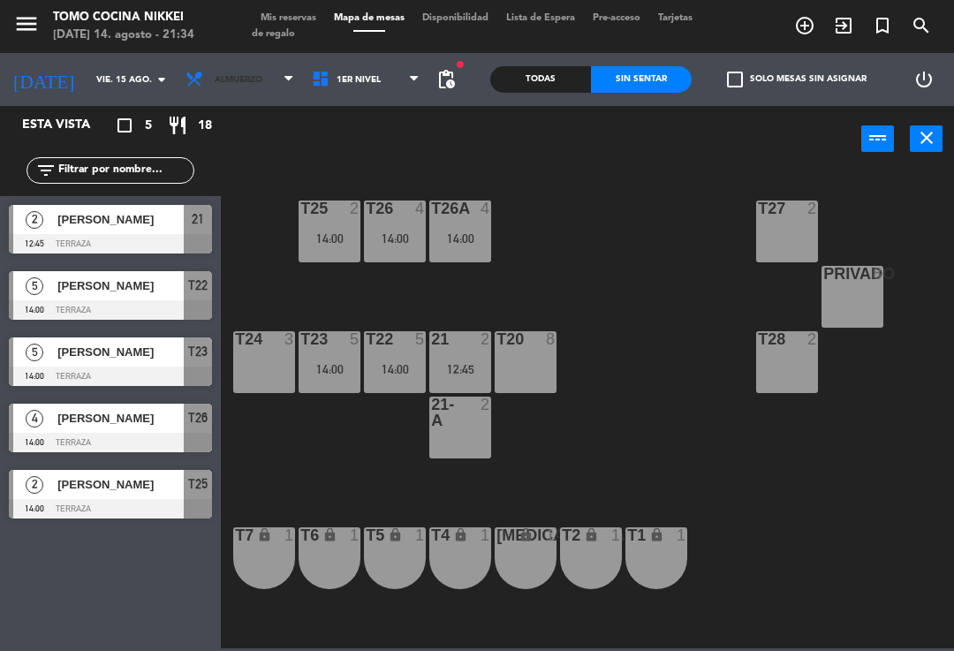
click at [216, 96] on span "Almuerzo" at bounding box center [240, 79] width 126 height 39
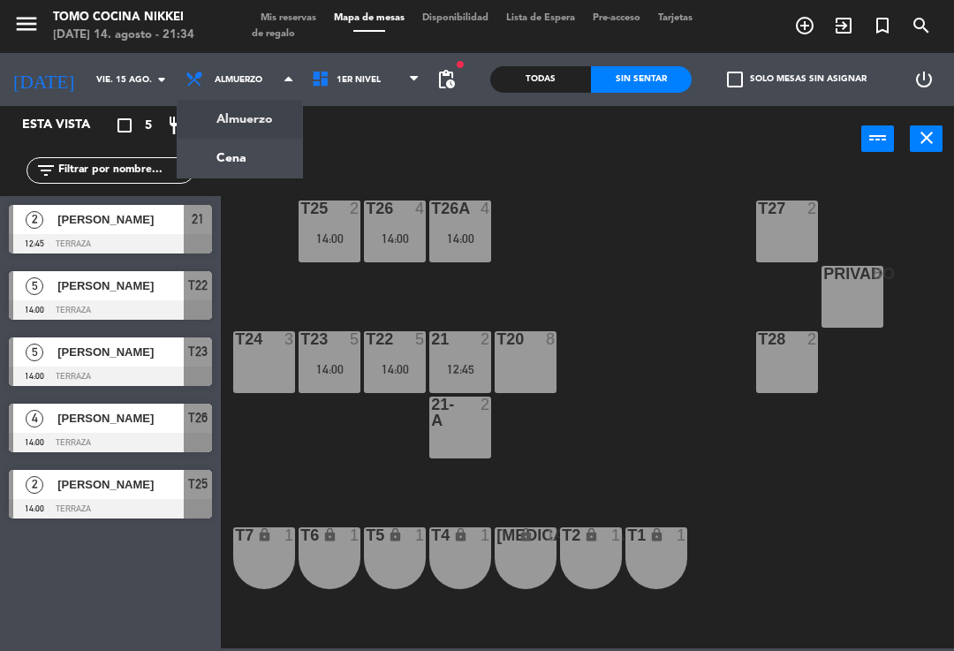
click at [197, 114] on ng-component "menu Tomo Cocina Nikkei [DATE] 14. agosto - 21:34 Mis reservas Mapa de mesas Di…" at bounding box center [477, 324] width 954 height 648
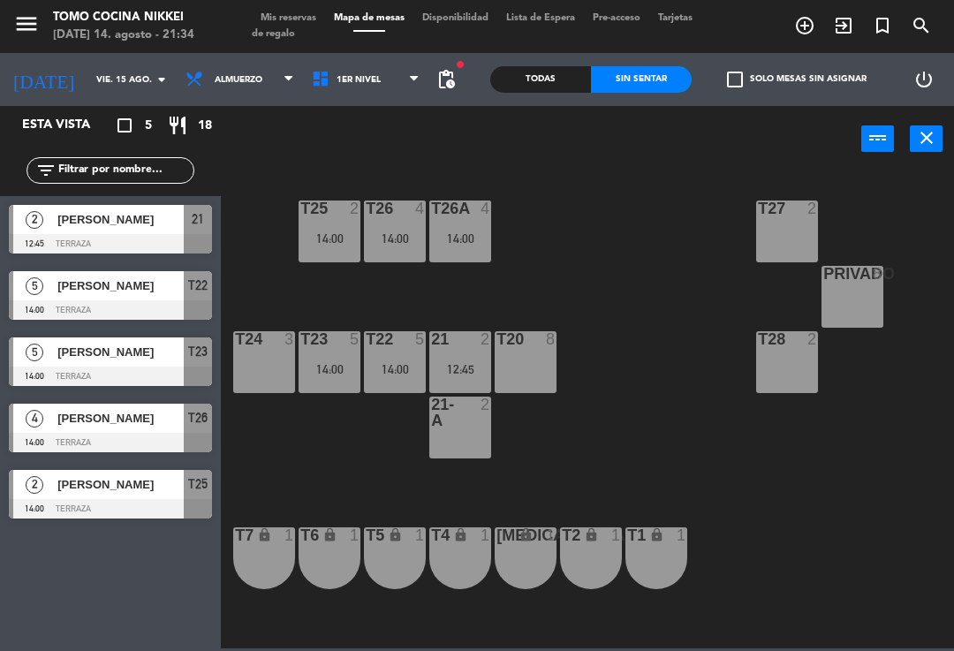
click at [185, 72] on icon at bounding box center [198, 79] width 26 height 19
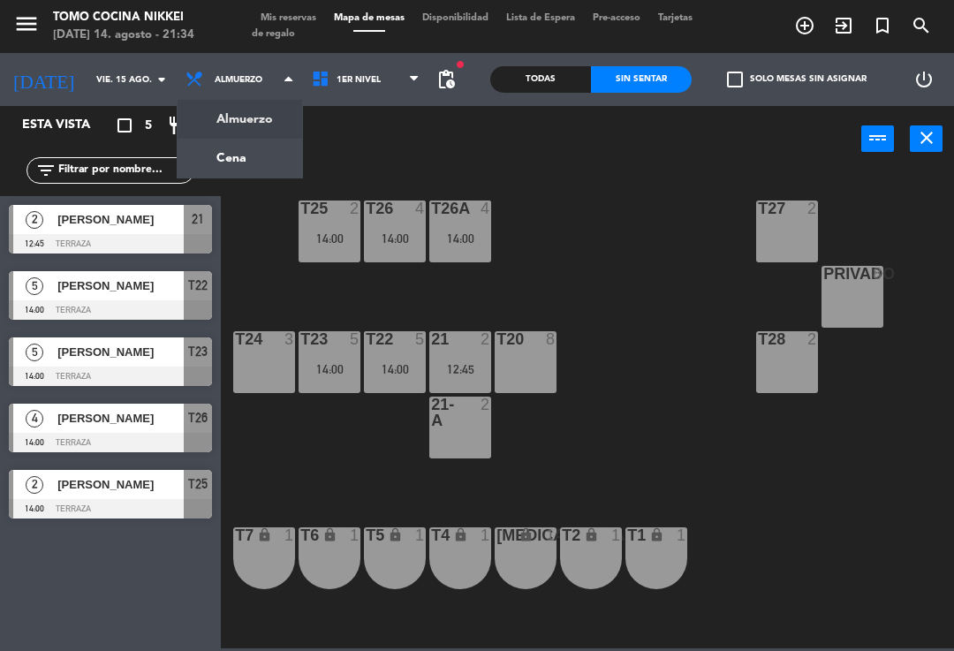
click at [205, 162] on ng-component "menu Tomo Cocina Nikkei [DATE] 14. agosto - 21:34 Mis reservas Mapa de mesas Di…" at bounding box center [477, 324] width 954 height 648
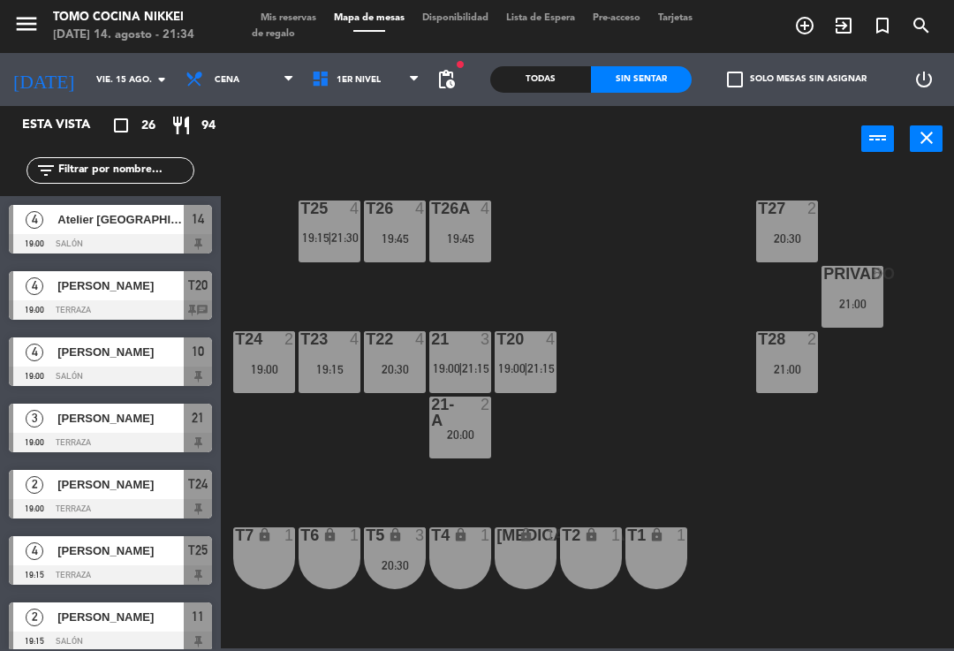
click at [185, 78] on icon at bounding box center [198, 79] width 26 height 19
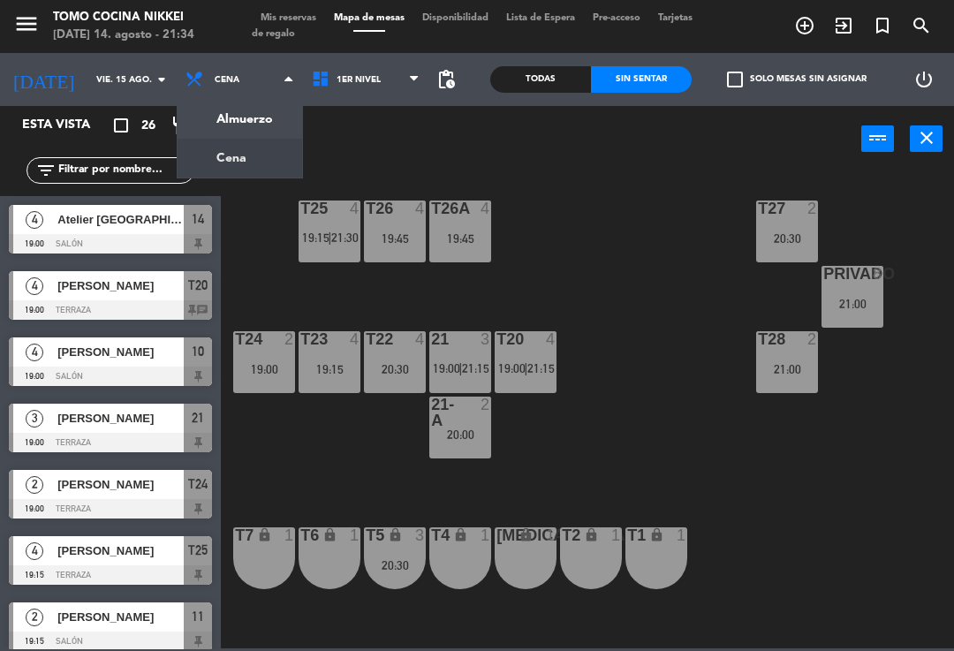
click at [189, 100] on div "Almuerzo Cena Cena Almuerzo Cena" at bounding box center [240, 79] width 126 height 53
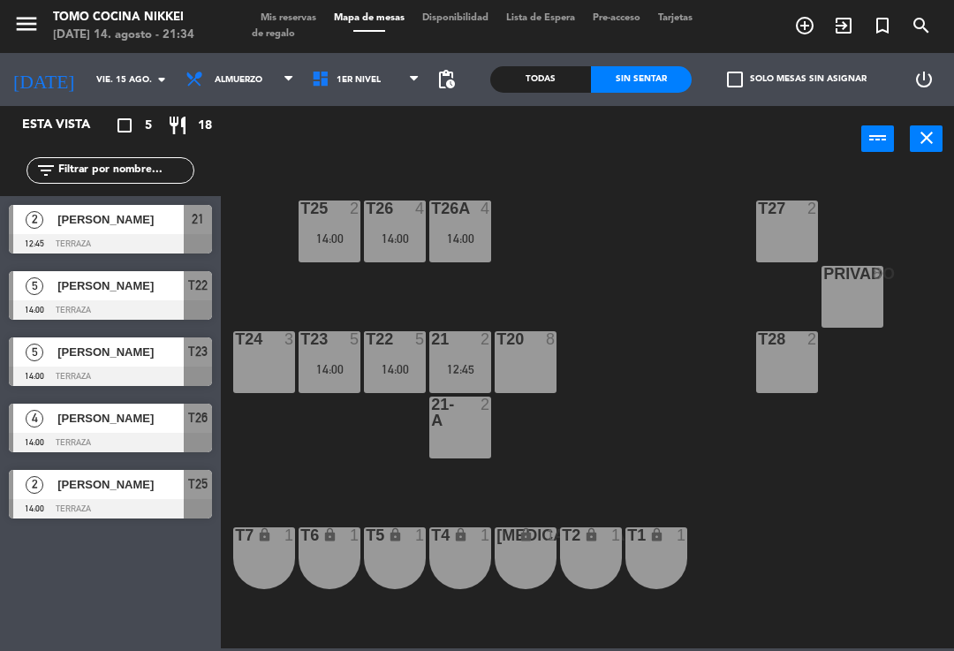
click at [177, 64] on span "Almuerzo" at bounding box center [240, 79] width 126 height 39
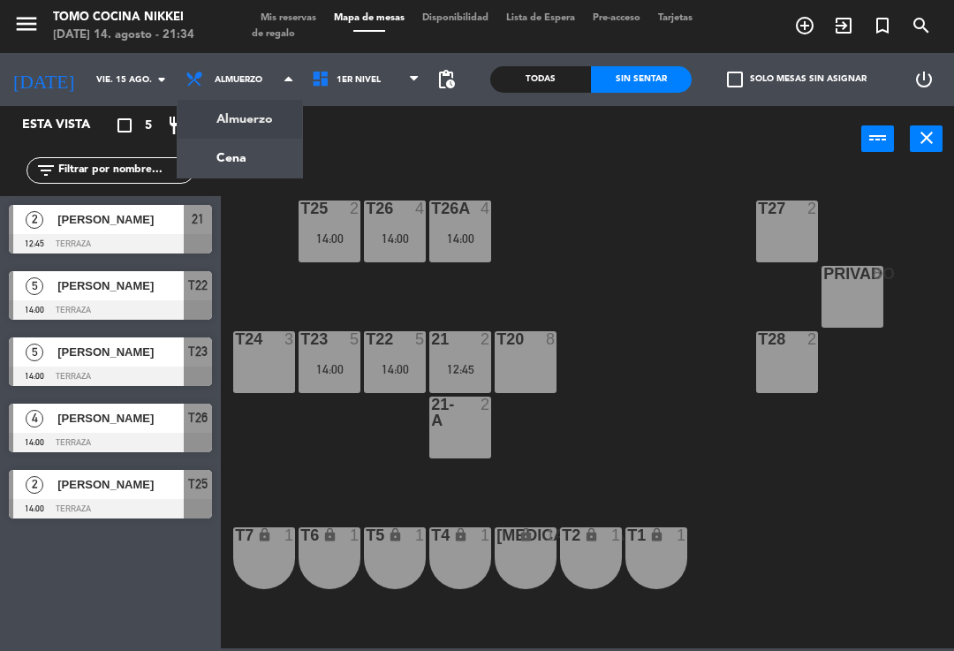
click at [177, 94] on span "Almuerzo" at bounding box center [240, 79] width 126 height 39
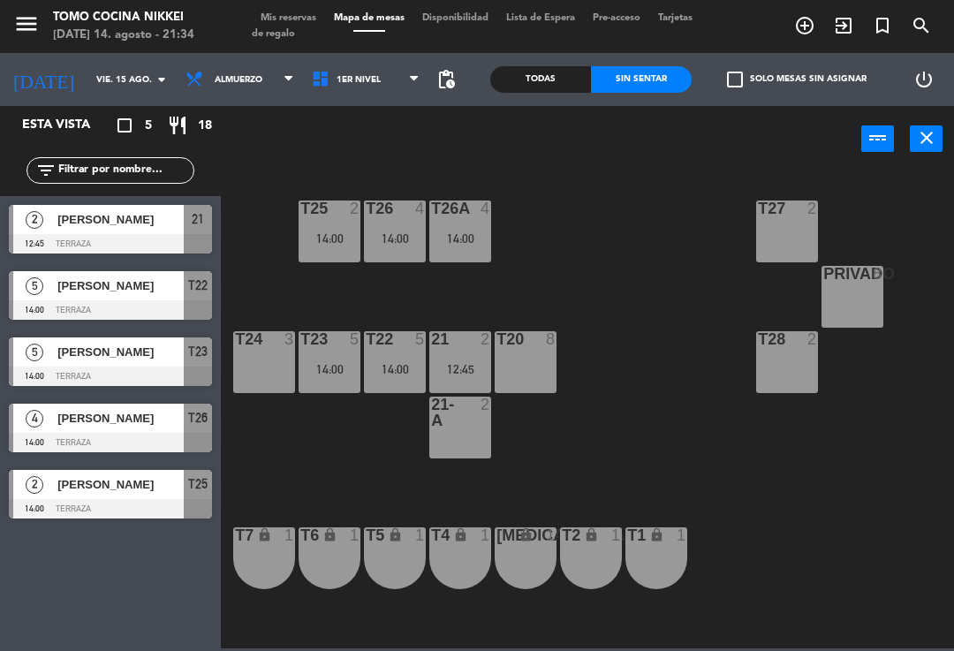
click at [177, 89] on span "Almuerzo" at bounding box center [240, 79] width 126 height 39
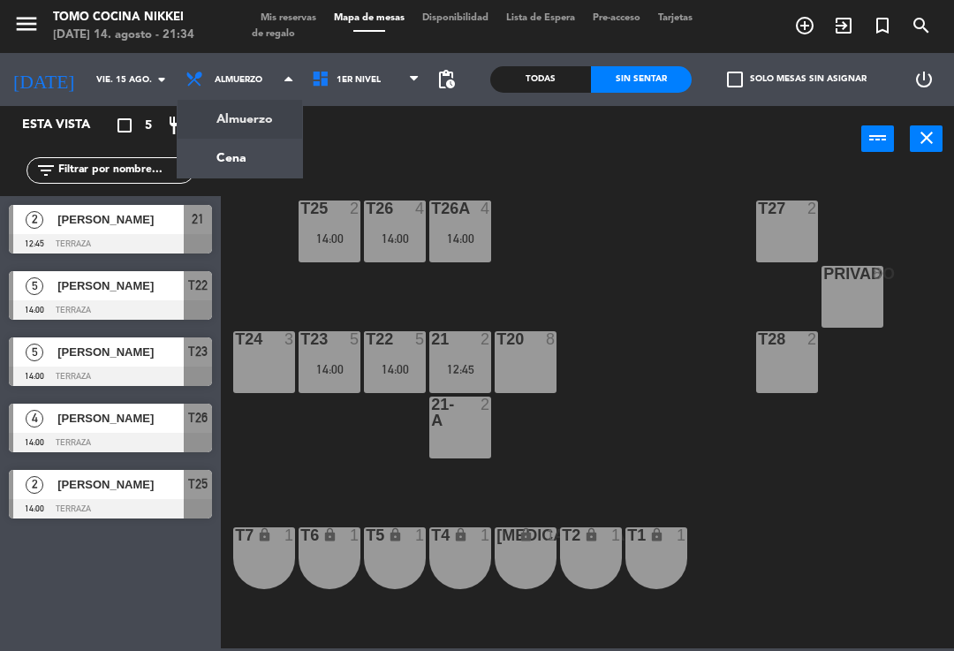
click at [196, 160] on ng-component "menu Tomo Cocina Nikkei [DATE] 14. agosto - 21:34 Mis reservas Mapa de mesas Di…" at bounding box center [477, 324] width 954 height 648
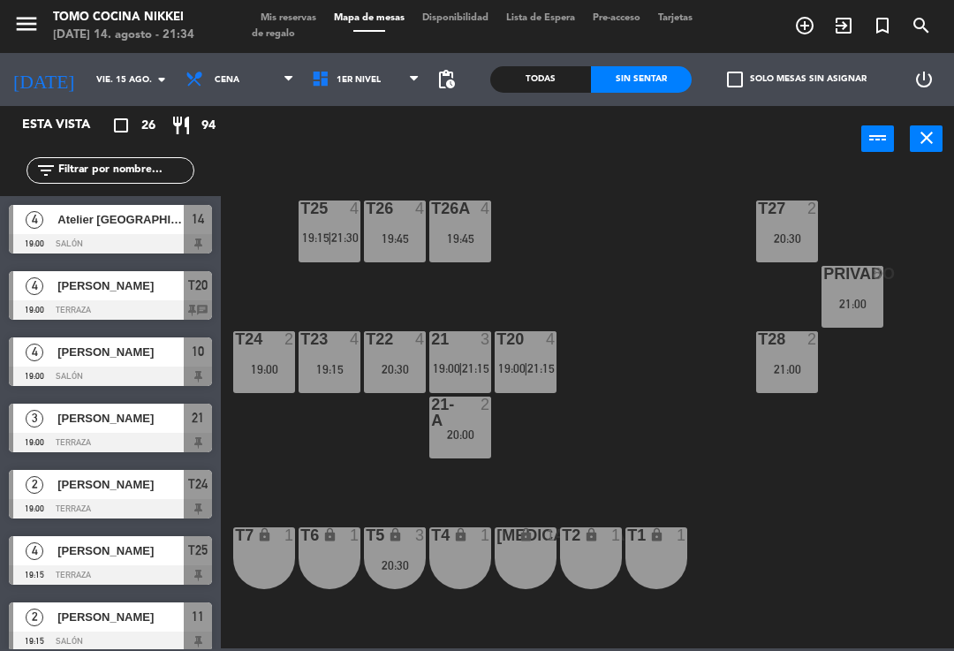
click at [87, 68] on input "vie. 15 ago." at bounding box center [147, 79] width 121 height 27
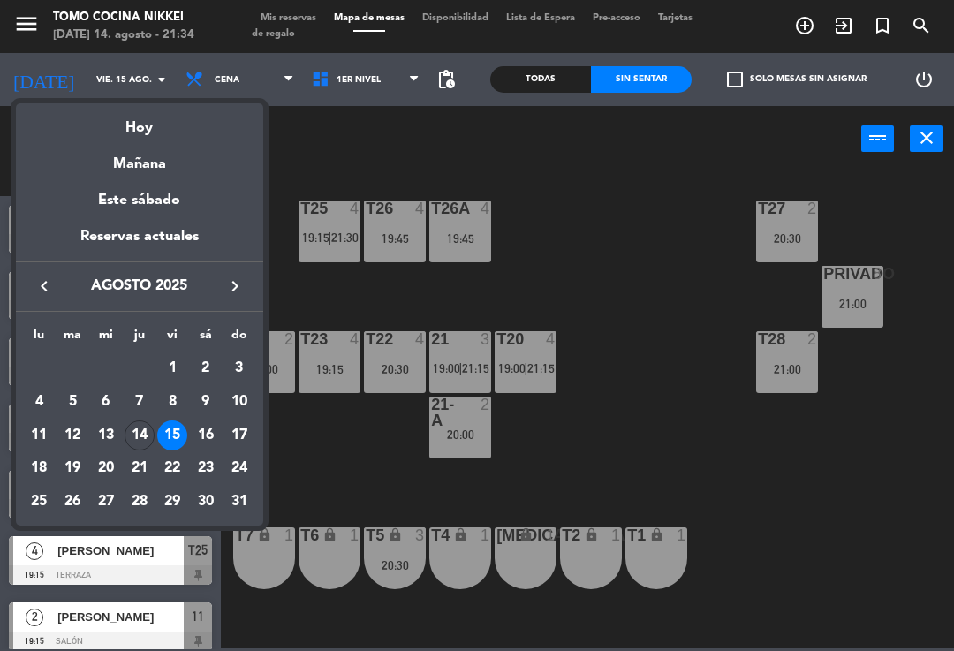
click at [139, 156] on div "Mañana" at bounding box center [139, 158] width 247 height 36
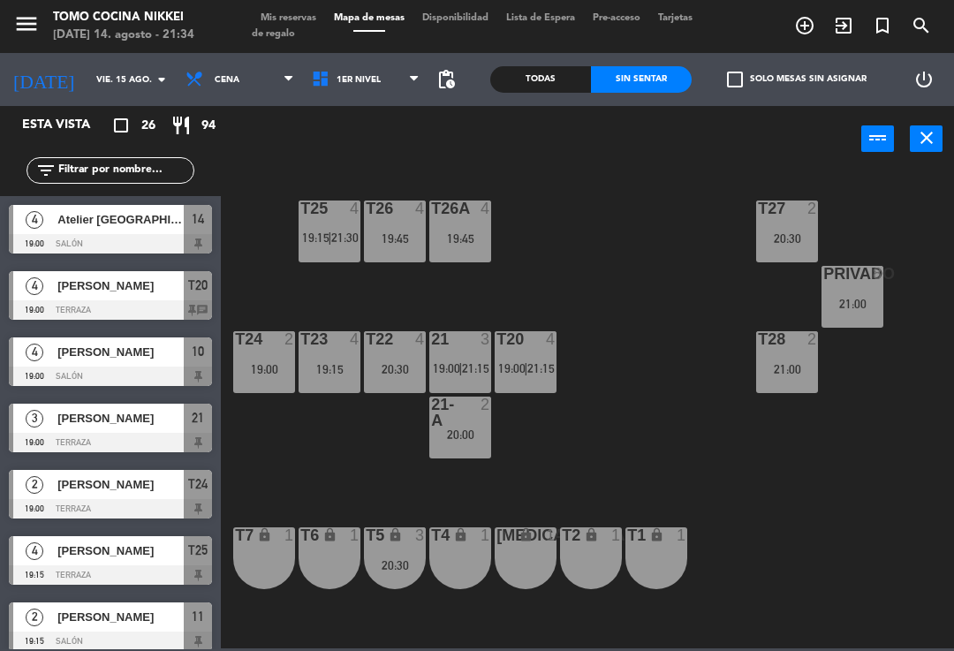
click at [116, 87] on input "vie. 15 ago." at bounding box center [147, 79] width 121 height 27
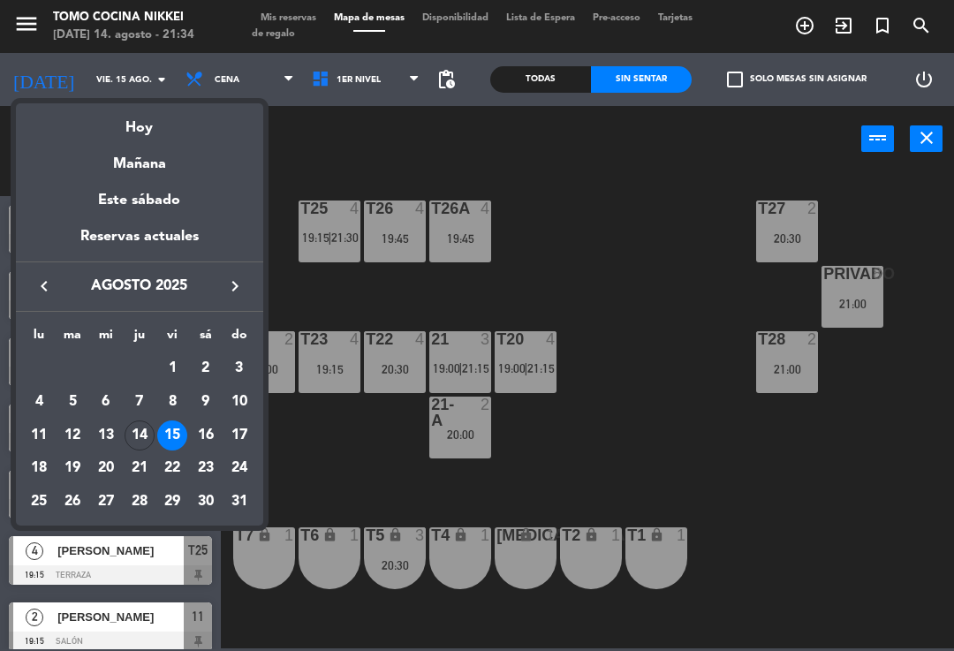
click at [187, 79] on div at bounding box center [477, 325] width 954 height 651
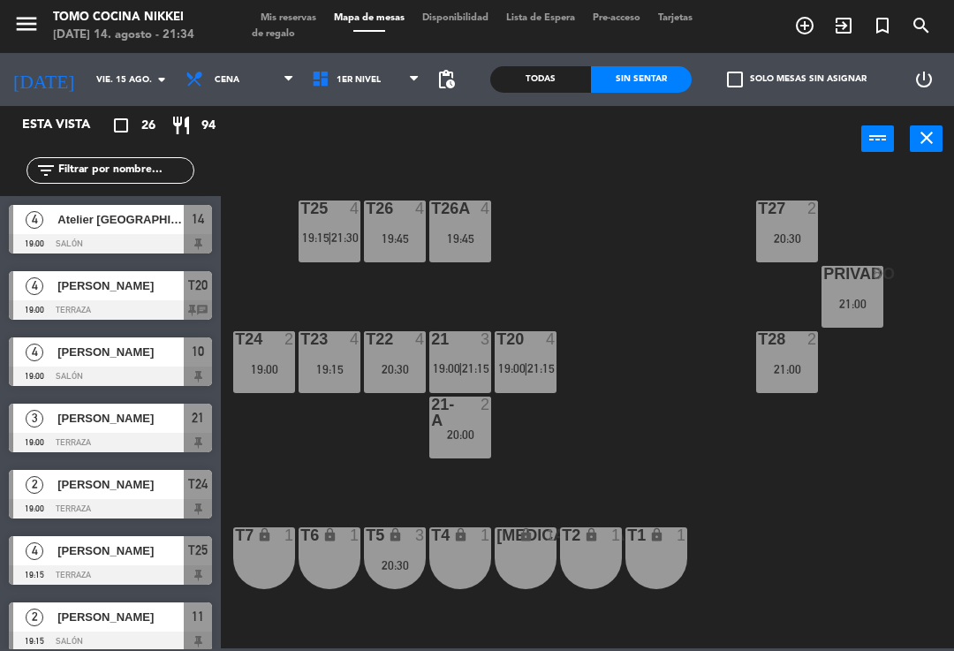
click at [215, 79] on span "Cena" at bounding box center [227, 80] width 25 height 10
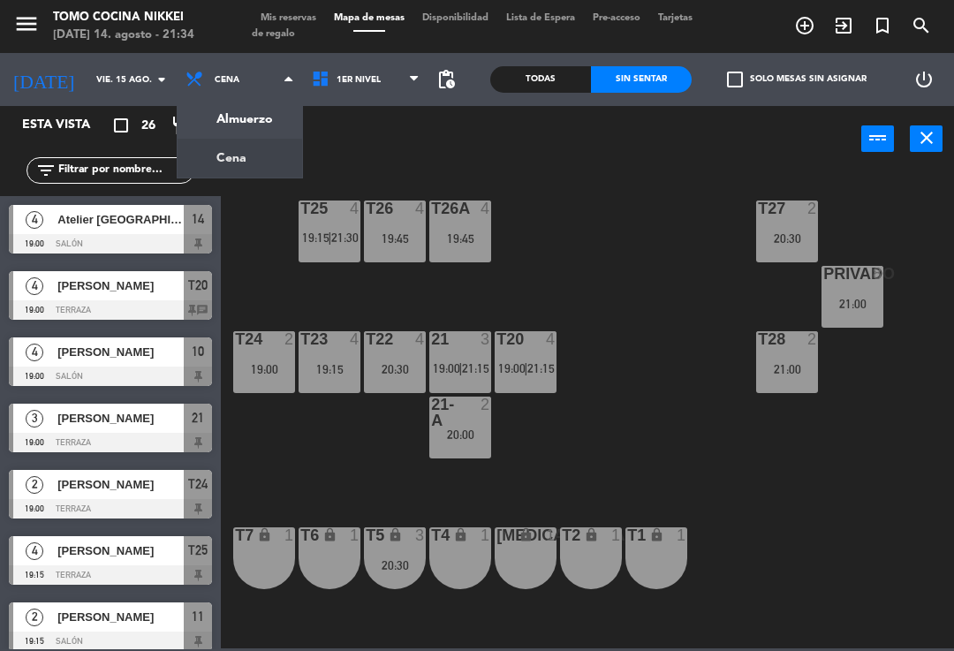
click at [198, 120] on ng-component "menu Tomo Cocina Nikkei [DATE] 14. agosto - 21:34 Mis reservas Mapa de mesas Di…" at bounding box center [477, 324] width 954 height 648
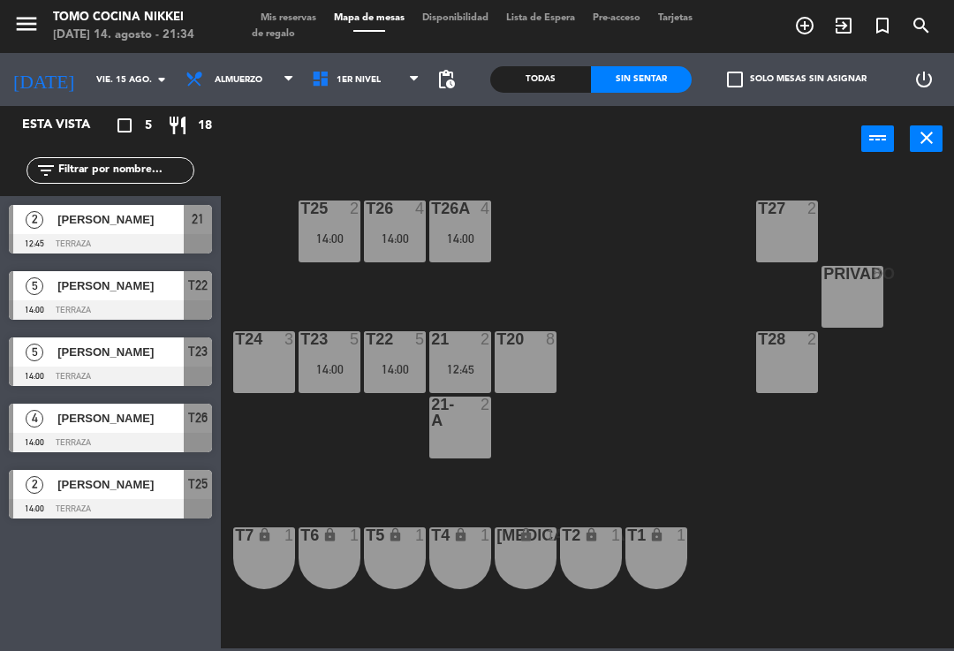
click at [215, 75] on span "Almuerzo" at bounding box center [239, 80] width 48 height 10
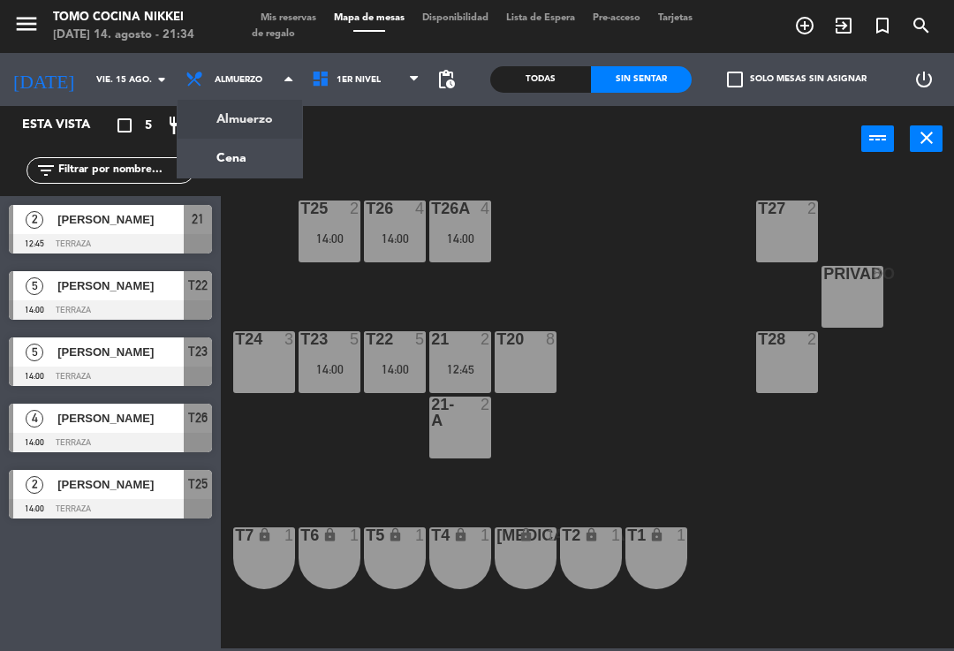
click at [208, 177] on ng-component "menu Tomo Cocina Nikkei [DATE] 14. agosto - 21:34 Mis reservas Mapa de mesas Di…" at bounding box center [477, 324] width 954 height 648
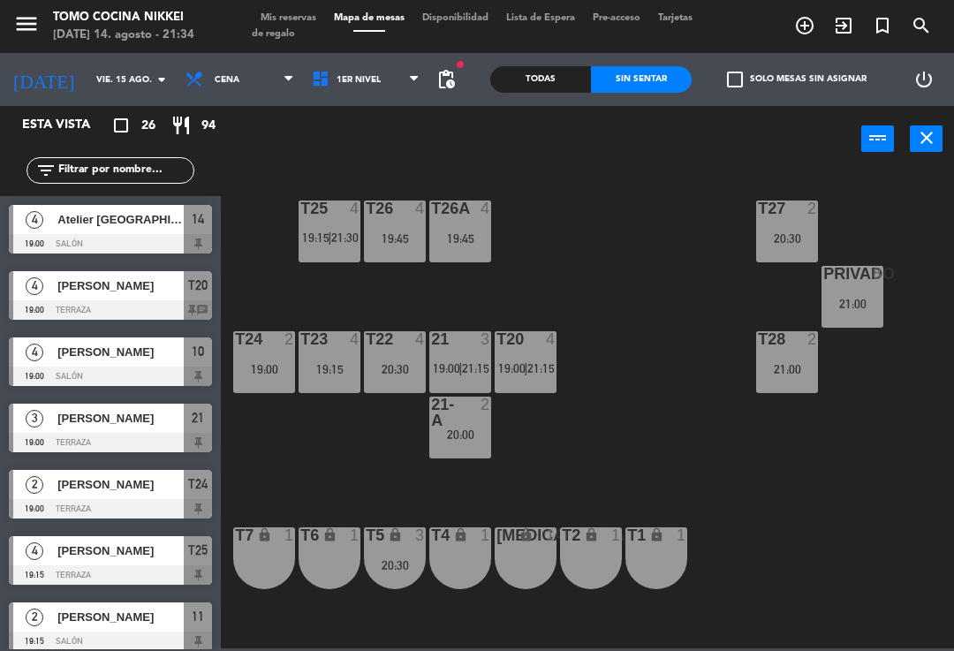
click at [87, 66] on input "vie. 15 ago." at bounding box center [147, 79] width 121 height 27
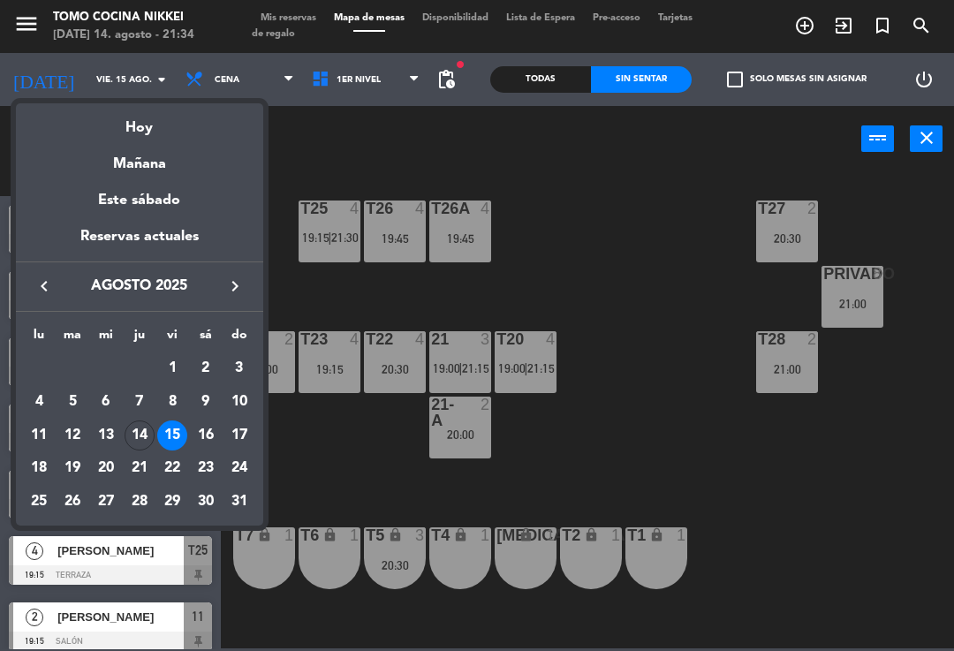
click at [127, 121] on div "Hoy" at bounding box center [139, 121] width 247 height 36
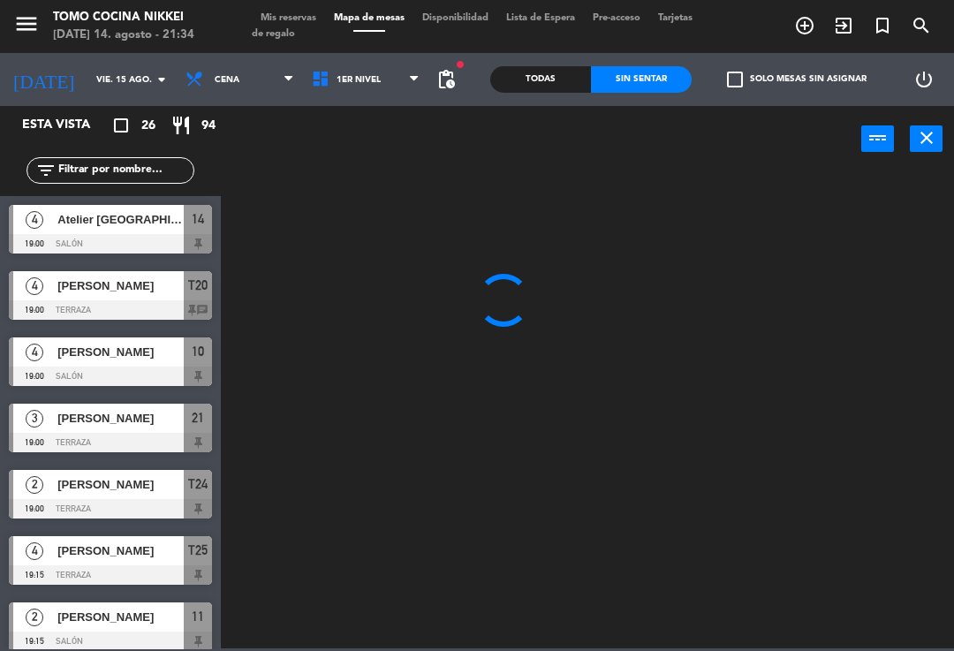
type input "jue. 14 ago."
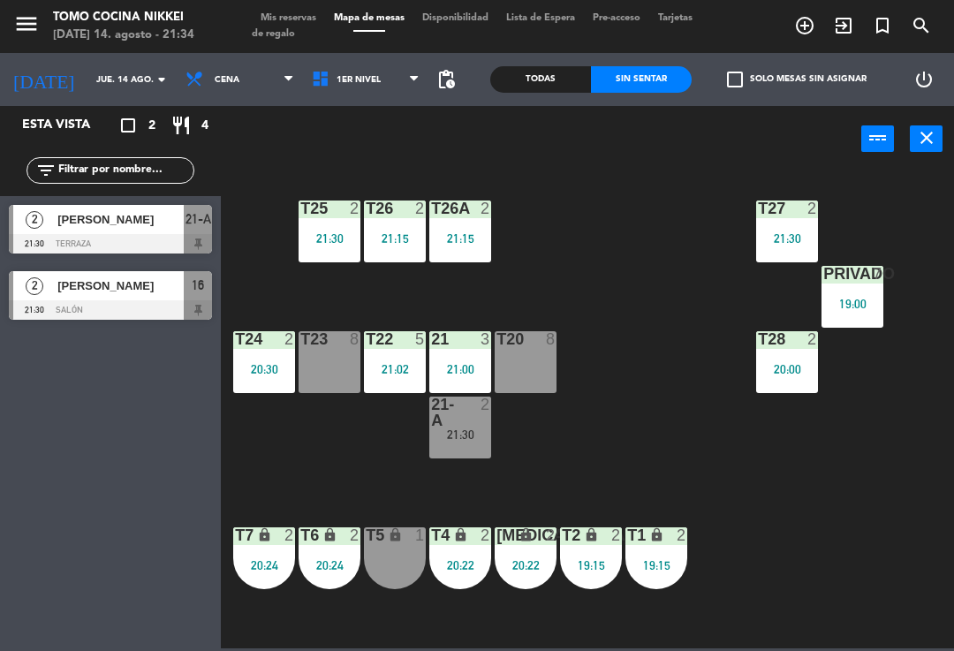
click at [215, 82] on span "Cena" at bounding box center [227, 80] width 25 height 10
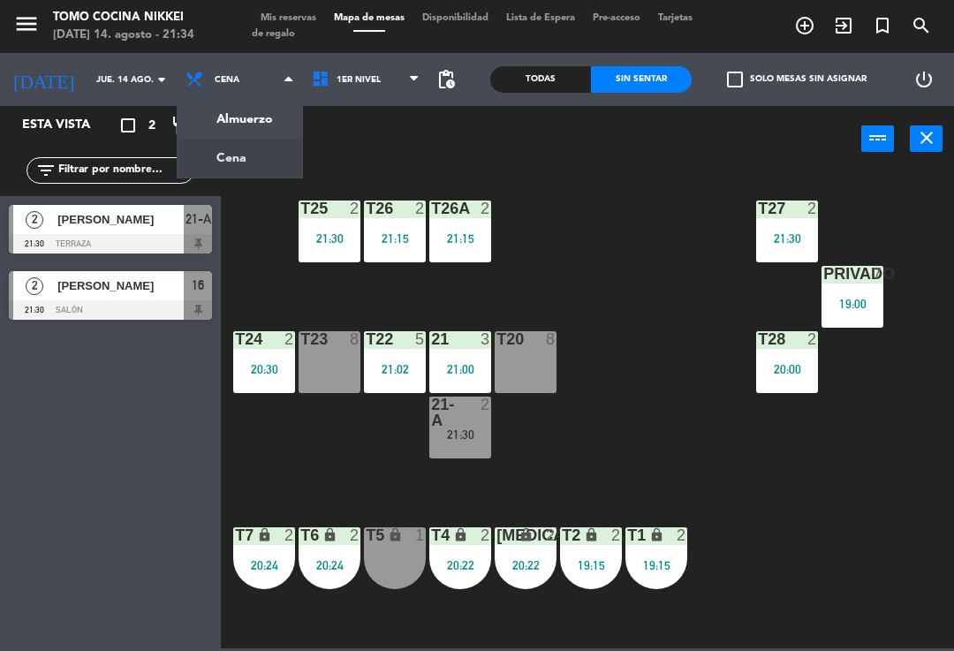
click at [92, 72] on input "jue. 14 ago." at bounding box center [147, 79] width 121 height 27
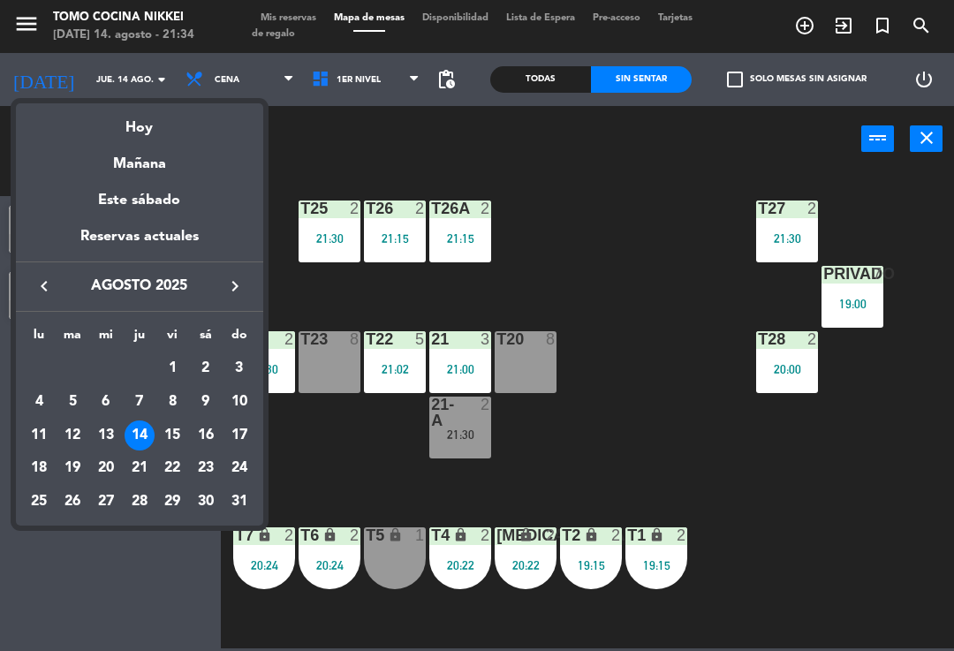
click at [326, 147] on div at bounding box center [477, 325] width 954 height 651
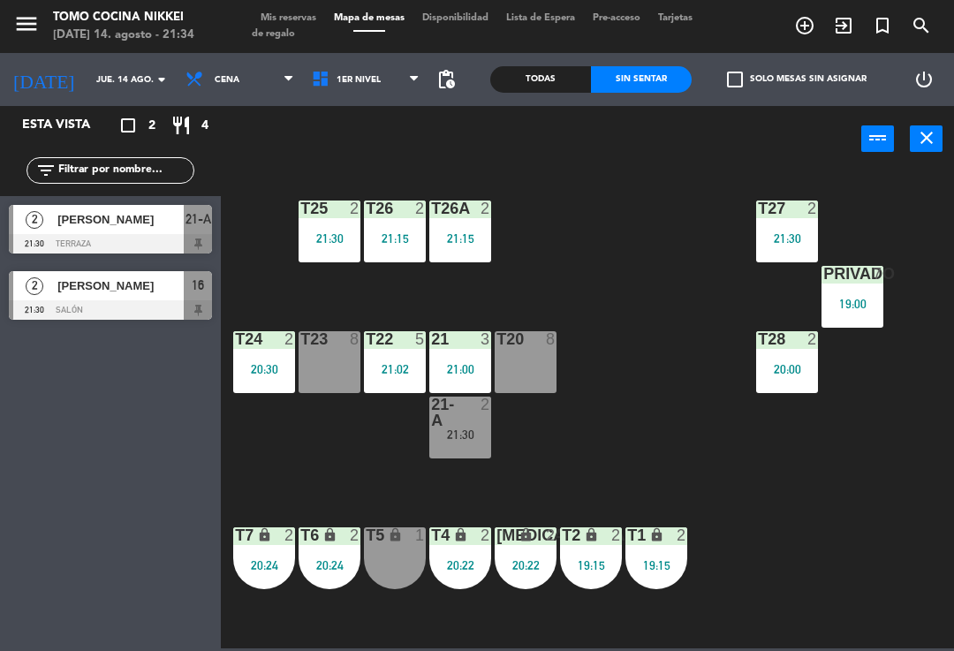
click at [532, 62] on div "Todas Sin sentar" at bounding box center [590, 79] width 201 height 53
click at [542, 154] on div "power_input close" at bounding box center [541, 139] width 640 height 67
click at [88, 228] on span "[PERSON_NAME]" at bounding box center [120, 219] width 126 height 19
click at [291, 19] on span "Mis reservas" at bounding box center [288, 18] width 73 height 10
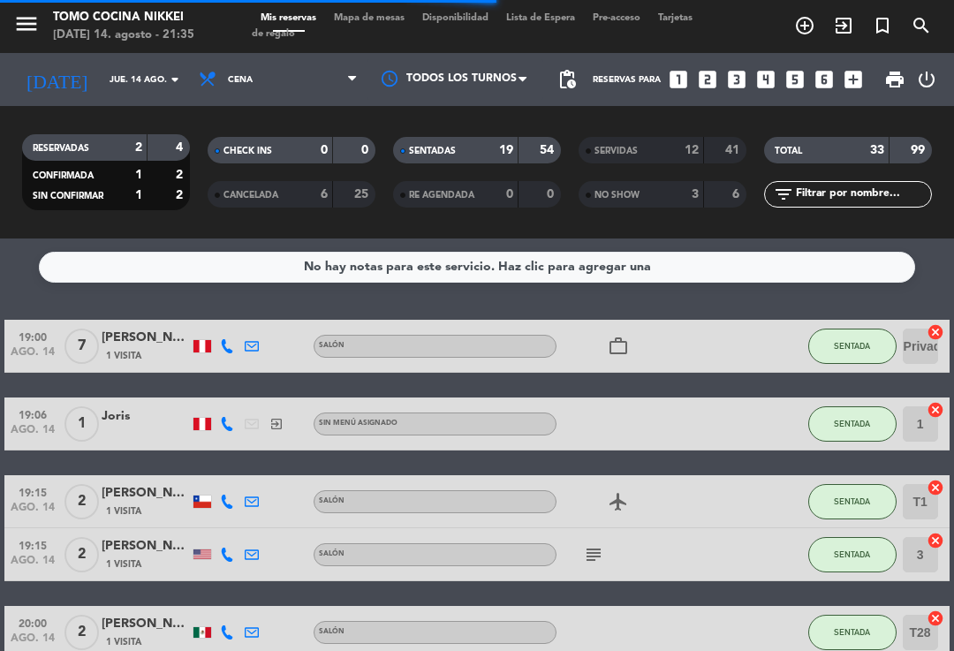
click at [536, 155] on div "54" at bounding box center [540, 150] width 34 height 20
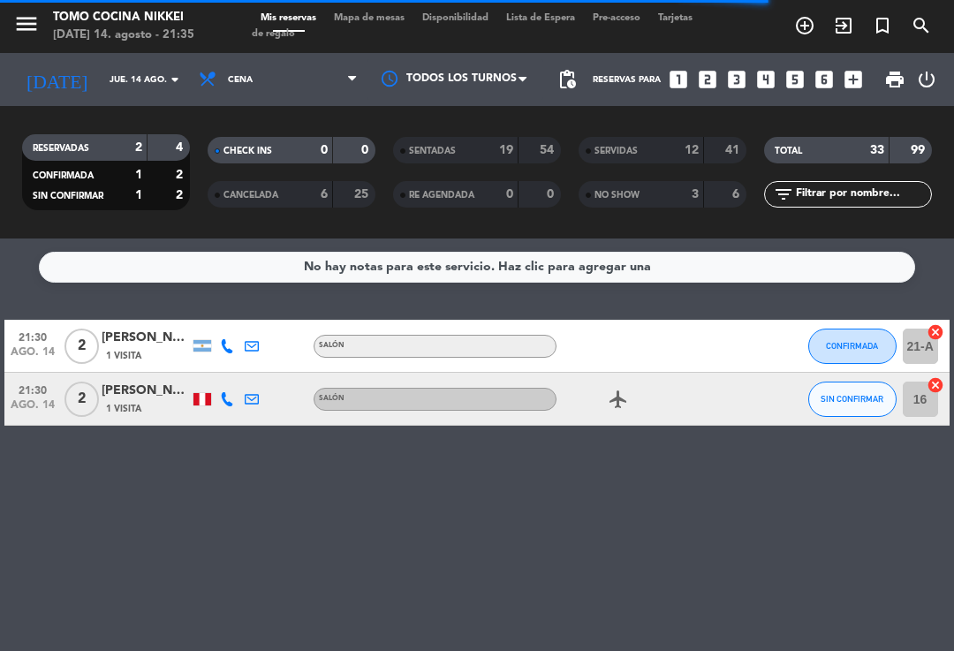
click at [386, 13] on span "Mapa de mesas" at bounding box center [369, 18] width 88 height 10
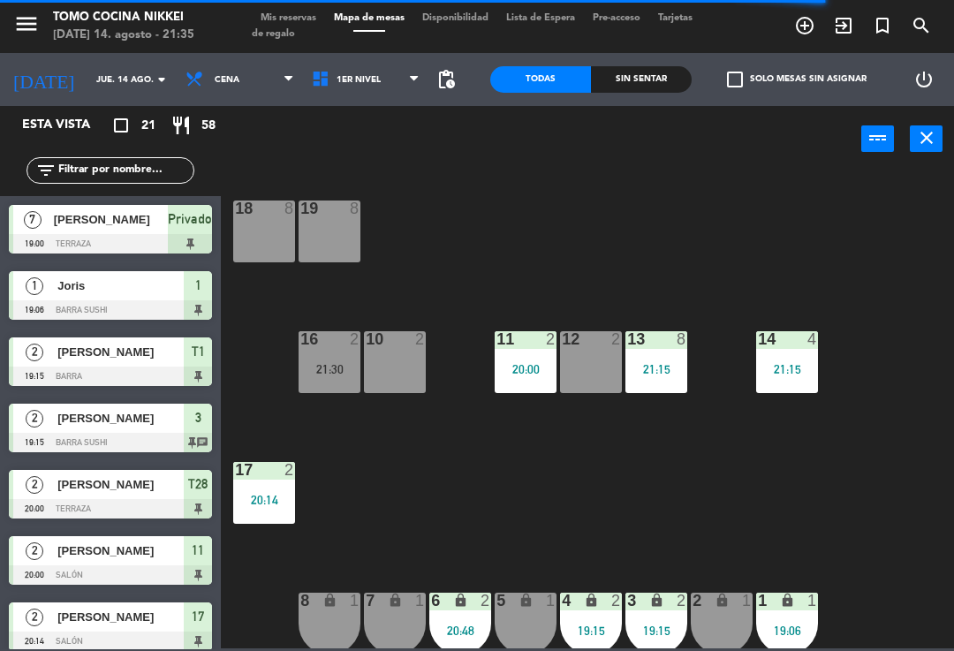
click at [682, 72] on div "Sin sentar" at bounding box center [641, 79] width 101 height 26
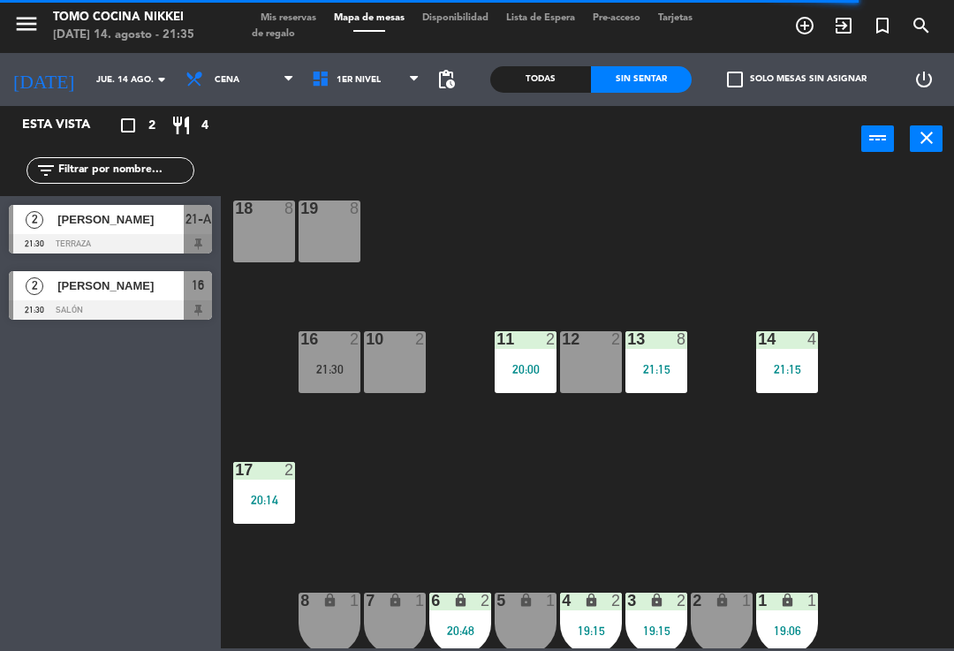
click at [54, 225] on div "2" at bounding box center [34, 219] width 42 height 29
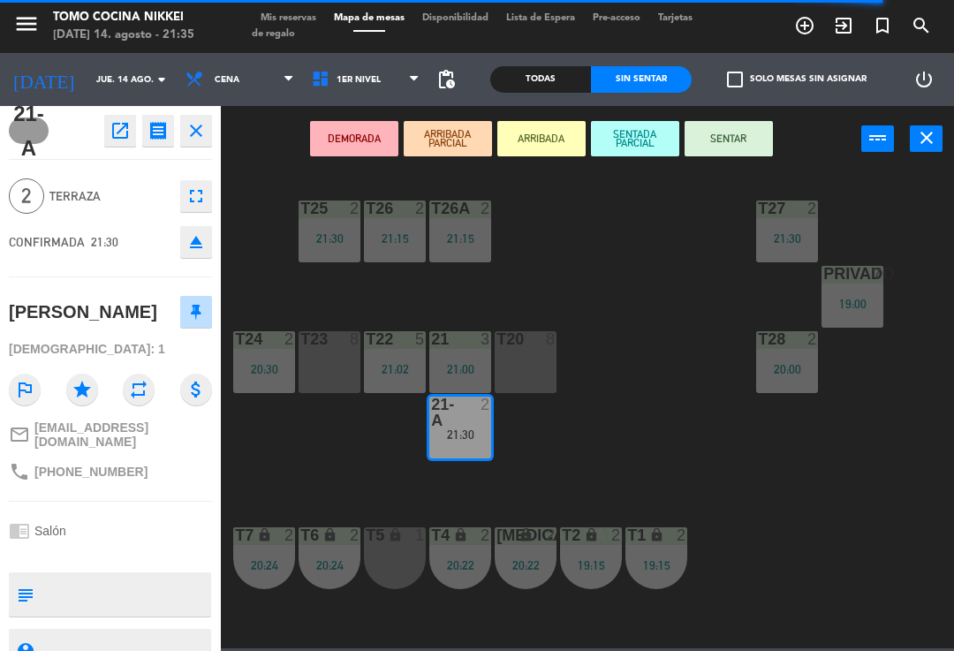
click at [722, 133] on button "SENTAR" at bounding box center [728, 138] width 88 height 35
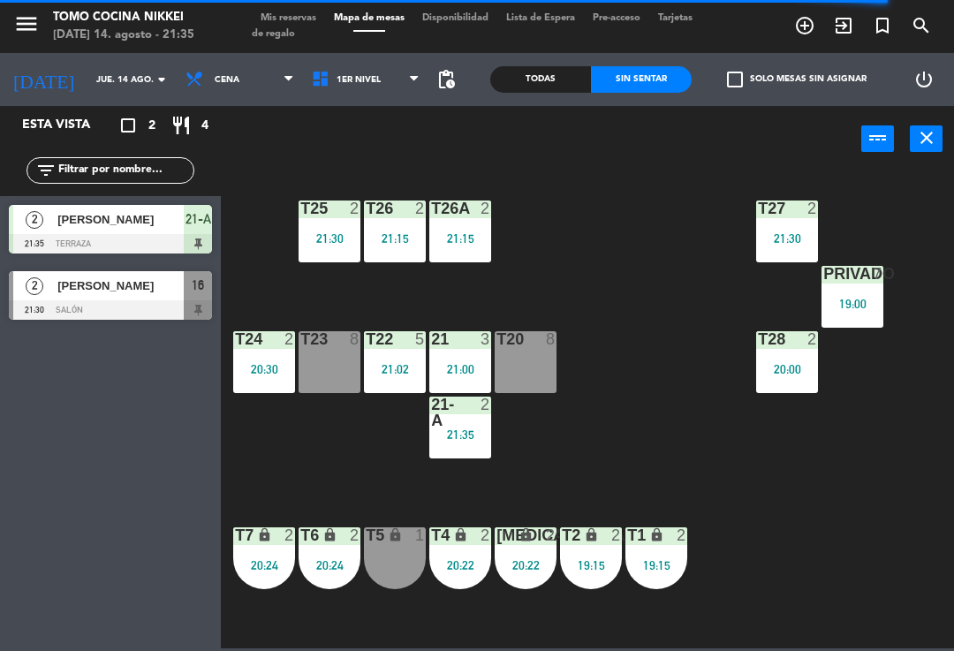
click at [671, 245] on div "T27 2 21:30 T25 2 21:30 T26A 2 21:15 T26 2 21:15 Privado 7 19:00 T24 2 20:30 T2…" at bounding box center [591, 409] width 723 height 479
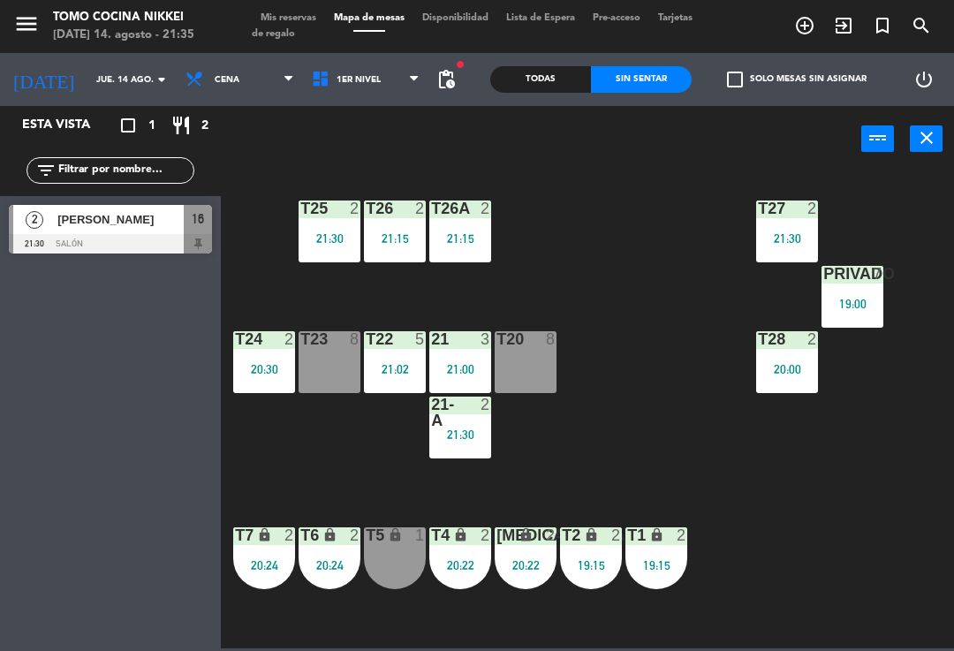
click at [196, 245] on div at bounding box center [110, 243] width 203 height 19
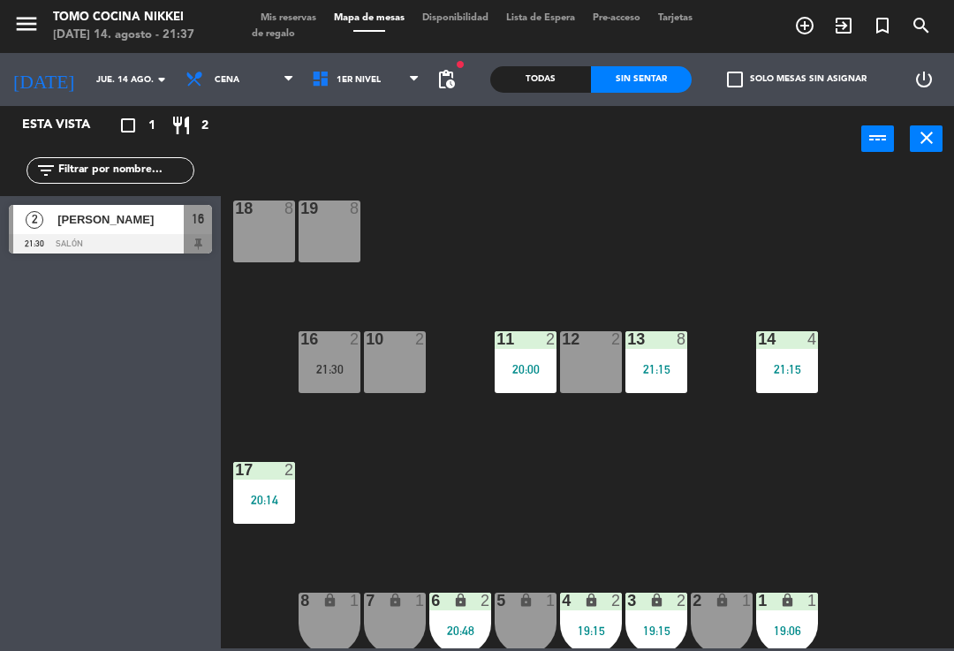
click at [93, 79] on input "jue. 14 ago." at bounding box center [147, 79] width 121 height 27
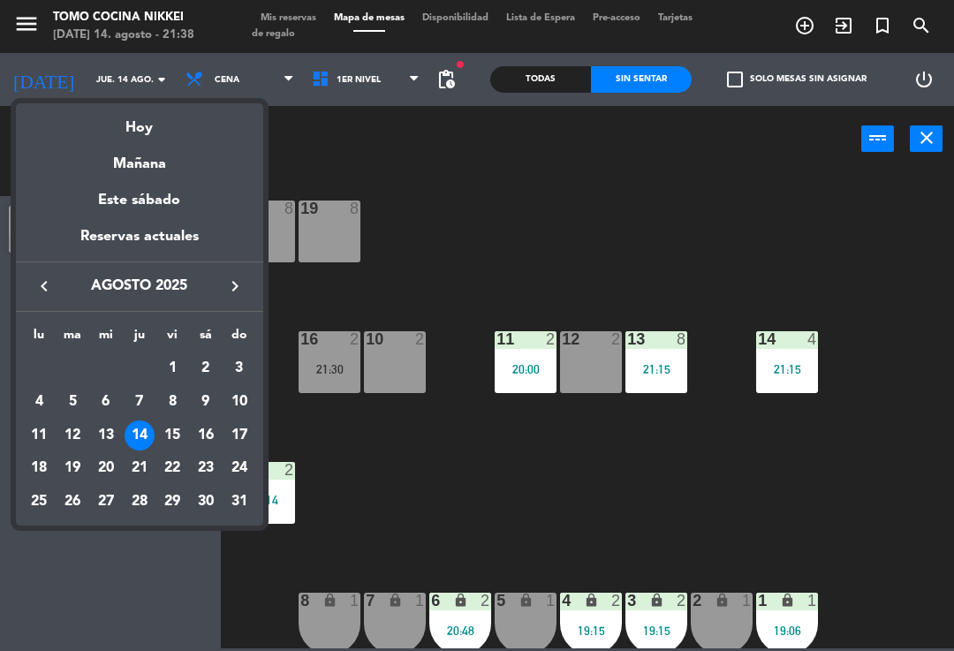
click at [375, 487] on div at bounding box center [477, 325] width 954 height 651
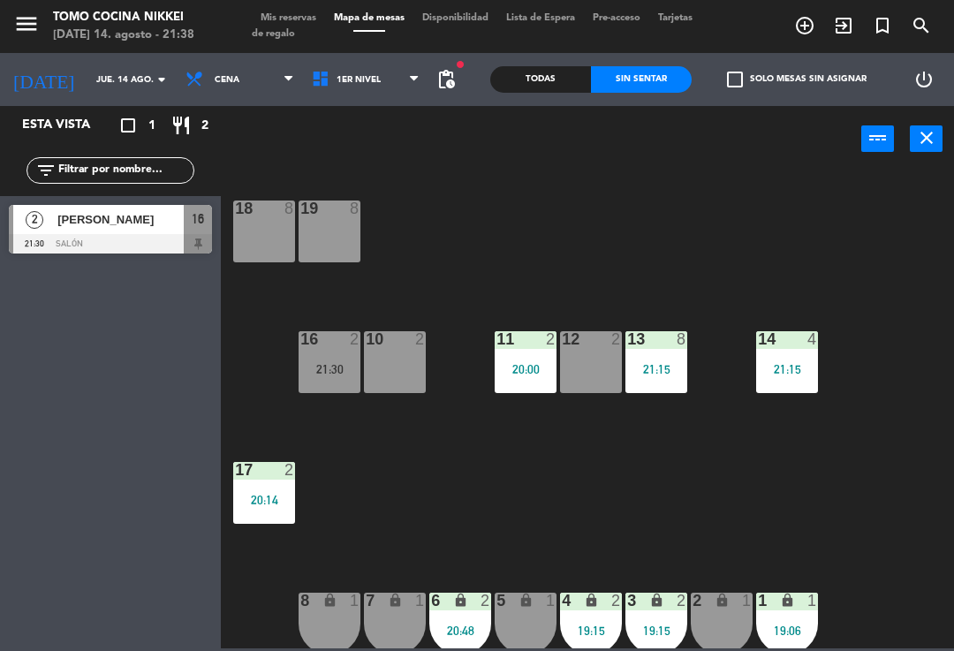
click at [806, 26] on icon "add_circle_outline" at bounding box center [804, 25] width 21 height 21
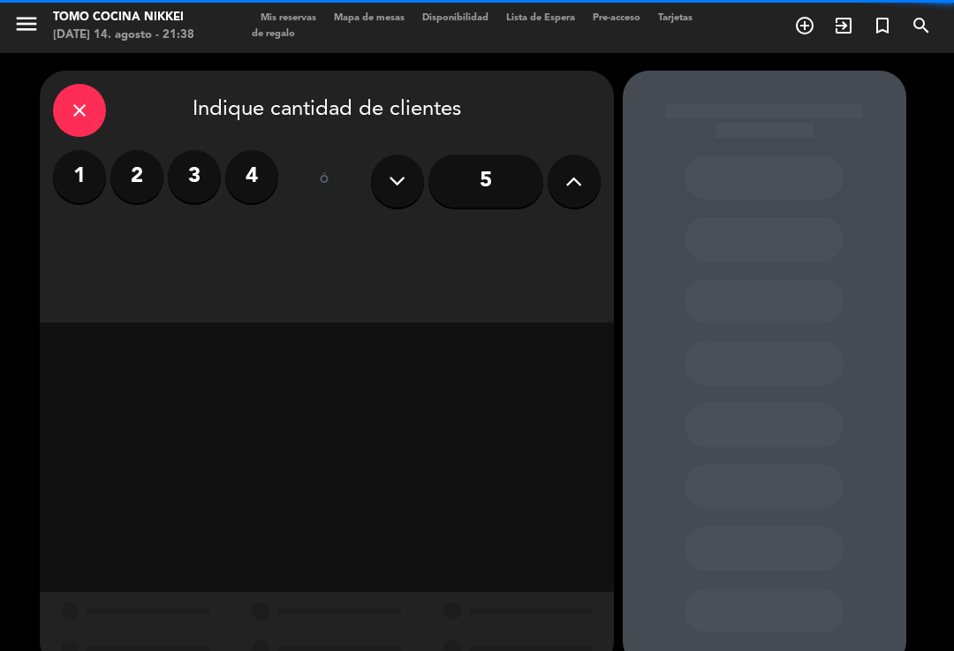
click at [599, 172] on button at bounding box center [573, 181] width 53 height 53
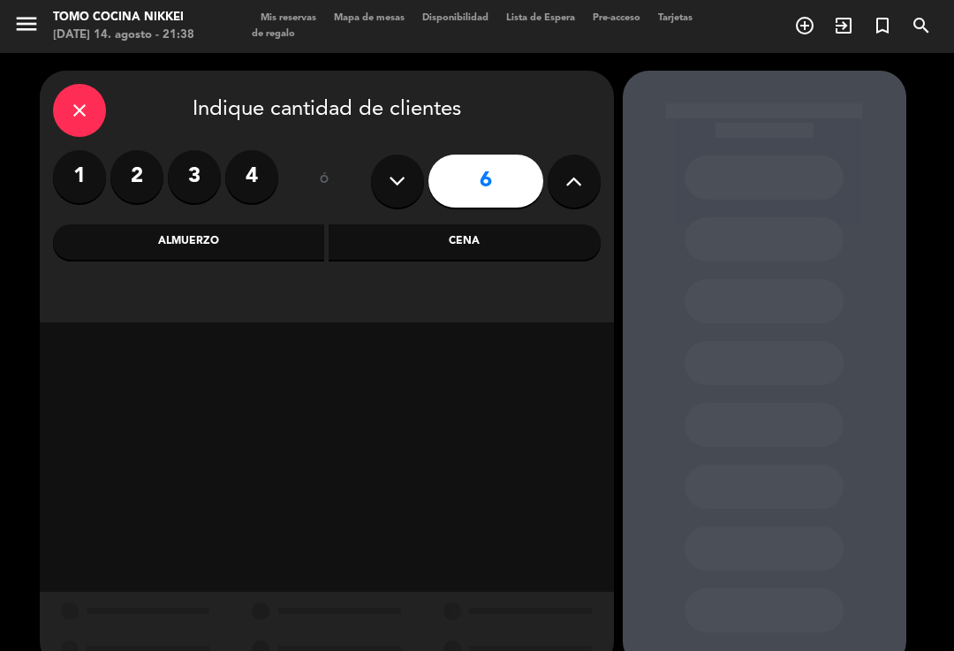
click at [582, 185] on icon at bounding box center [573, 181] width 17 height 26
click at [585, 189] on button at bounding box center [573, 181] width 53 height 53
click at [593, 169] on button at bounding box center [573, 181] width 53 height 53
click at [571, 186] on icon at bounding box center [573, 181] width 17 height 26
type input "10"
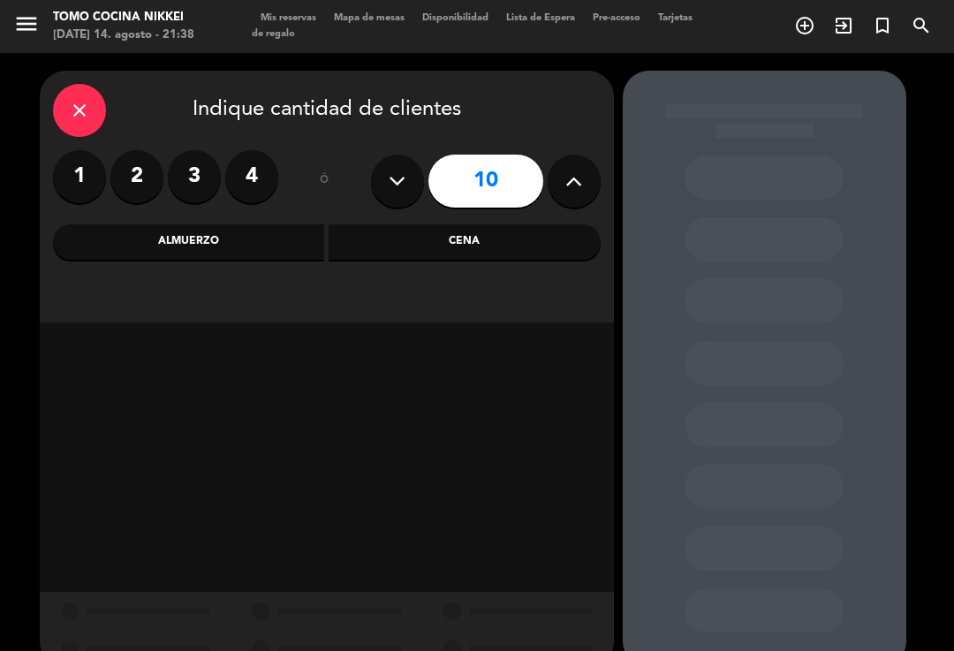
click at [211, 230] on div "Almuerzo" at bounding box center [189, 241] width 272 height 35
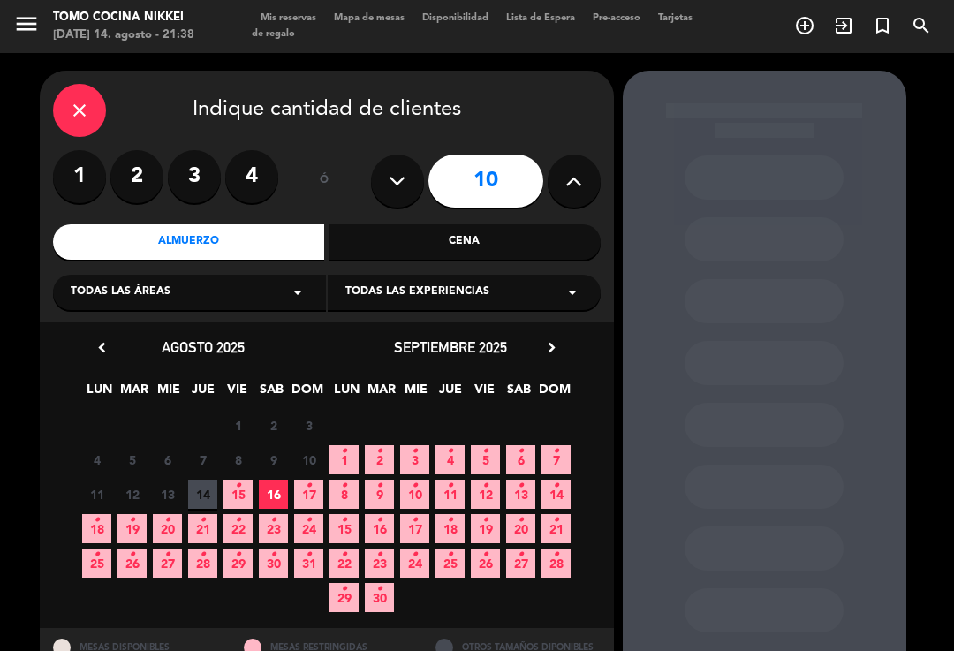
click at [303, 489] on span "17 •" at bounding box center [308, 494] width 29 height 29
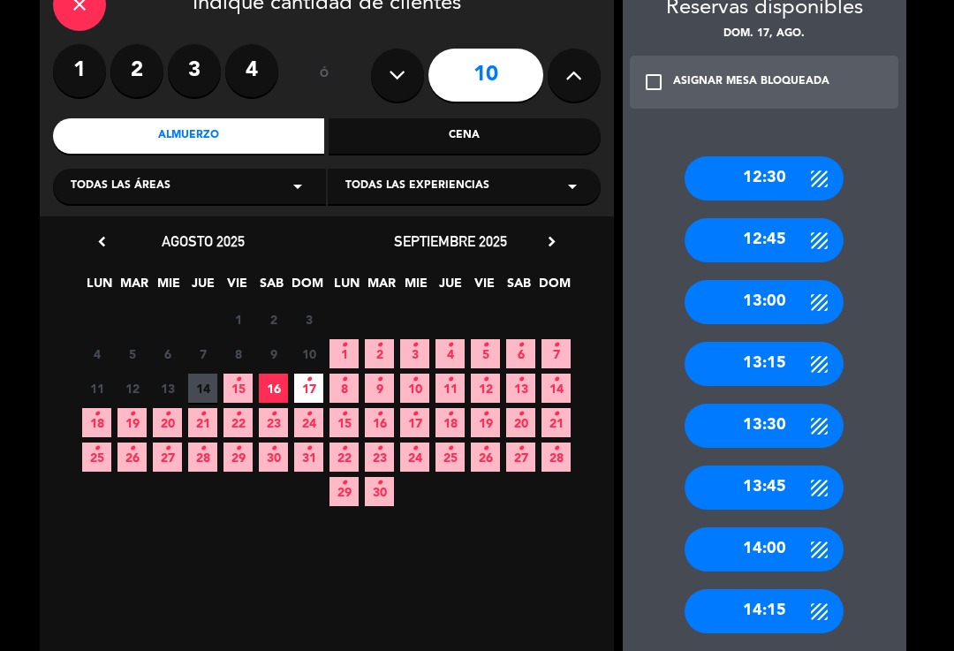
scroll to position [110, 0]
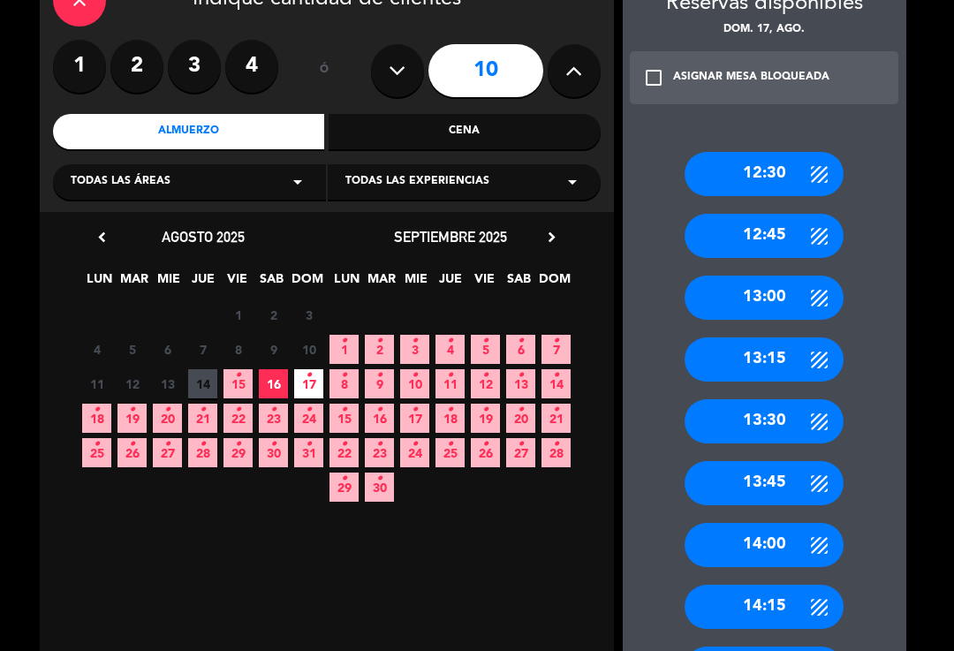
click at [787, 523] on div "14:00" at bounding box center [763, 545] width 159 height 44
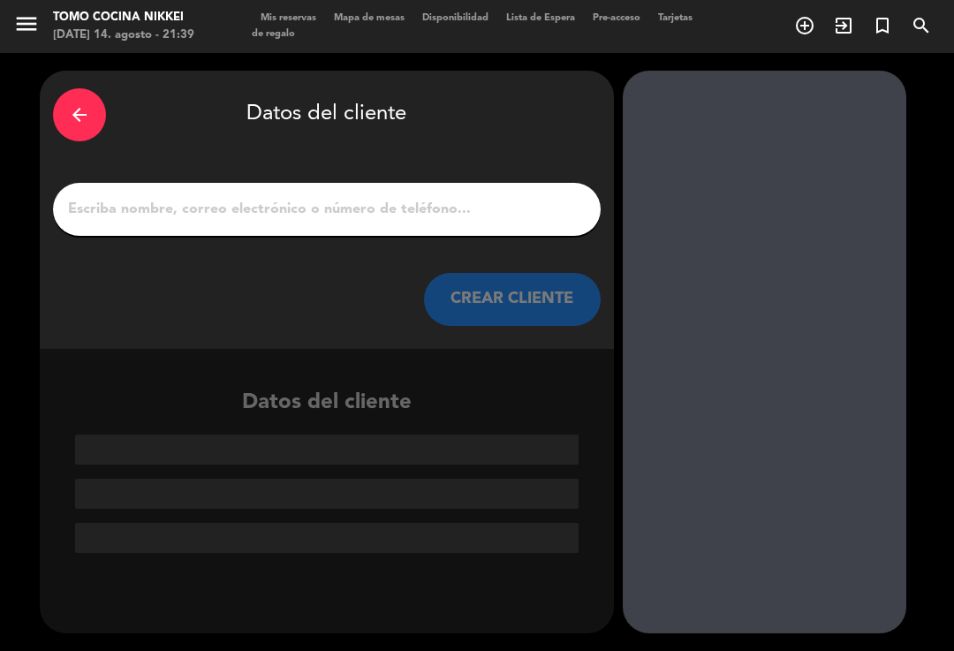
click at [468, 197] on input "1" at bounding box center [326, 209] width 521 height 25
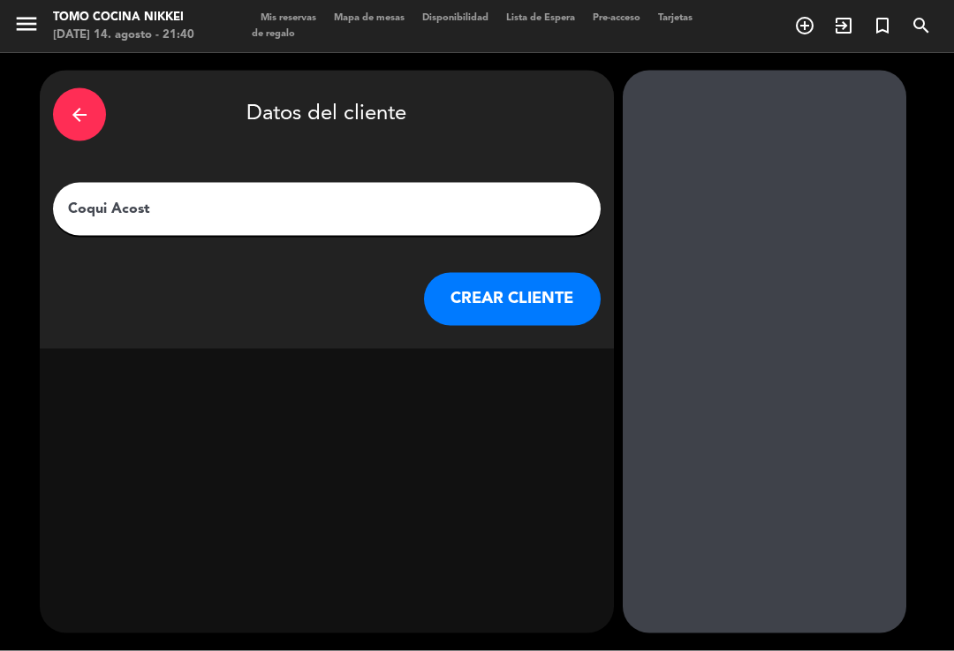
type input "[PERSON_NAME]"
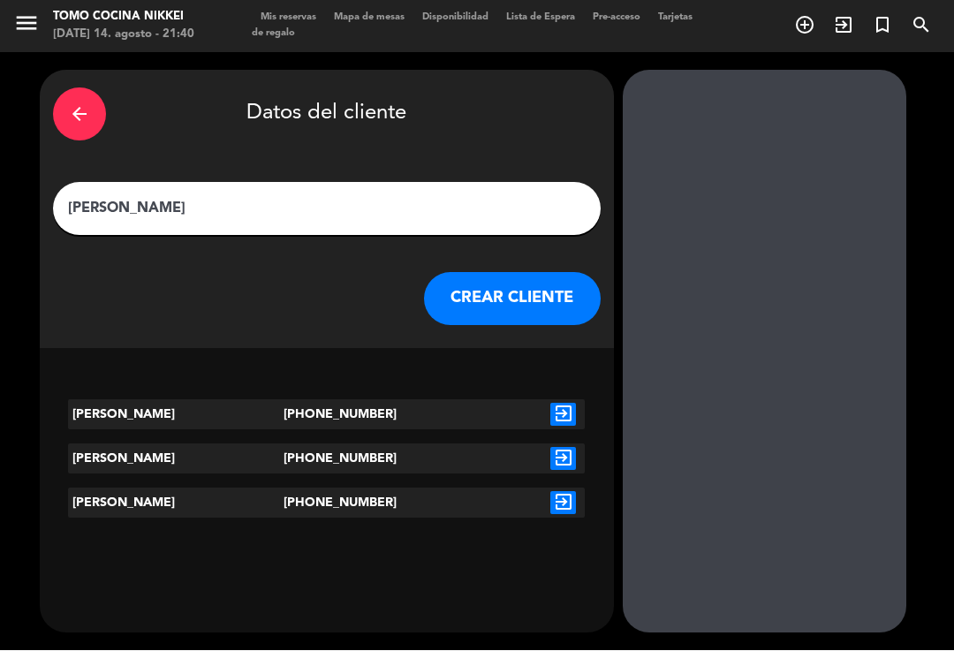
click at [120, 197] on input "[PERSON_NAME]" at bounding box center [326, 209] width 521 height 25
click at [573, 404] on icon "exit_to_app" at bounding box center [563, 415] width 26 height 23
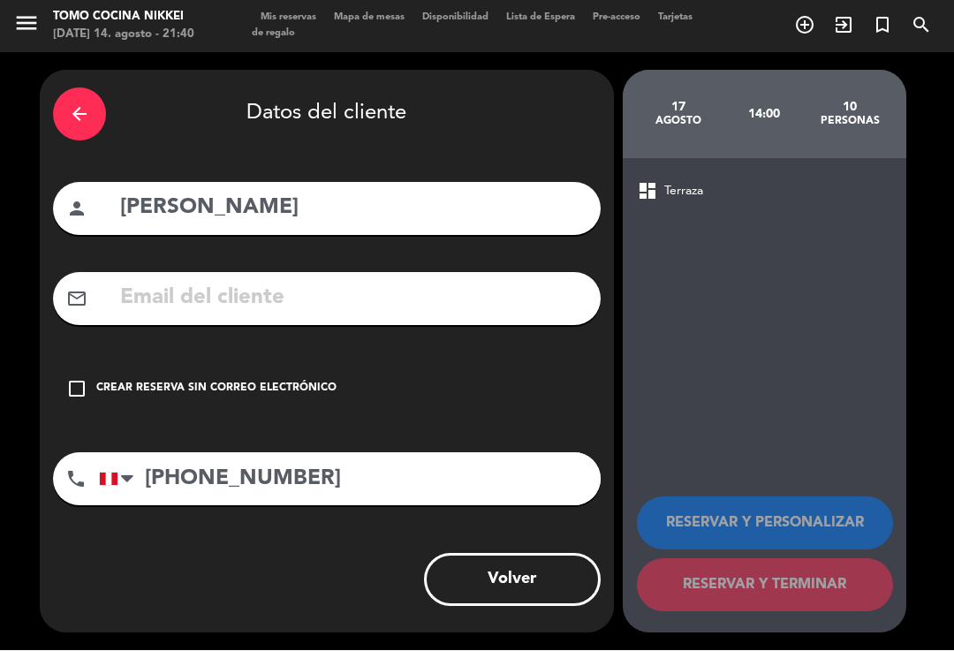
click at [80, 379] on icon "check_box_outline_blank" at bounding box center [76, 389] width 21 height 21
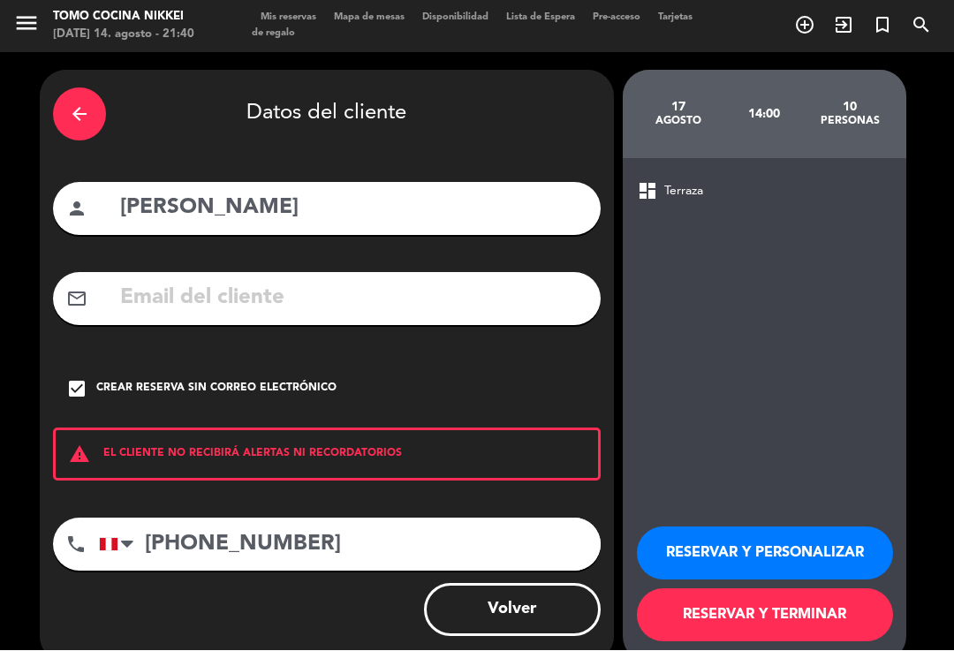
click at [691, 593] on button "RESERVAR Y TERMINAR" at bounding box center [765, 615] width 256 height 53
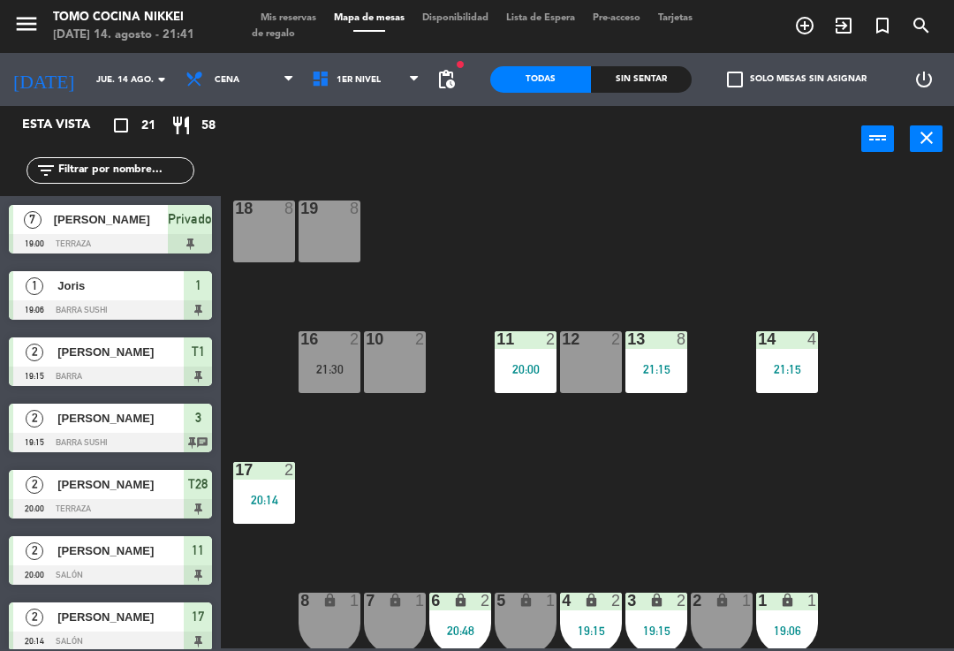
click at [390, 77] on span "1er Nivel" at bounding box center [366, 79] width 126 height 39
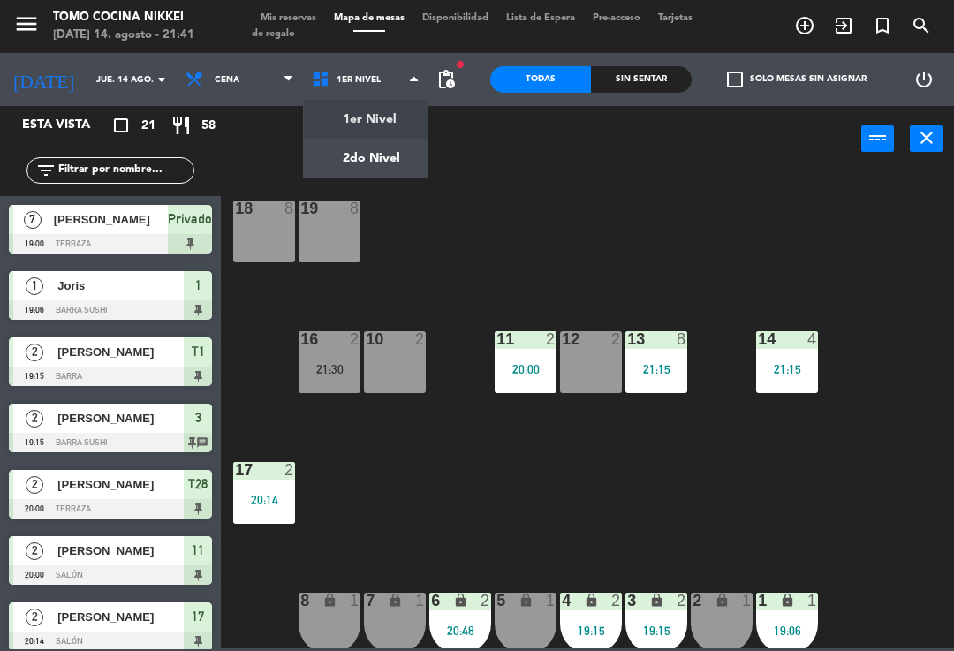
click at [369, 167] on ng-component "menu Tomo Cocina Nikkei [DATE] 14. agosto - 21:41 Mis reservas Mapa de mesas Di…" at bounding box center [477, 324] width 954 height 648
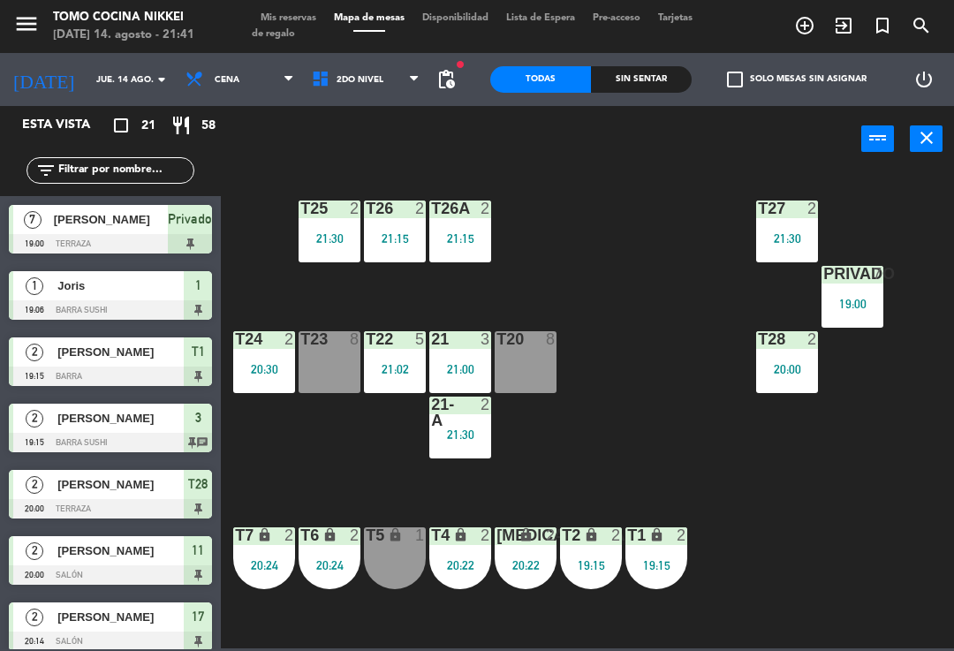
click at [736, 330] on div "T27 2 21:30 T25 2 21:30 T26A 2 21:15 T26 2 21:15 Privado 7 19:00 T24 2 20:30 T2…" at bounding box center [591, 409] width 723 height 479
click at [771, 393] on div "T28 2 20:00" at bounding box center [787, 362] width 62 height 62
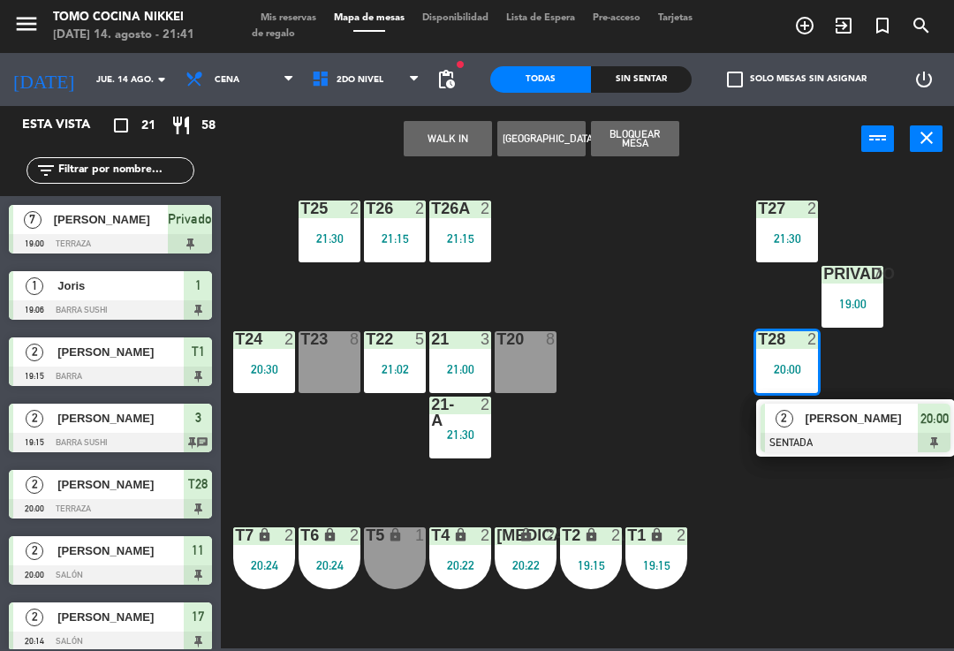
click at [813, 425] on span "[PERSON_NAME]" at bounding box center [861, 418] width 113 height 19
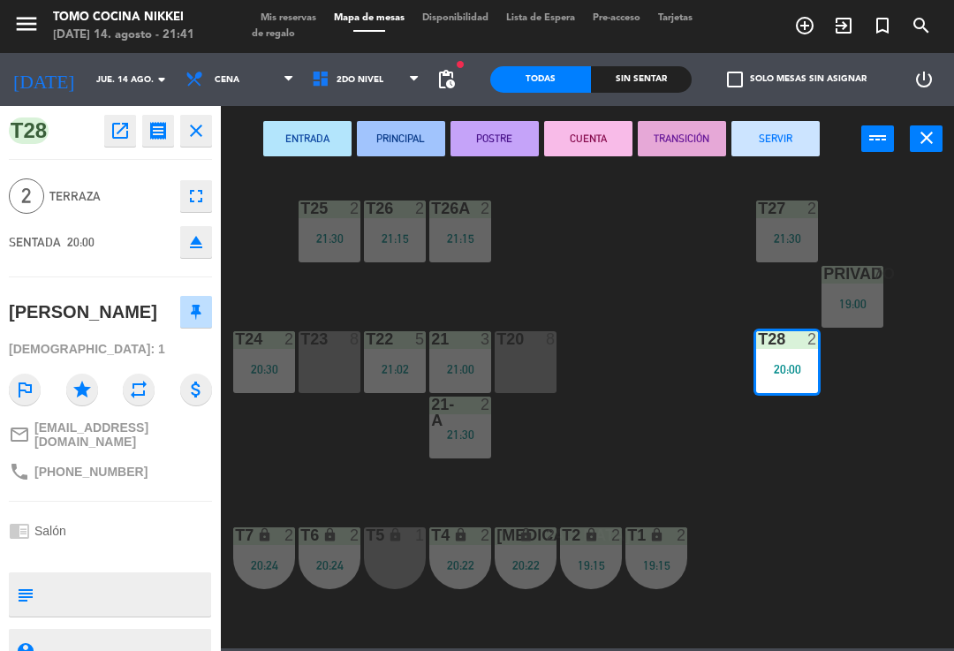
click at [785, 135] on button "SERVIR" at bounding box center [775, 138] width 88 height 35
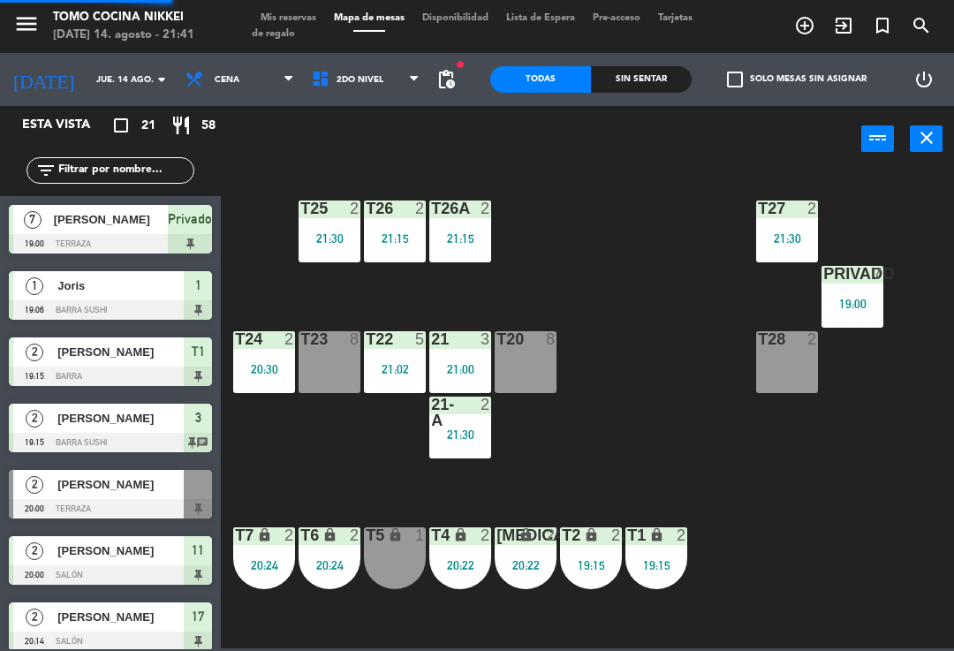
click at [674, 313] on div "T27 2 21:30 T25 2 21:30 T26A 2 21:15 T26 2 21:15 Privado 7 19:00 T24 2 20:30 T2…" at bounding box center [591, 409] width 723 height 479
click at [286, 360] on div "T24 2 20:30" at bounding box center [264, 362] width 62 height 62
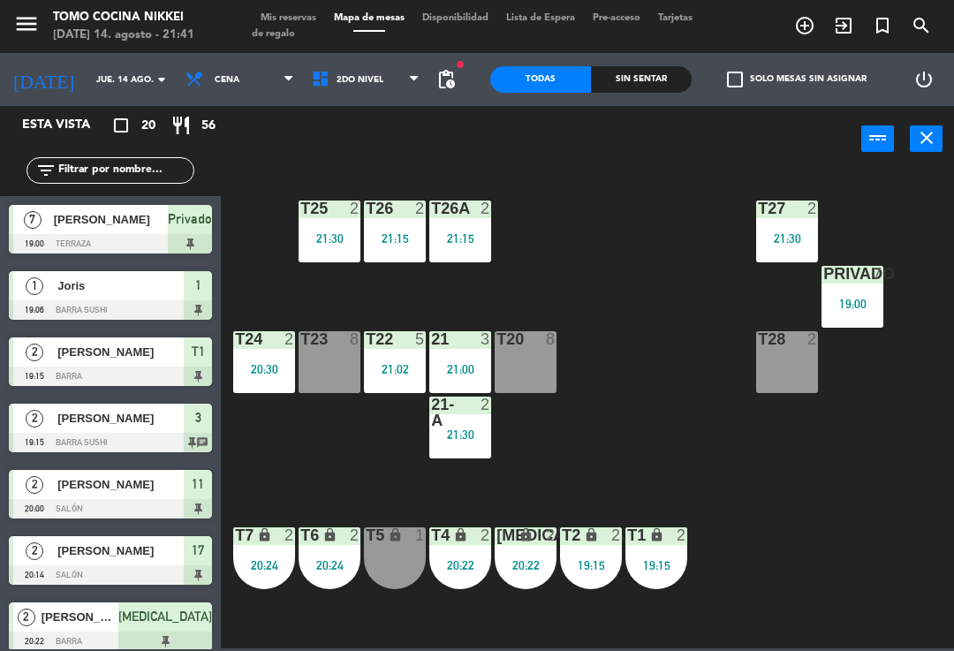
click at [547, 408] on div "T27 2 21:30 T25 2 21:30 T26A 2 21:15 T26 2 21:15 Privado 7 19:00 T24 2 20:30 T2…" at bounding box center [591, 409] width 723 height 479
click at [467, 447] on div "21-A 2 21:30" at bounding box center [460, 427] width 62 height 62
click at [625, 344] on div "T27 2 21:30 T25 2 21:30 T26A 2 21:15 T26 2 21:15 Privado 7 19:00 T24 2 20:30 T2…" at bounding box center [591, 409] width 723 height 479
click at [774, 246] on div "T27 2 21:30" at bounding box center [787, 231] width 62 height 62
click at [637, 323] on div "T27 2 21:30 T25 2 21:30 T26A 2 21:15 T26 2 21:15 Privado 7 19:00 T24 2 20:30 T2…" at bounding box center [591, 409] width 723 height 479
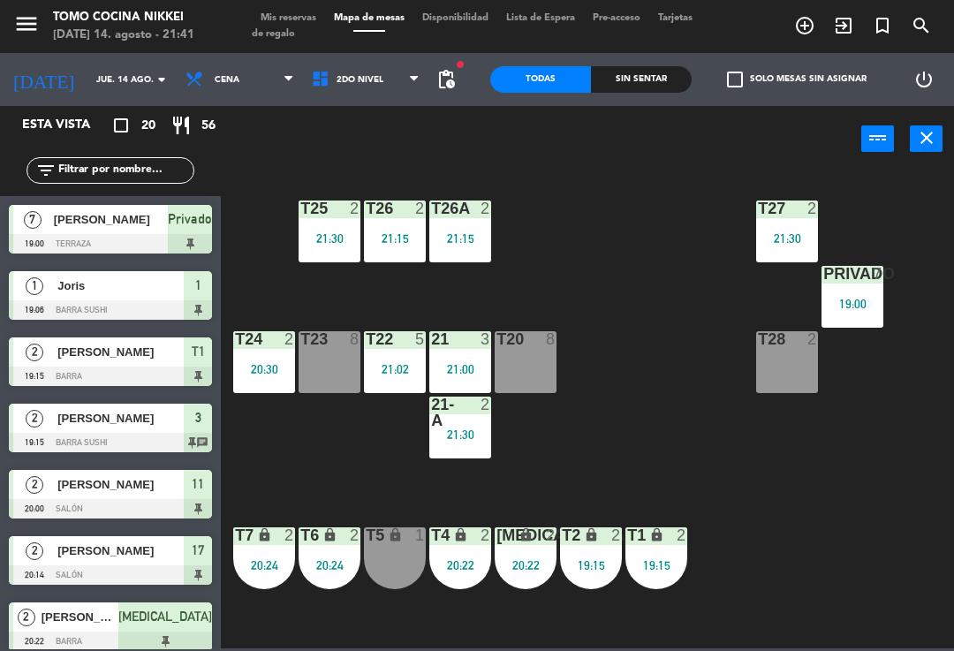
click at [487, 434] on div "21:30" at bounding box center [460, 434] width 62 height 12
click at [625, 412] on div "T27 2 21:30 T25 2 21:30 T26A 2 21:15 T26 2 21:15 Privado 7 19:00 T24 2 20:30 T2…" at bounding box center [591, 409] width 723 height 479
click at [396, 236] on div "21:15" at bounding box center [395, 238] width 62 height 12
click at [595, 213] on div "T27 2 21:30 T25 2 21:30 T26A 2 21:15 T26 2 21:15 Privado 7 19:00 T24 2 20:30 T2…" at bounding box center [591, 409] width 723 height 479
click at [466, 240] on div "21:15" at bounding box center [460, 238] width 62 height 12
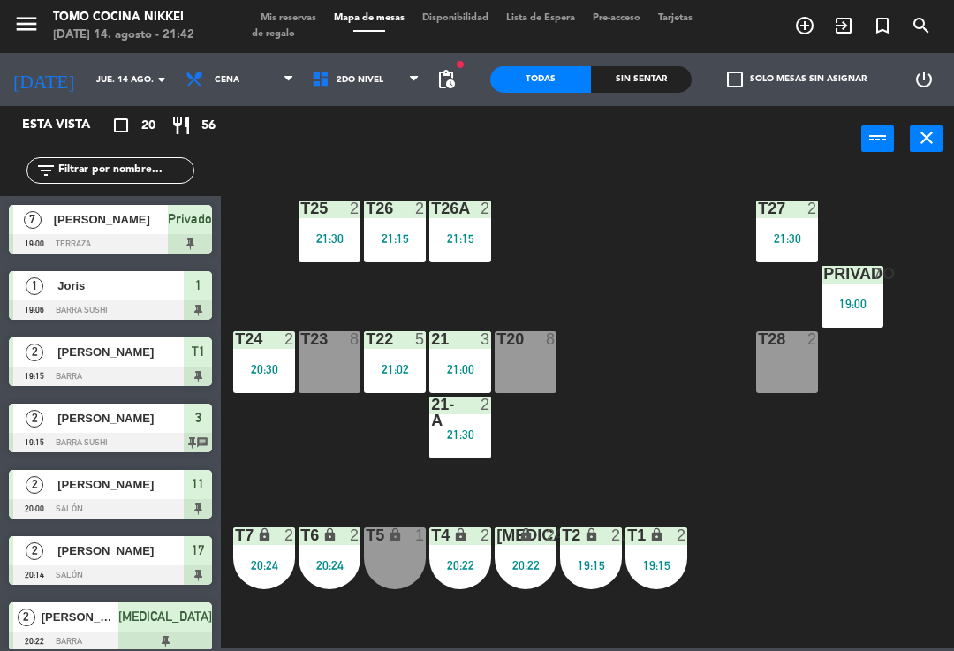
click at [634, 221] on div "T27 2 21:30 T25 2 21:30 T26A 2 21:15 T26 2 21:15 Privado 7 19:00 T24 2 20:30 T2…" at bounding box center [591, 409] width 723 height 479
click at [796, 224] on div "T27 2 21:30" at bounding box center [787, 231] width 62 height 62
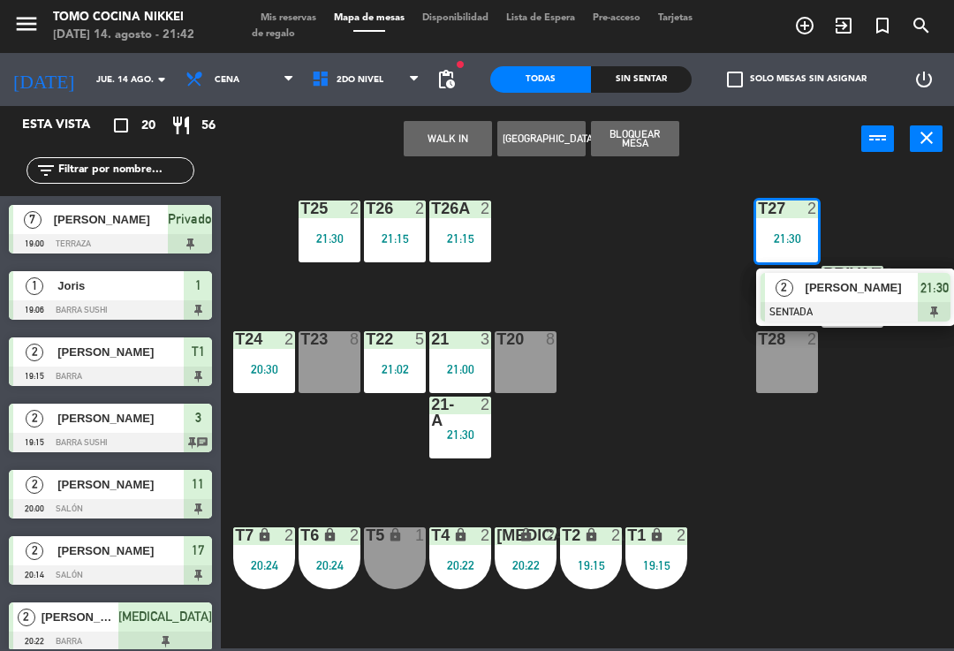
click at [857, 288] on span "[PERSON_NAME]" at bounding box center [861, 287] width 113 height 19
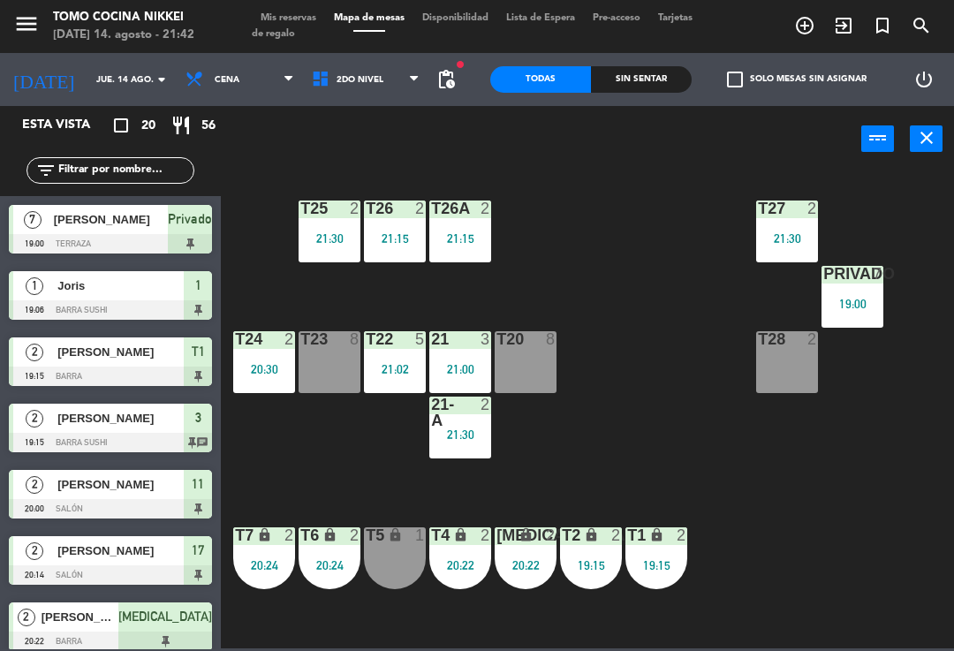
scroll to position [339, 0]
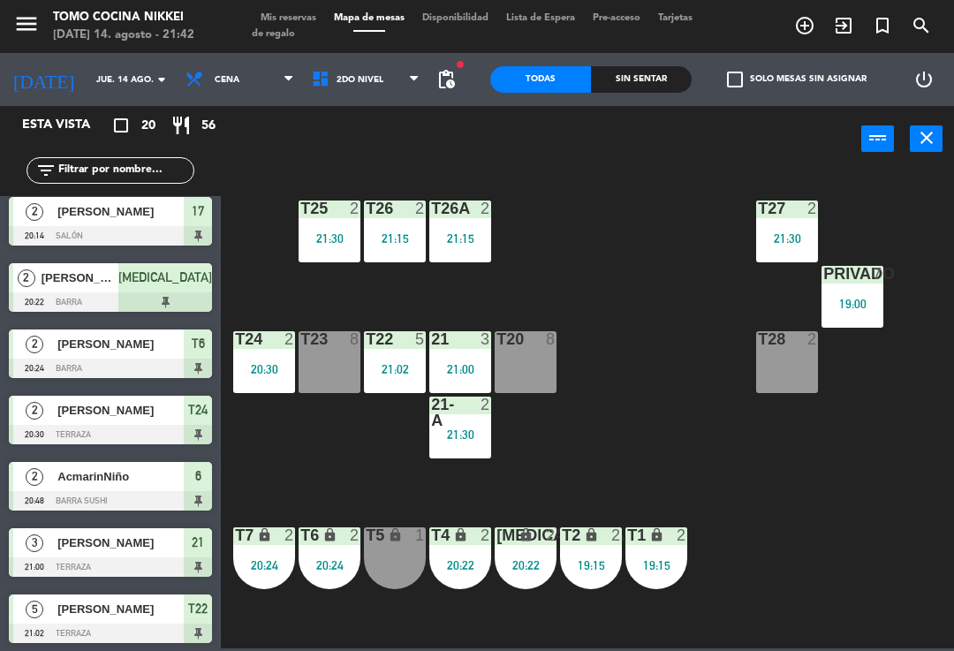
click at [399, 336] on div at bounding box center [395, 339] width 29 height 16
click at [626, 270] on div "T27 2 21:30 T25 2 21:30 T26A 2 21:15 T26 2 21:15 Privado 7 19:00 T24 2 20:30 T2…" at bounding box center [591, 409] width 723 height 479
click at [327, 574] on div "T6 lock 2 20:24" at bounding box center [329, 558] width 62 height 62
click at [638, 304] on div "T27 2 21:30 T25 2 21:30 T26A 2 21:15 T26 2 21:15 Privado 7 19:00 T24 2 20:30 T2…" at bounding box center [591, 409] width 723 height 479
click at [521, 551] on div "[MEDICAL_DATA] lock 2 20:22" at bounding box center [526, 558] width 62 height 62
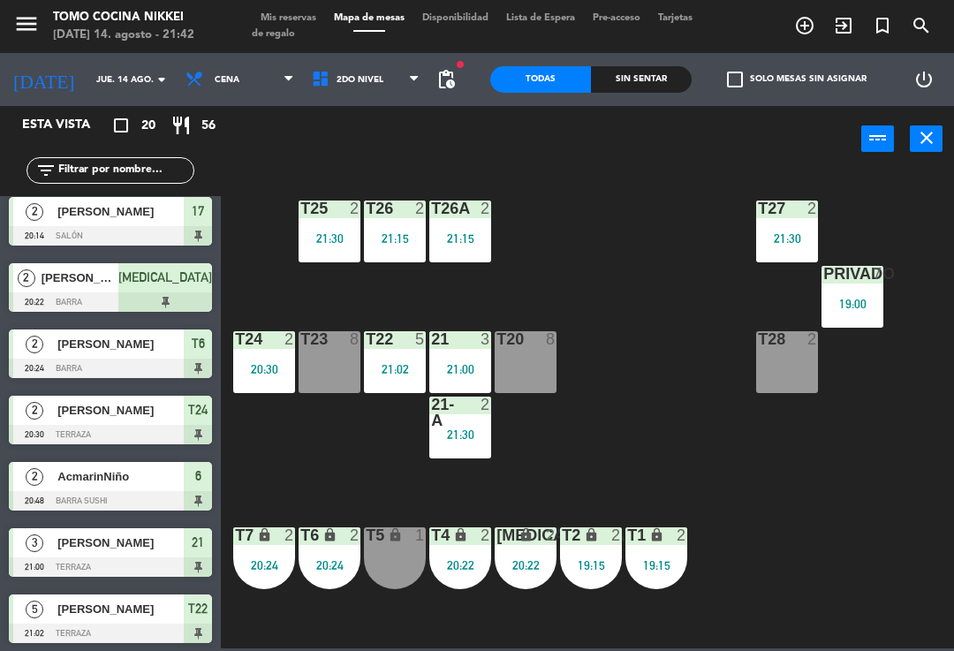
click at [640, 389] on div "T27 2 21:30 T25 2 21:30 T26A 2 21:15 T26 2 21:15 Privado 7 19:00 T24 2 20:30 T2…" at bounding box center [591, 409] width 723 height 479
click at [603, 539] on div "lock" at bounding box center [591, 535] width 29 height 17
click at [682, 422] on div "T27 2 21:30 T25 2 21:30 T26A 2 21:15 T26 2 21:15 Privado 7 19:00 T24 2 20:30 T2…" at bounding box center [591, 409] width 723 height 479
click at [650, 529] on icon "lock" at bounding box center [656, 534] width 15 height 15
click at [707, 409] on div "T27 2 21:30 T25 2 21:30 T26A 2 21:15 T26 2 21:15 Privado 7 19:00 T24 2 20:30 T2…" at bounding box center [591, 409] width 723 height 479
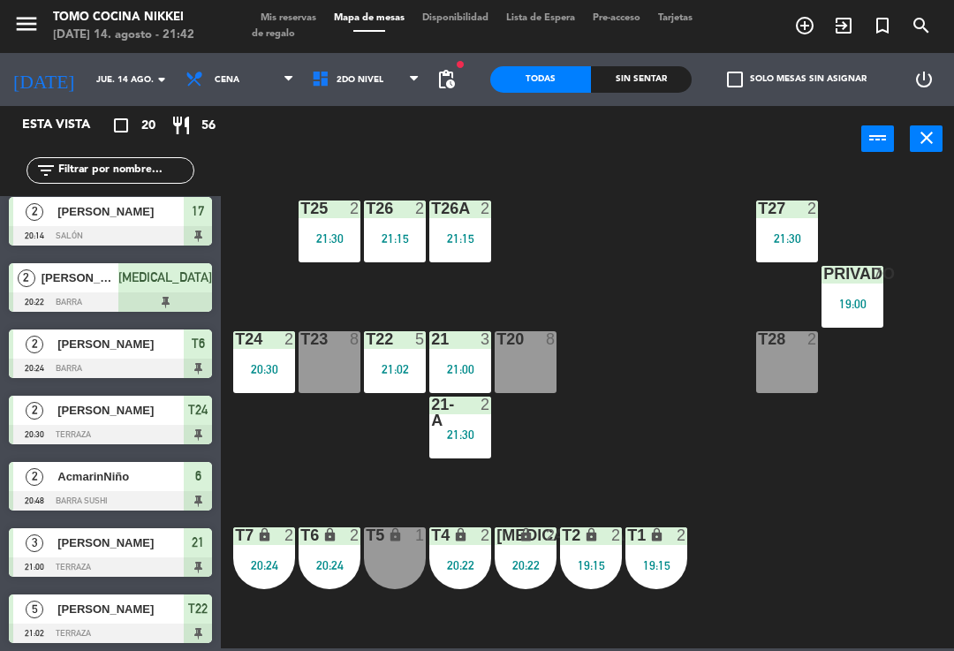
click at [664, 547] on div "T1 lock 2 19:15" at bounding box center [656, 558] width 62 height 62
click at [706, 442] on div "T27 2 21:30 T25 2 21:30 T26A 2 21:15 T26 2 21:15 Privado 7 19:00 T24 2 20:30 T2…" at bounding box center [591, 409] width 723 height 479
click at [396, 86] on span "2do Nivel" at bounding box center [366, 79] width 126 height 39
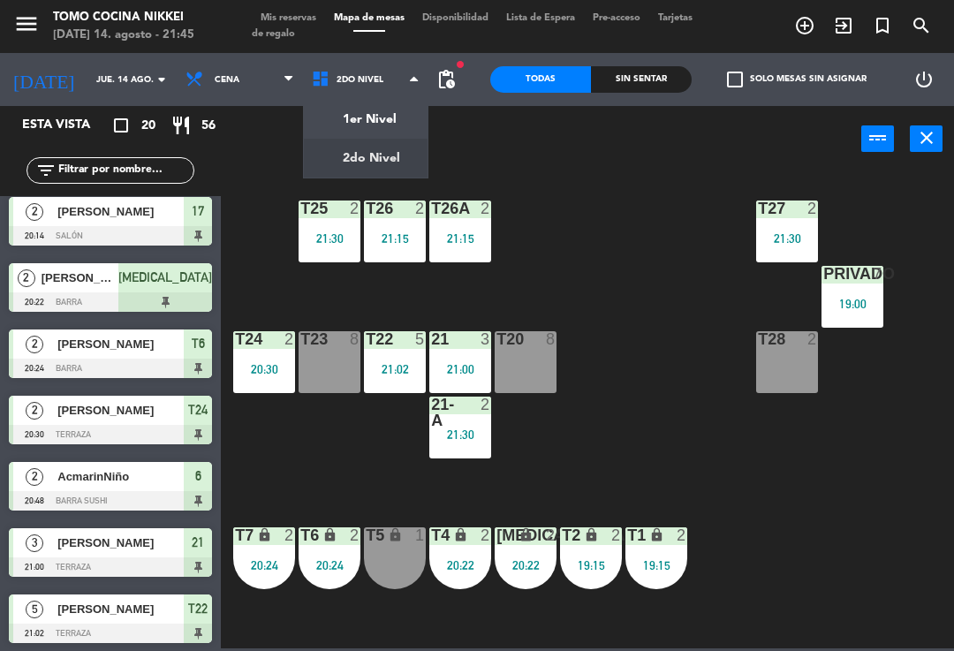
click at [359, 107] on ng-component "menu Tomo Cocina Nikkei [DATE] 14. agosto - 21:45 Mis reservas Mapa de mesas Di…" at bounding box center [477, 324] width 954 height 648
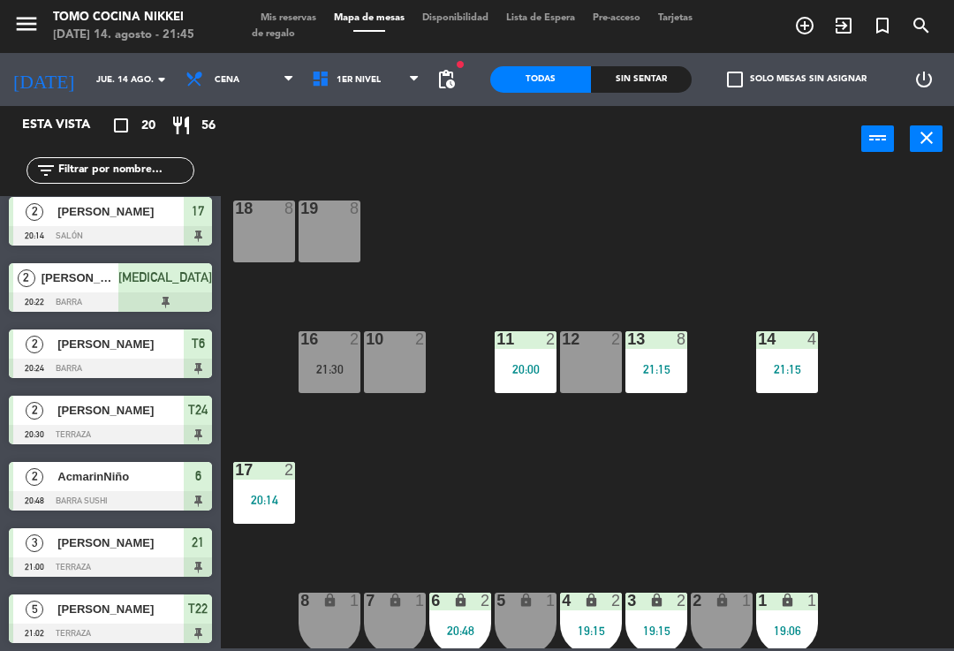
click at [760, 633] on div "19:06" at bounding box center [787, 630] width 62 height 12
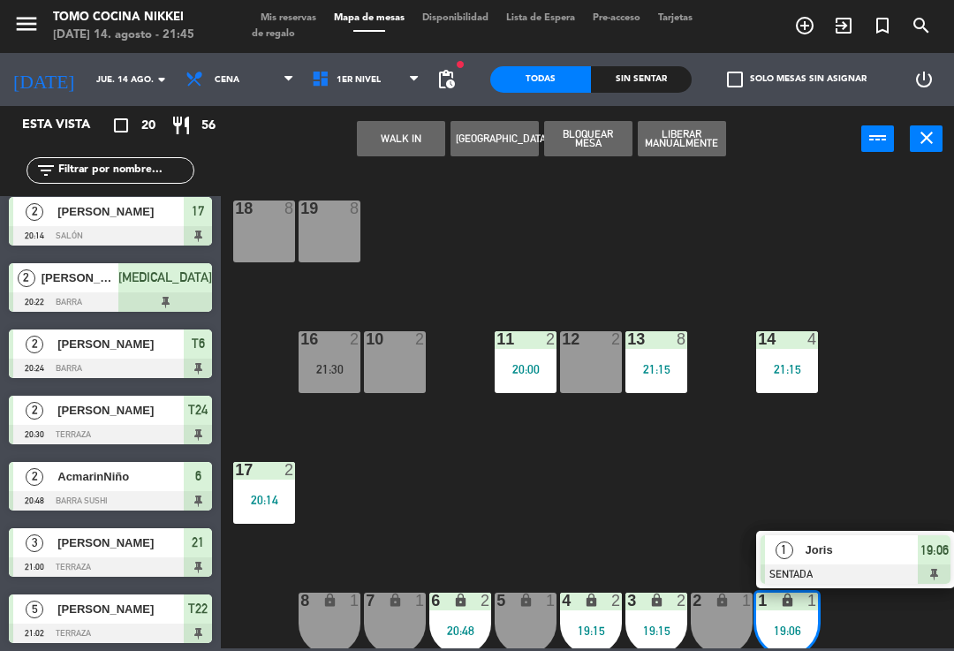
click at [811, 567] on div at bounding box center [855, 573] width 190 height 19
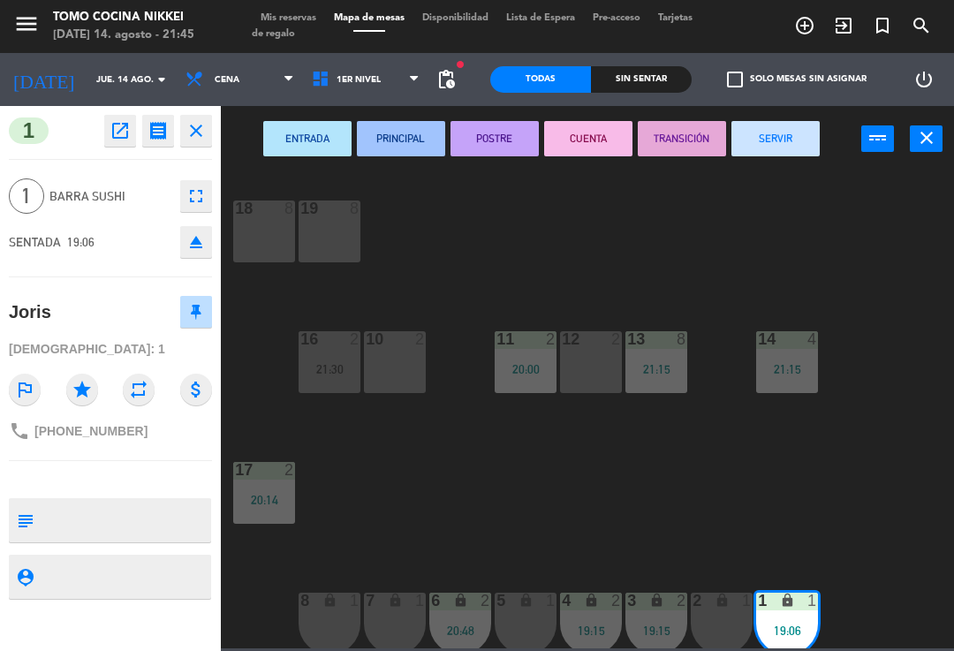
click at [807, 133] on button "SERVIR" at bounding box center [775, 138] width 88 height 35
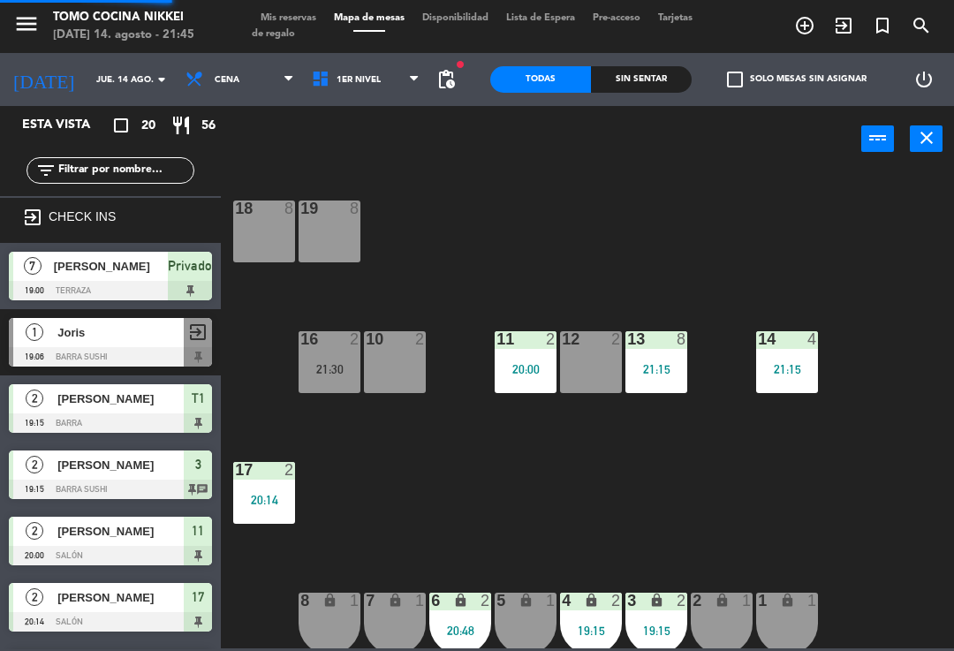
click at [708, 212] on div "18 8 19 8 16 2 21:30 10 2 11 2 20:00 12 2 13 8 21:15 14 4 21:15 17 2 20:14 7 lo…" at bounding box center [591, 409] width 723 height 479
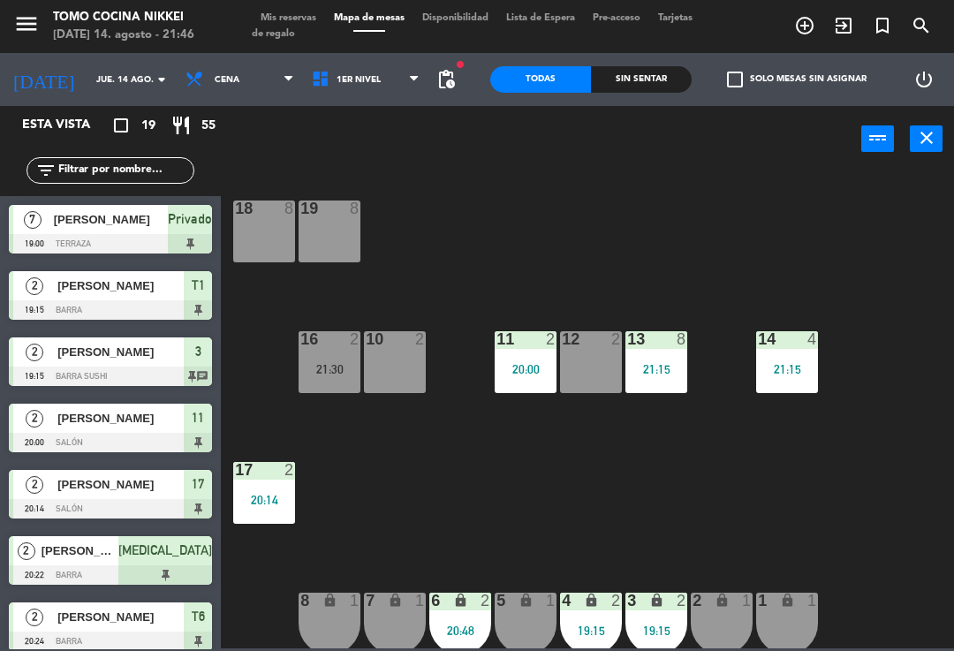
click at [760, 471] on div "18 8 19 8 16 2 21:30 10 2 11 2 20:00 12 2 13 8 21:15 14 4 21:15 17 2 20:14 7 lo…" at bounding box center [591, 409] width 723 height 479
click at [374, 79] on span "1er Nivel" at bounding box center [366, 79] width 126 height 39
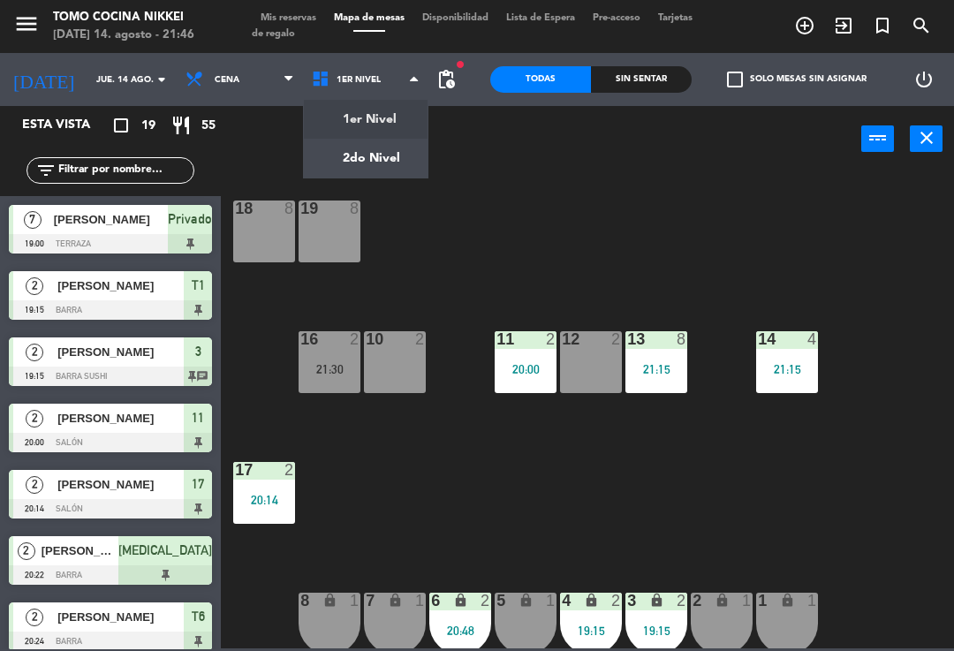
click at [380, 170] on ng-component "menu Tomo Cocina Nikkei [DATE] 14. agosto - 21:46 Mis reservas Mapa de mesas Di…" at bounding box center [477, 324] width 954 height 648
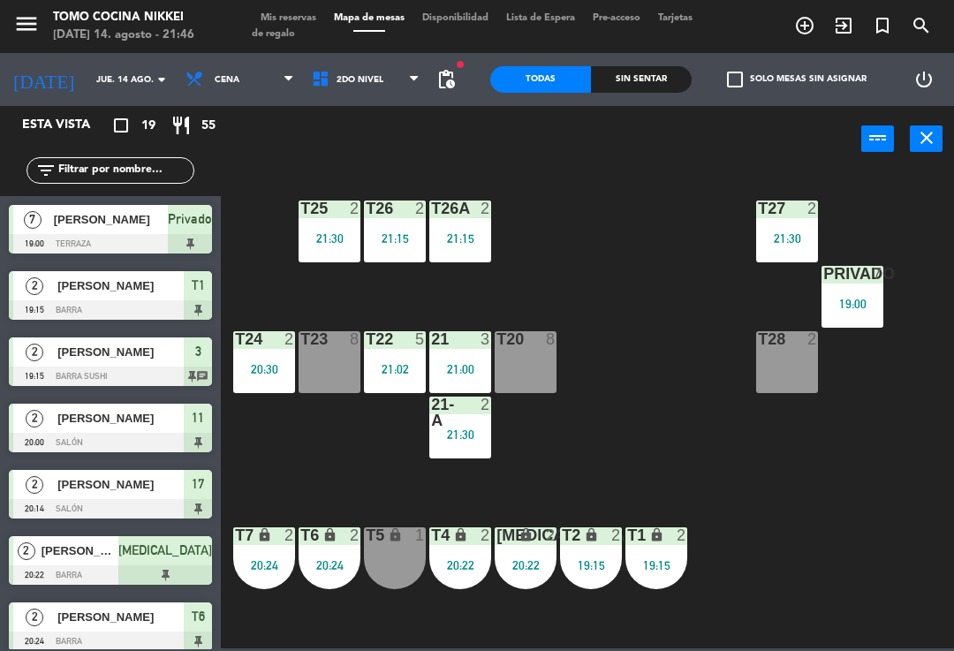
click at [298, 15] on span "Mis reservas" at bounding box center [288, 18] width 73 height 10
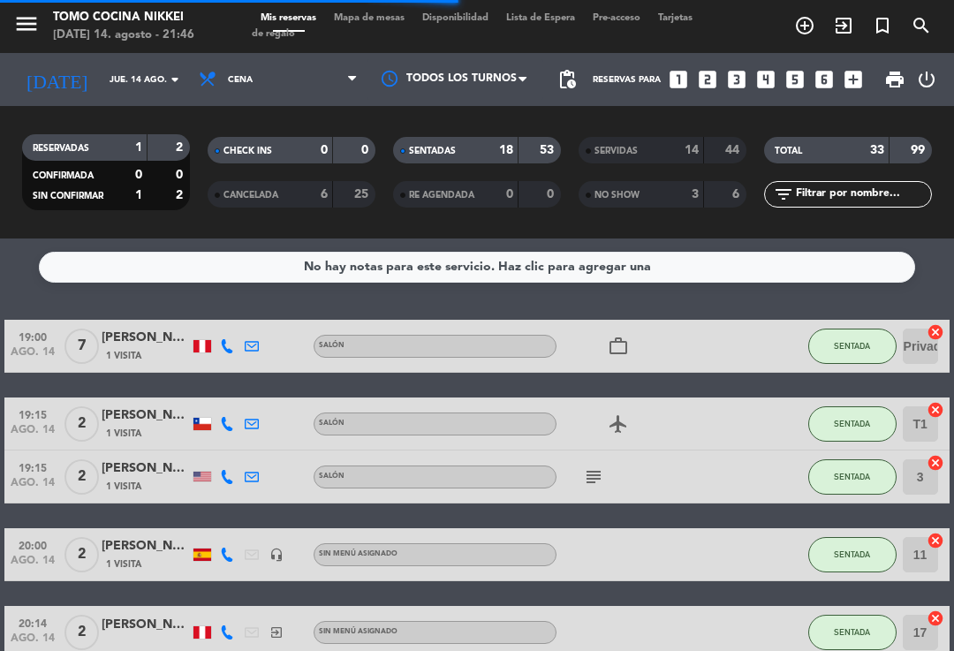
click at [529, 124] on div "SENTADAS 18 53 RE AGENDADA 0 0" at bounding box center [476, 172] width 185 height 97
click at [510, 144] on strong "18" at bounding box center [506, 150] width 14 height 12
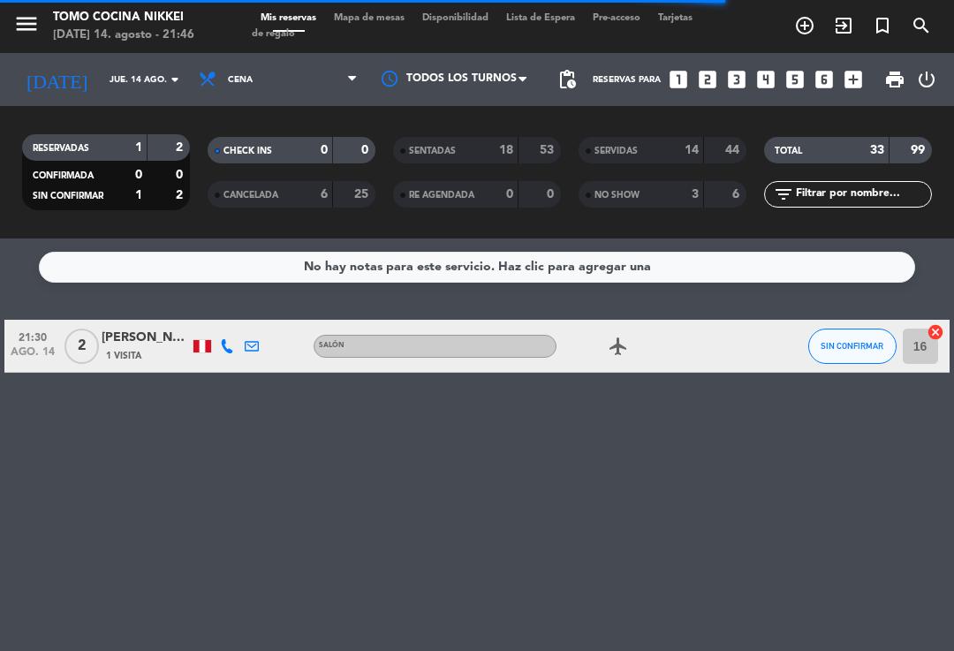
click at [838, 348] on span "SIN CONFIRMAR" at bounding box center [851, 346] width 63 height 10
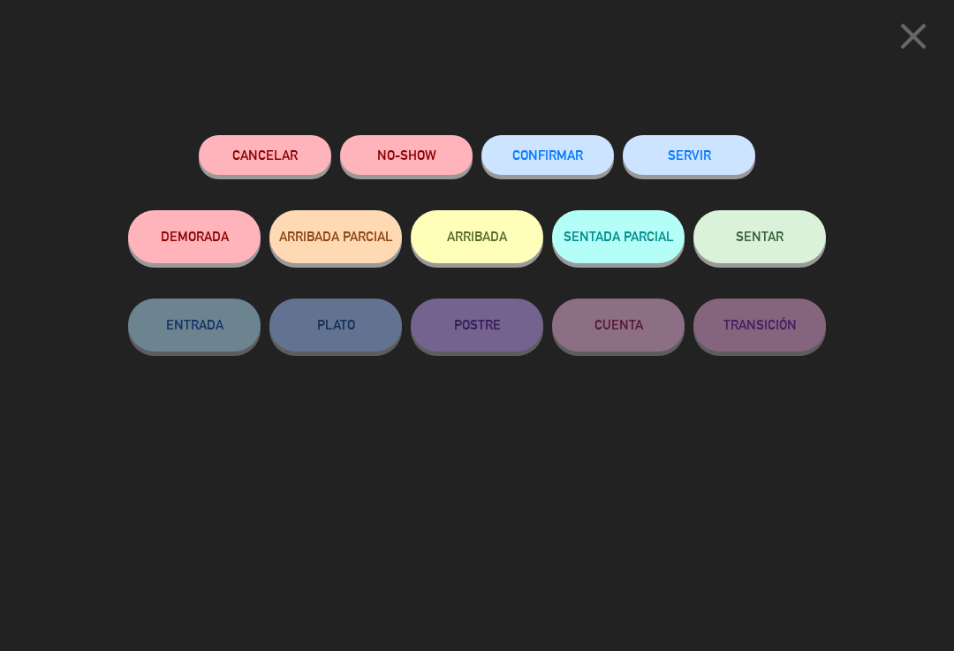
click at [400, 124] on div "Cancelar NO-SHOW CONFIRMAR SERVIR DEMORADA ARRIBADA PARCIAL ARRIBADA SENTADA PA…" at bounding box center [477, 387] width 722 height 528
click at [424, 141] on button "NO-SHOW" at bounding box center [406, 155] width 132 height 40
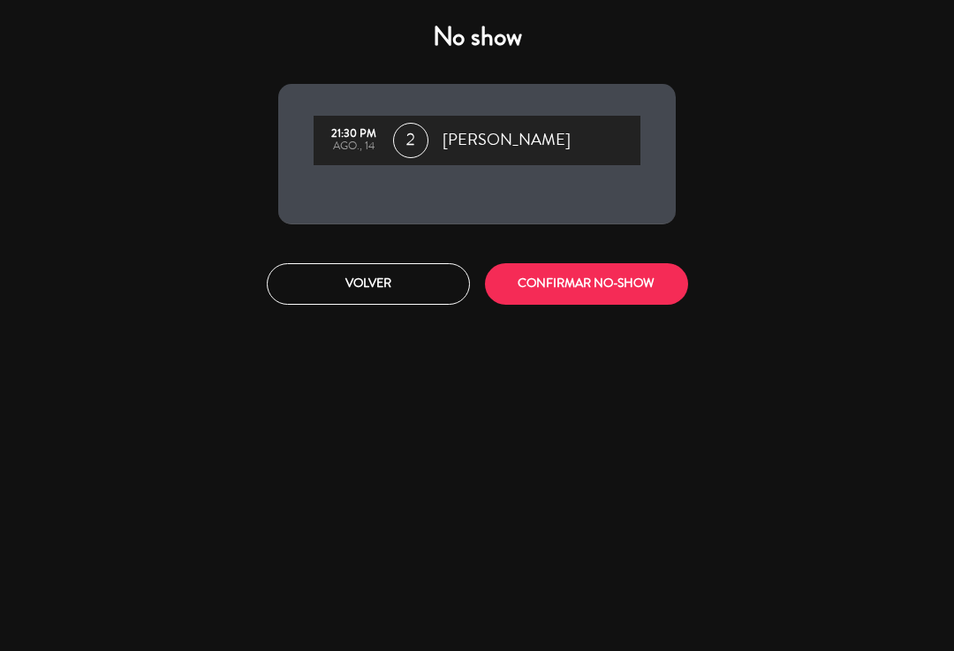
click at [598, 289] on button "CONFIRMAR NO-SHOW" at bounding box center [586, 284] width 203 height 42
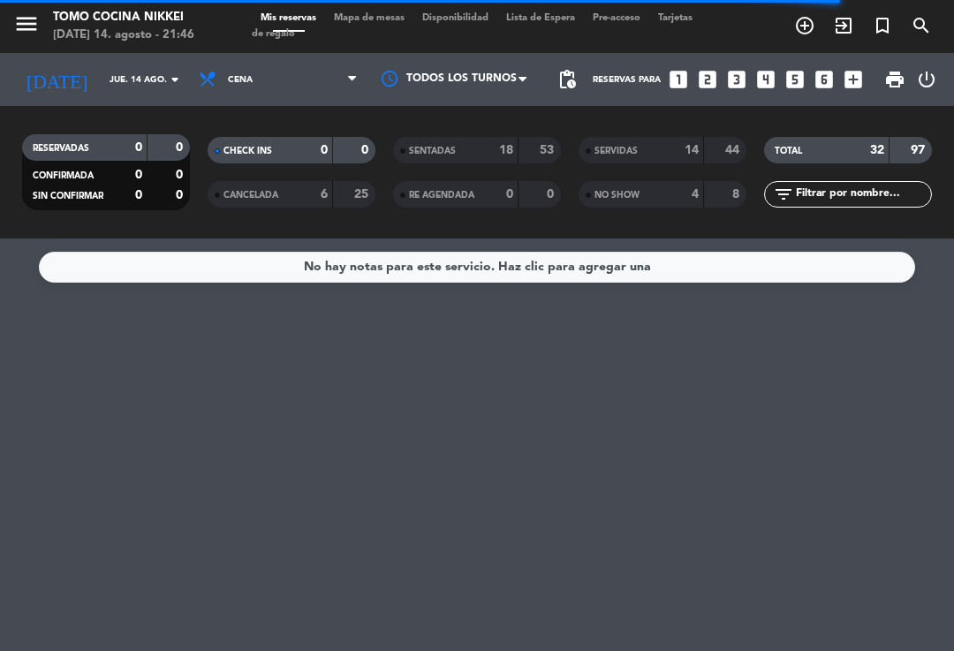
click at [698, 470] on div "No hay notas para este servicio. Haz clic para agregar una" at bounding box center [477, 444] width 954 height 412
click at [384, 23] on span "Mapa de mesas" at bounding box center [369, 18] width 88 height 10
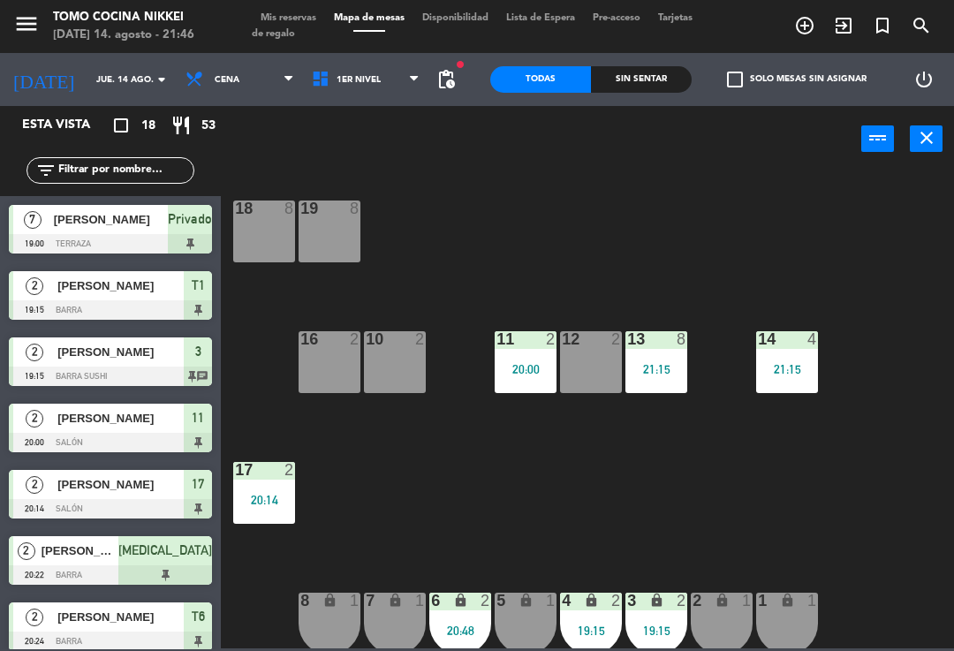
click at [107, 66] on input "jue. 14 ago." at bounding box center [147, 79] width 121 height 27
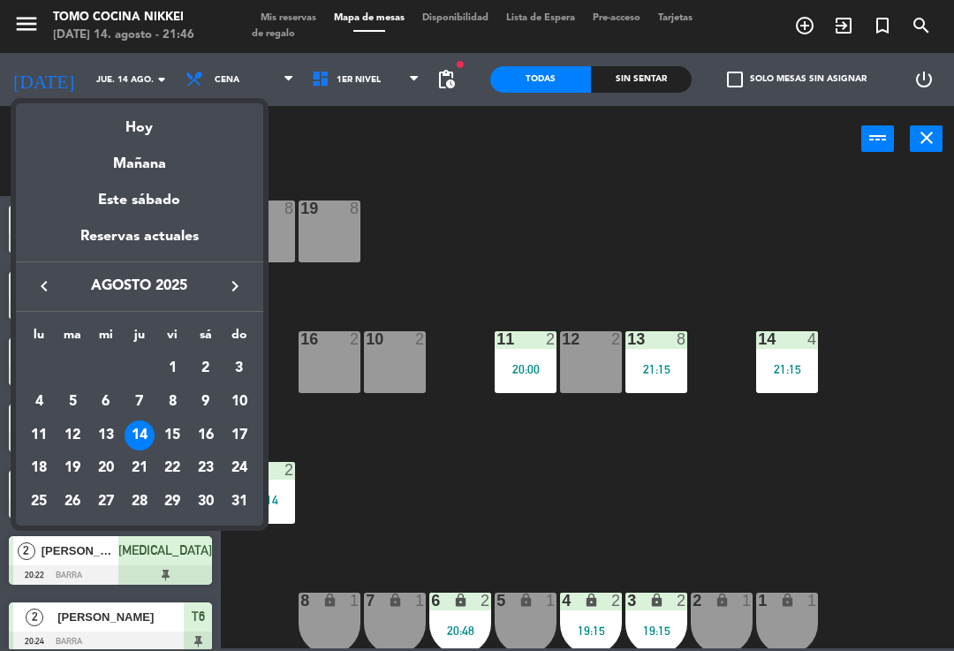
click at [232, 434] on div "17" at bounding box center [239, 435] width 30 height 30
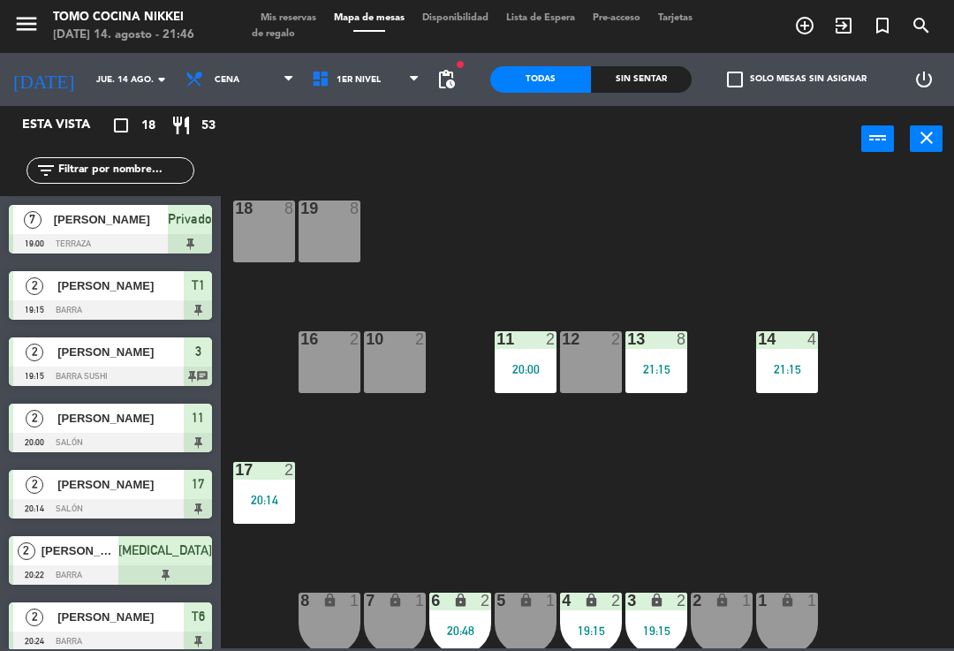
type input "dom. 17 ago."
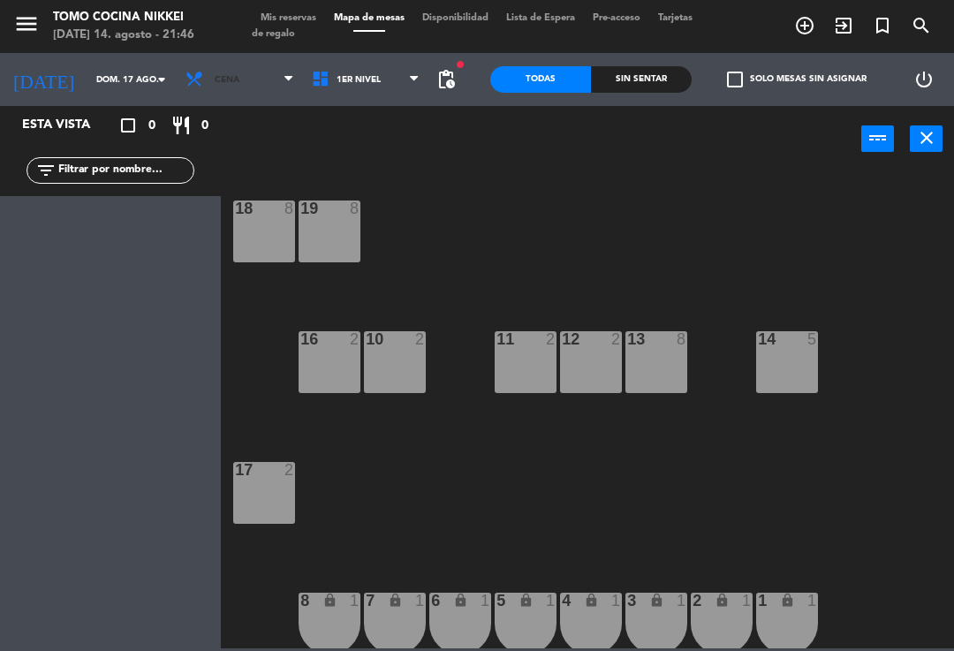
click at [253, 74] on span "Cena" at bounding box center [240, 79] width 126 height 39
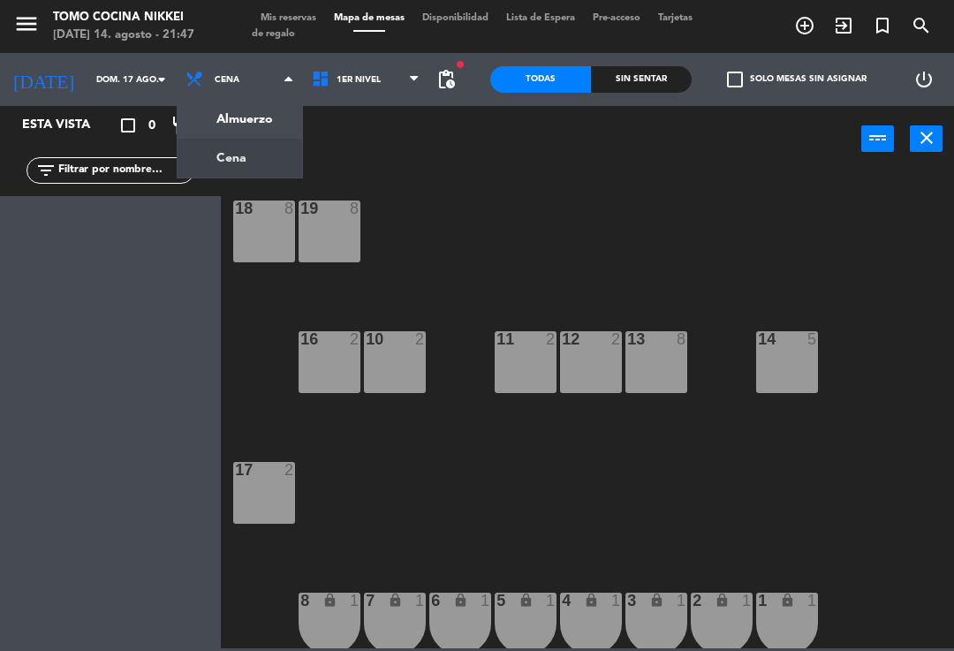
click at [225, 111] on ng-component "menu Tomo Cocina Nikkei [DATE] 14. agosto - 21:47 Mis reservas Mapa de mesas Di…" at bounding box center [477, 324] width 954 height 648
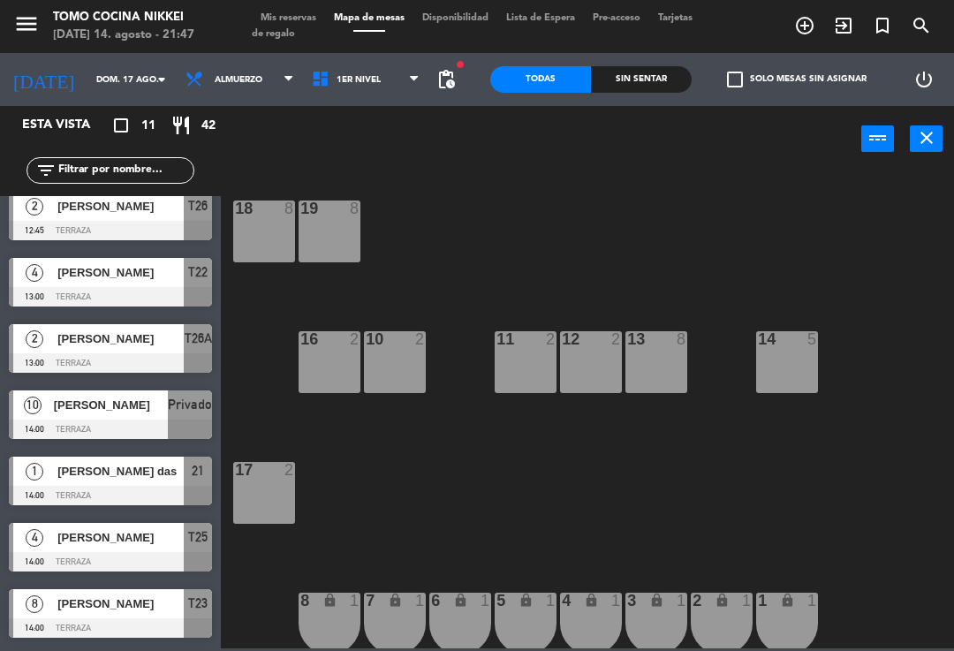
scroll to position [83, 0]
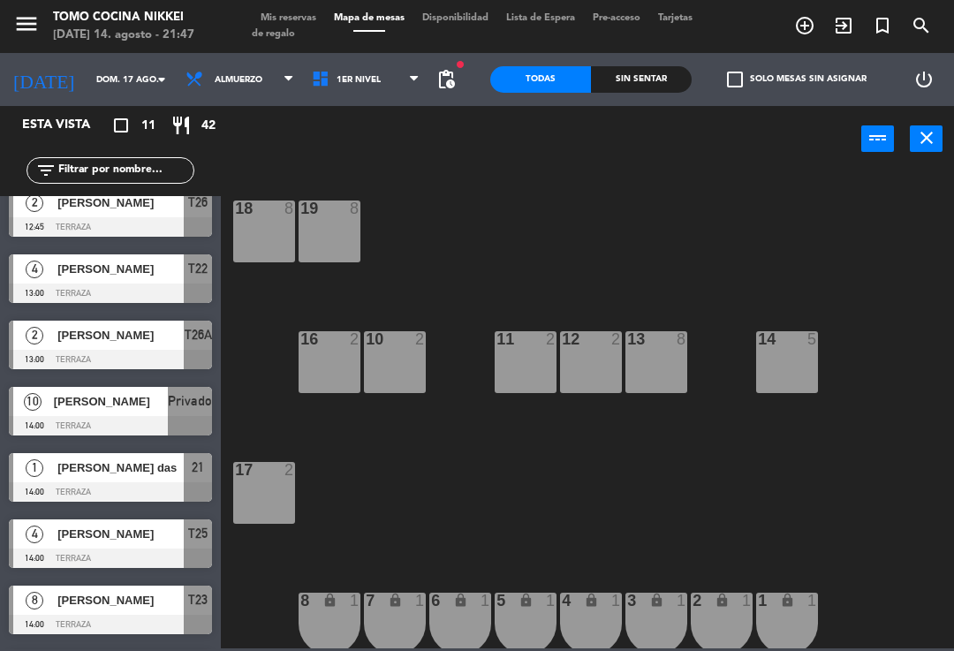
click at [146, 400] on span "[PERSON_NAME]" at bounding box center [111, 401] width 114 height 19
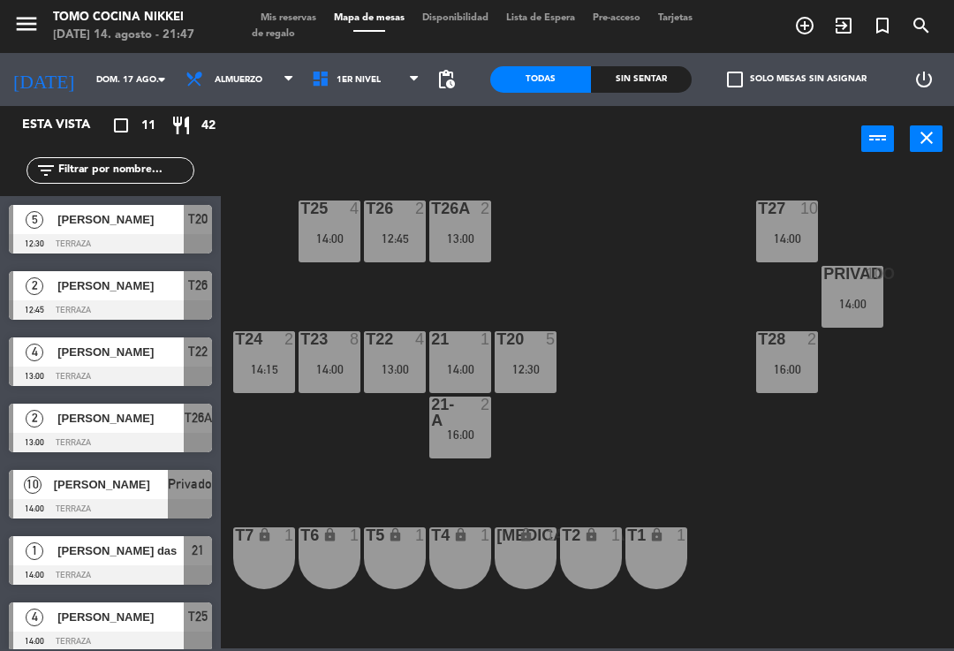
click at [834, 294] on div "Privado 10 14:00" at bounding box center [852, 297] width 62 height 62
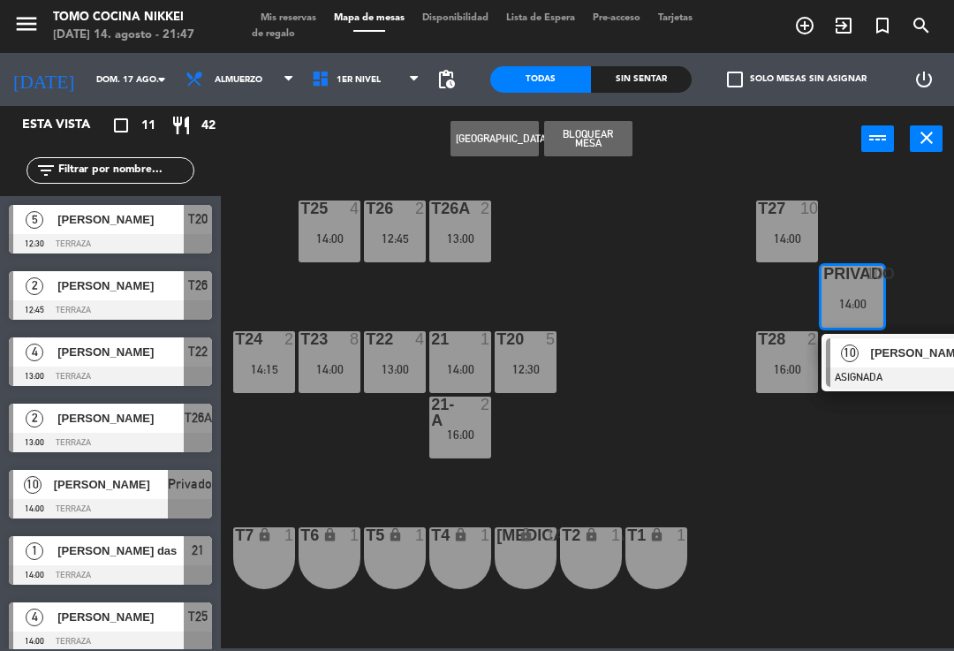
click at [880, 351] on span "[PERSON_NAME]" at bounding box center [927, 353] width 113 height 19
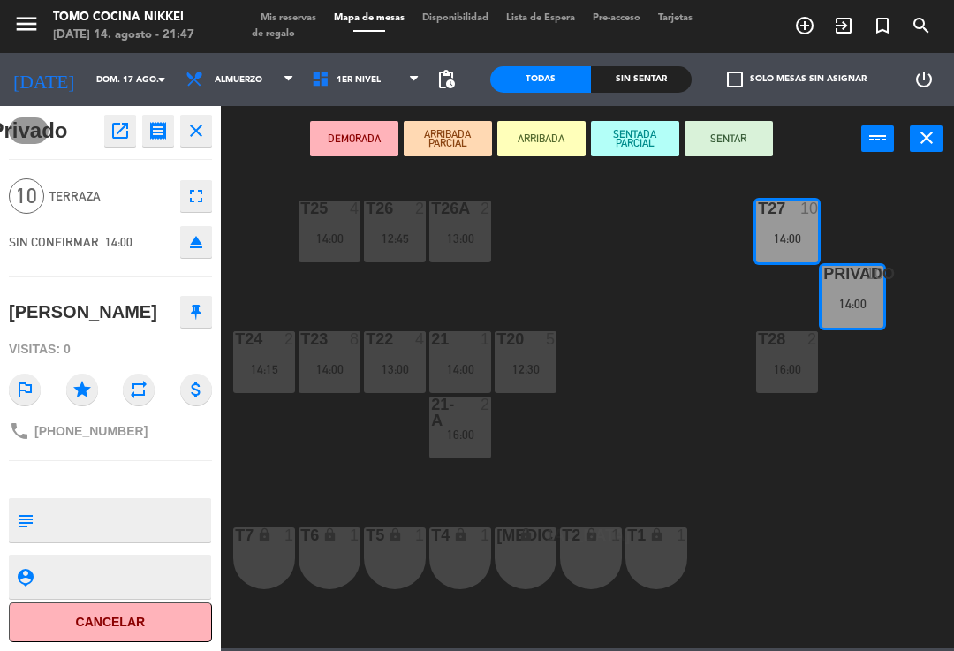
click at [180, 186] on button "fullscreen" at bounding box center [196, 196] width 32 height 32
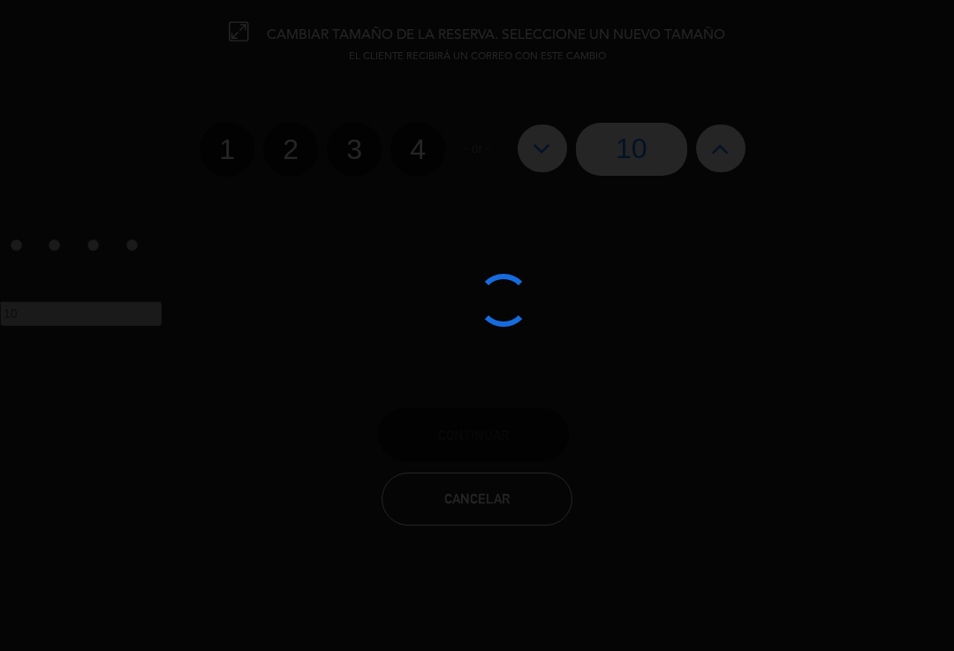
click at [415, 488] on div at bounding box center [477, 325] width 954 height 651
click at [437, 487] on div at bounding box center [477, 325] width 954 height 651
